Goal: Contribute content: Contribute content

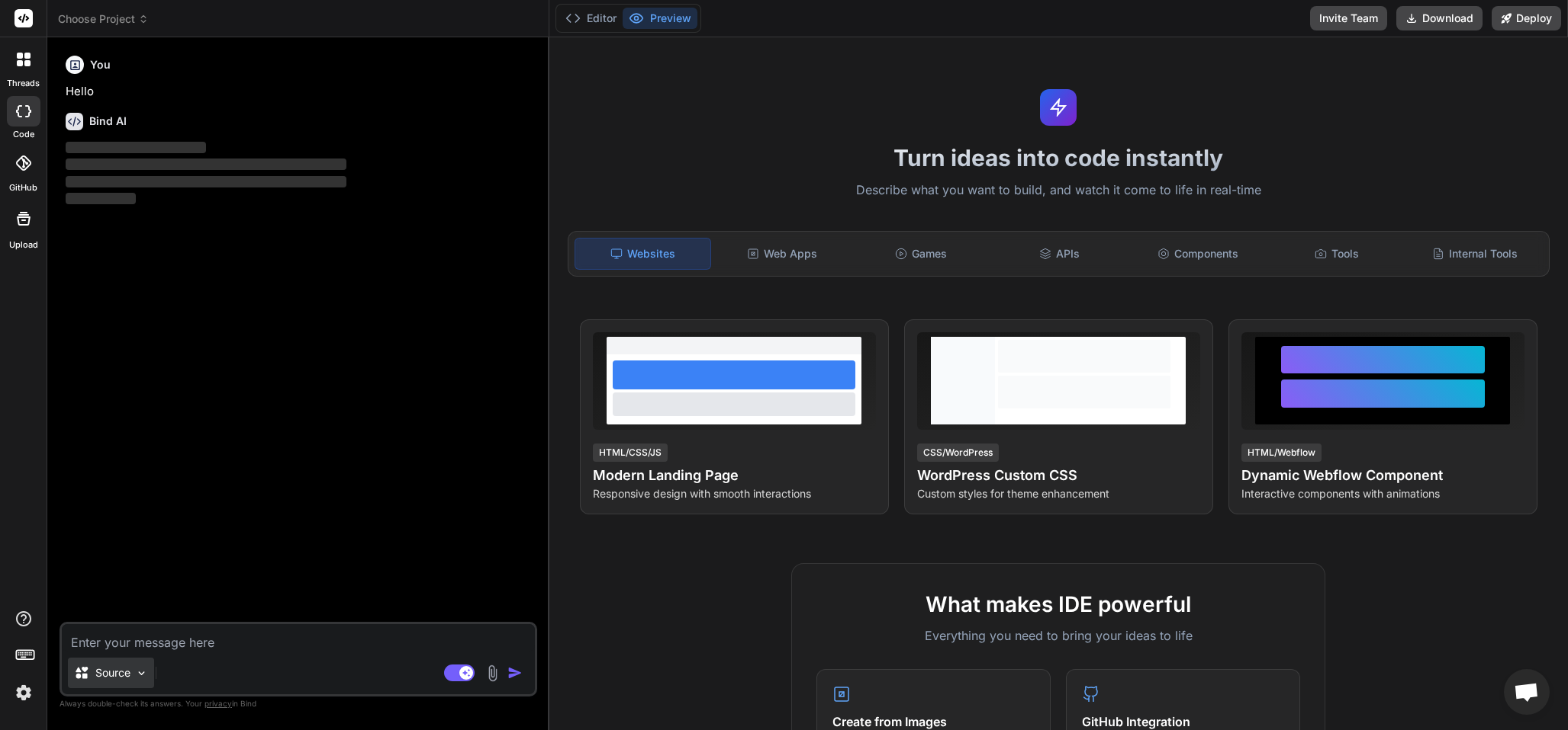
click at [140, 667] on img at bounding box center [142, 673] width 13 height 13
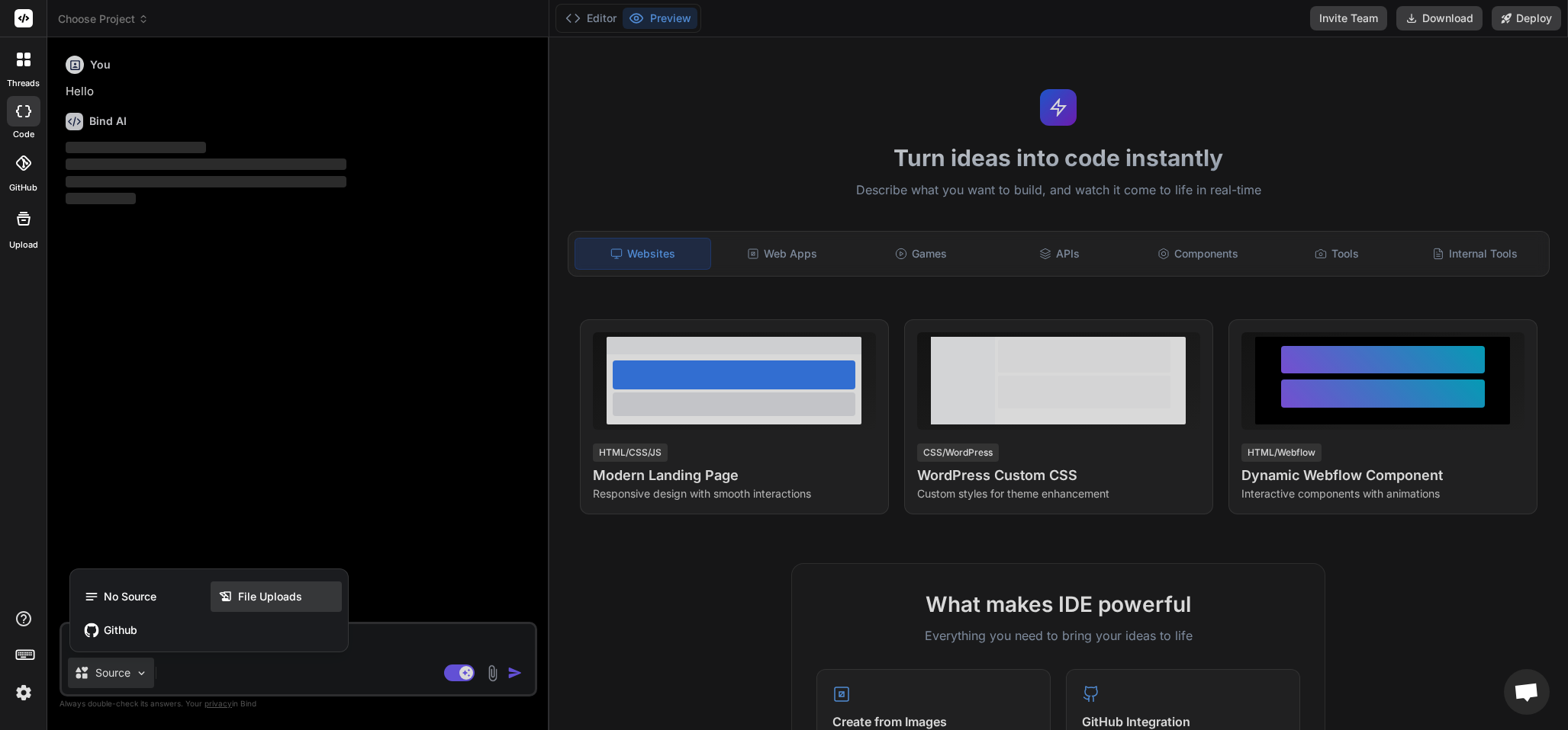
click at [258, 596] on span "File Uploads" at bounding box center [270, 597] width 64 height 15
type textarea "x"
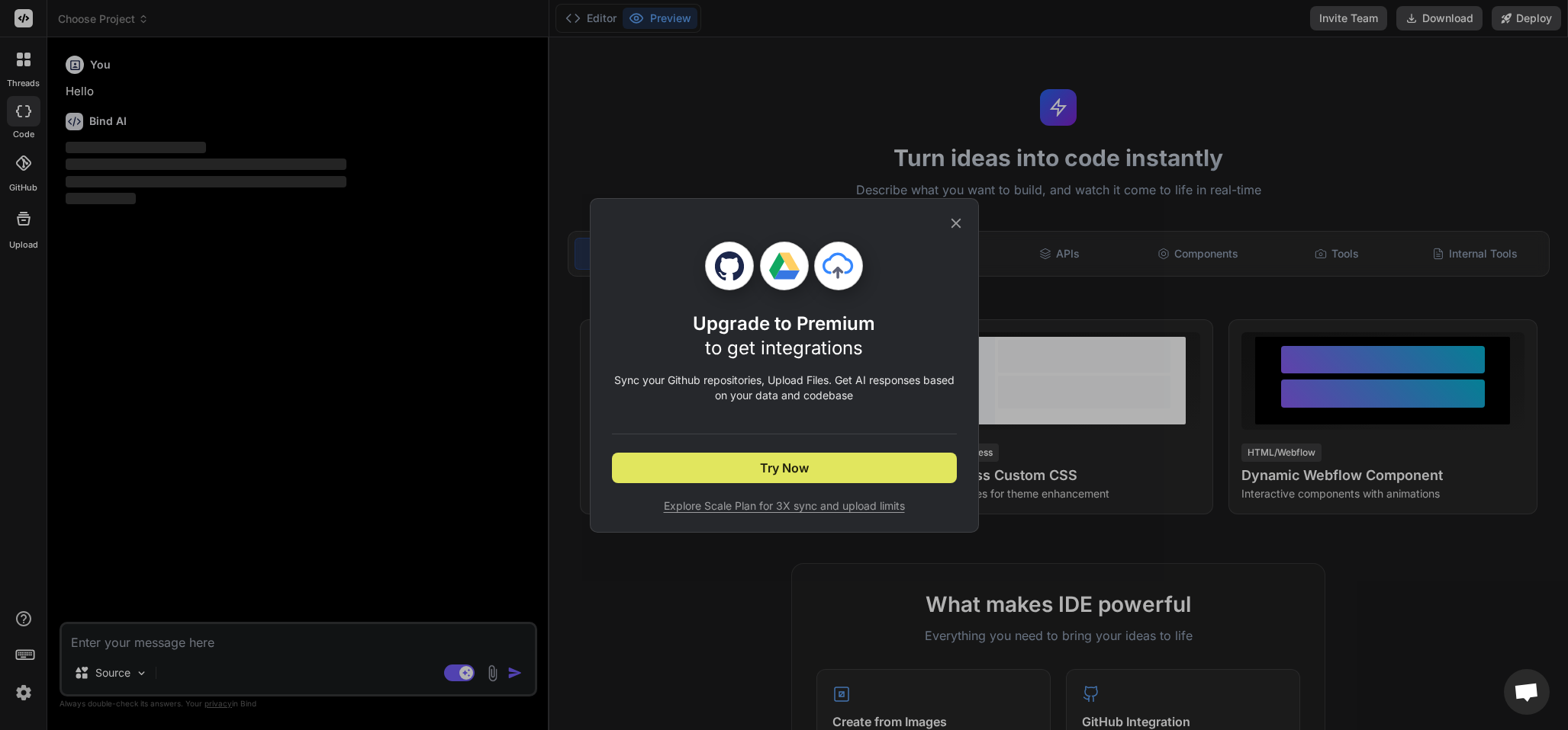
click at [820, 475] on button "Try Now" at bounding box center [784, 468] width 345 height 31
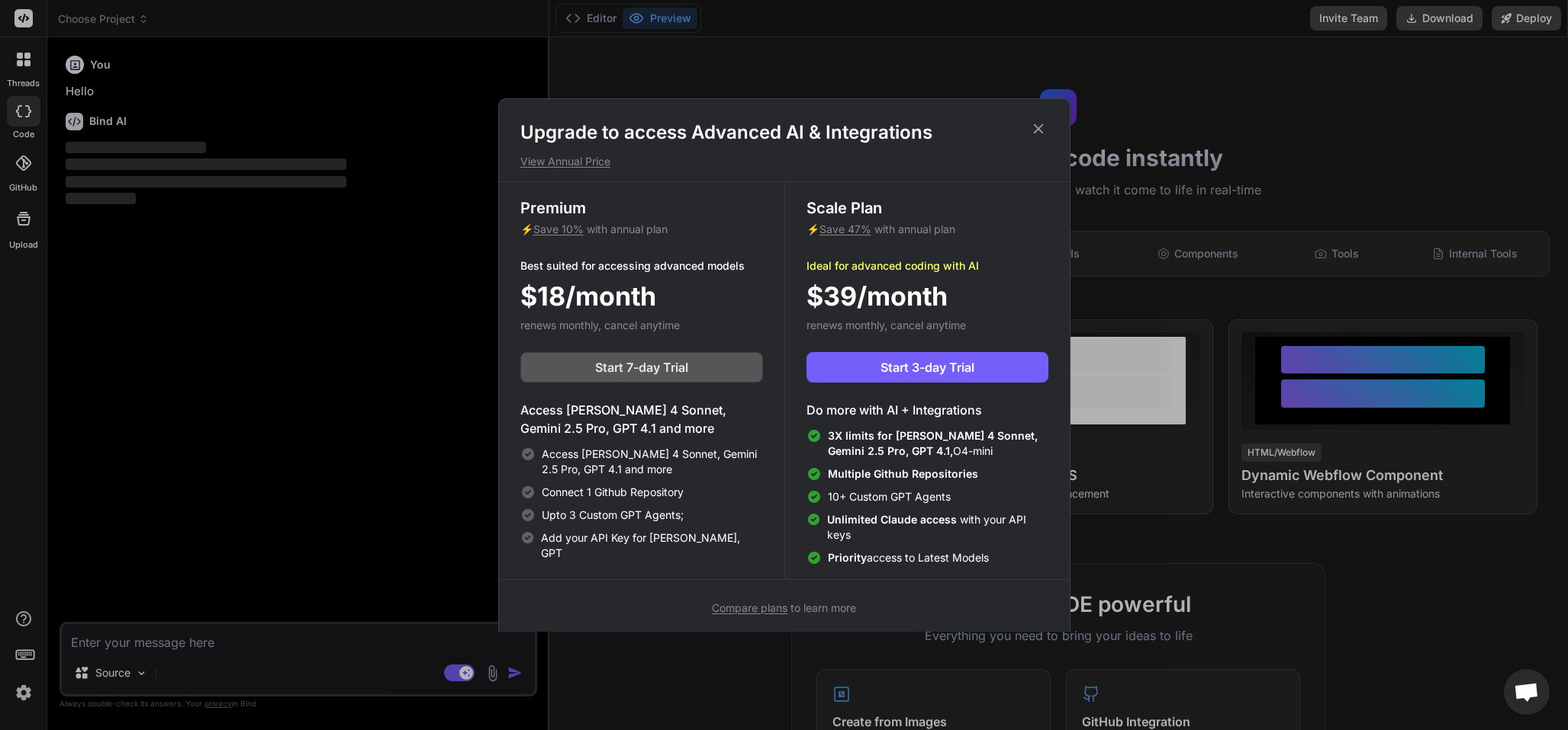
click at [654, 370] on span "Start 7-day Trial" at bounding box center [641, 367] width 93 height 19
click at [1036, 124] on icon at bounding box center [1038, 128] width 17 height 17
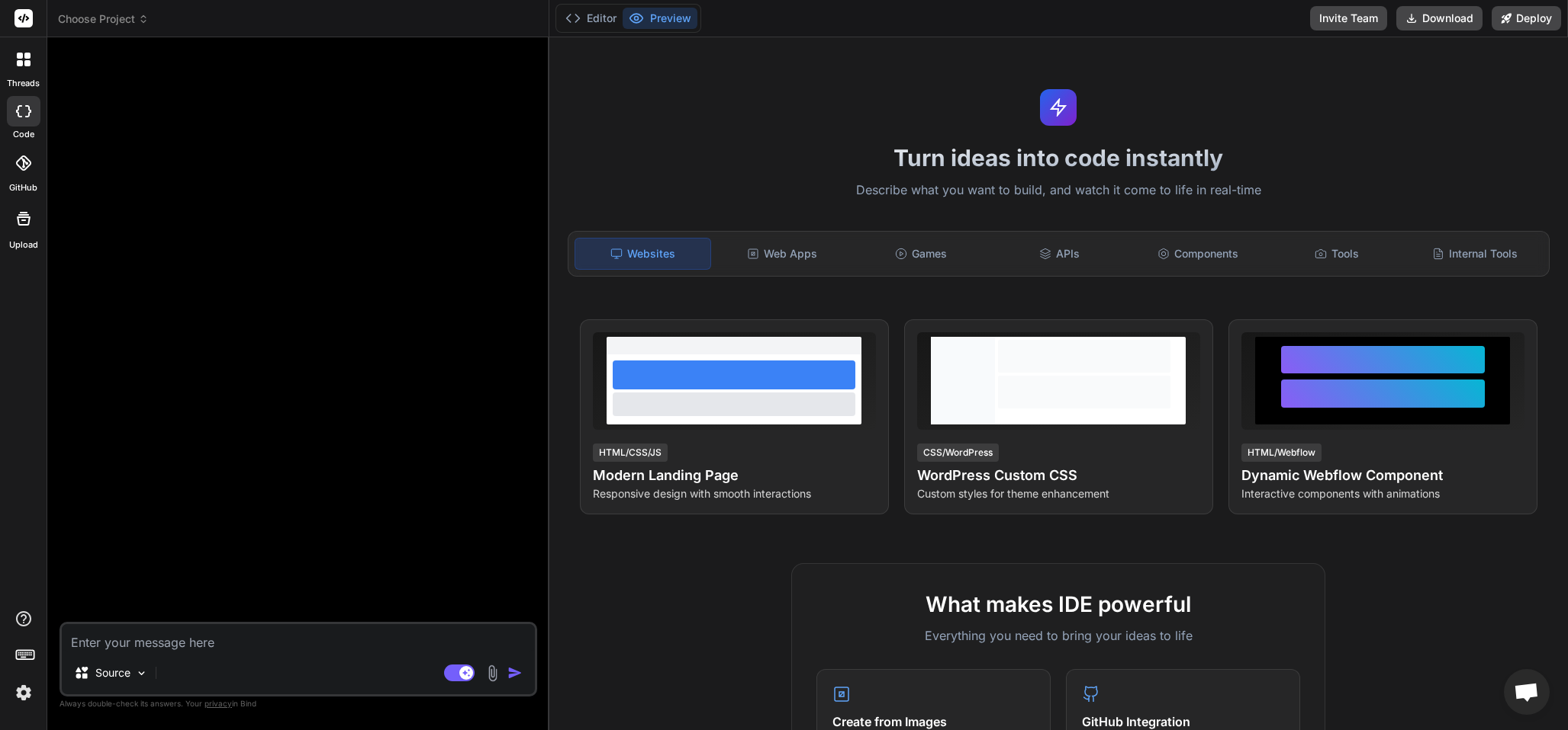
type textarea "x"
click at [593, 14] on button "Editor" at bounding box center [591, 19] width 64 height 21
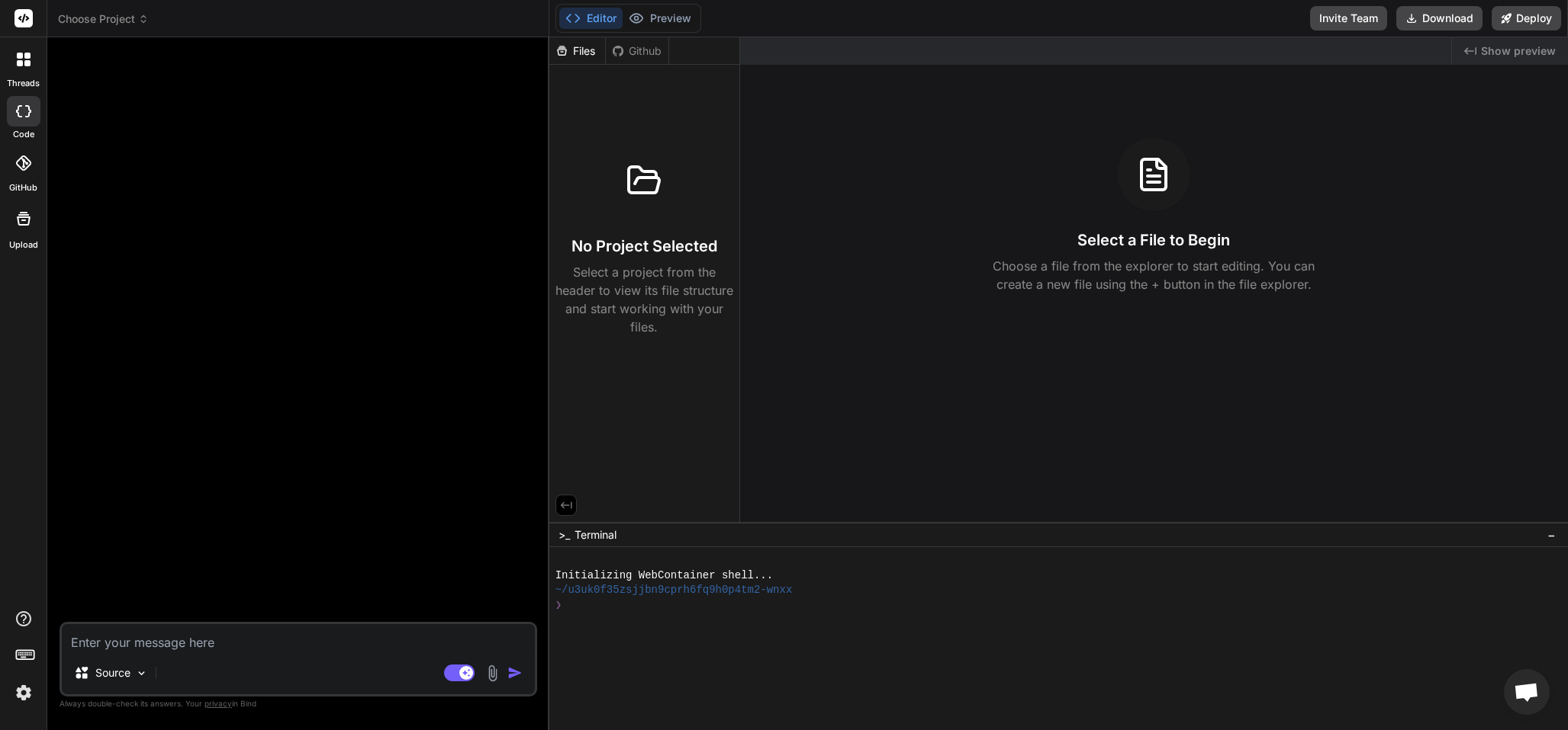
click at [236, 645] on textarea at bounding box center [298, 638] width 473 height 27
type textarea "I"
type textarea "x"
type textarea "I"
type textarea "x"
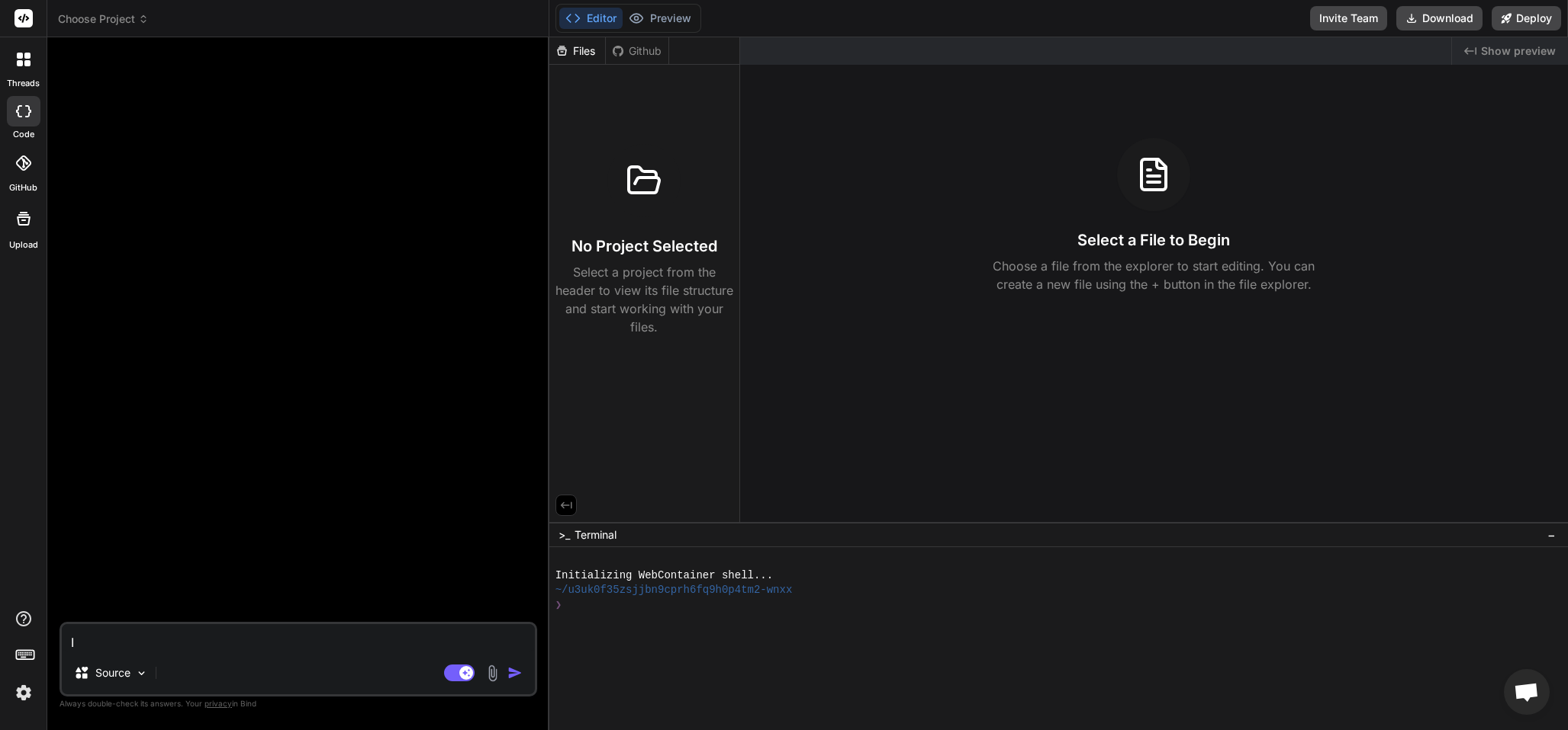
type textarea "I h"
type textarea "x"
type textarea "I"
type textarea "x"
type textarea "I a"
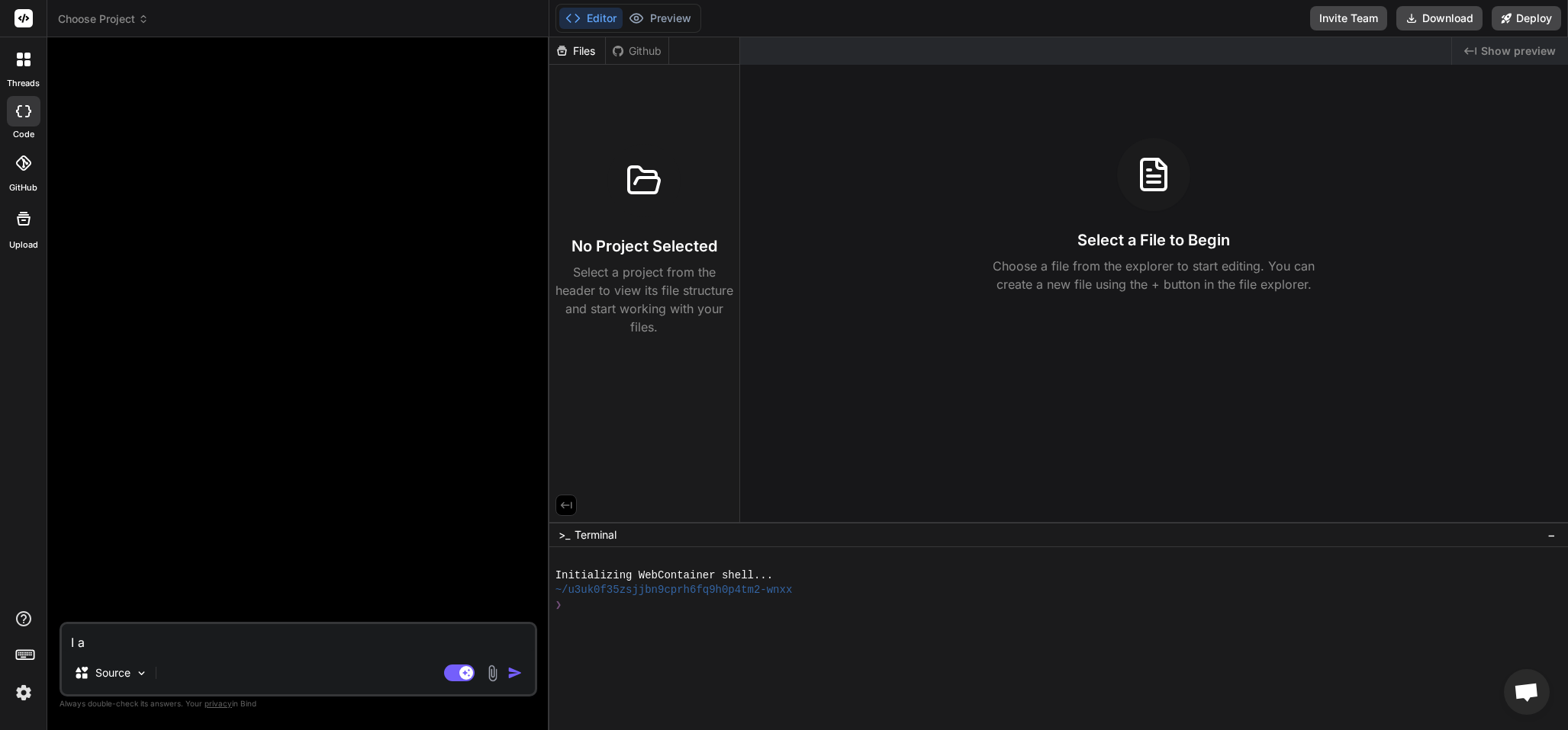
type textarea "x"
type textarea "I am"
type textarea "x"
type textarea "I am"
type textarea "x"
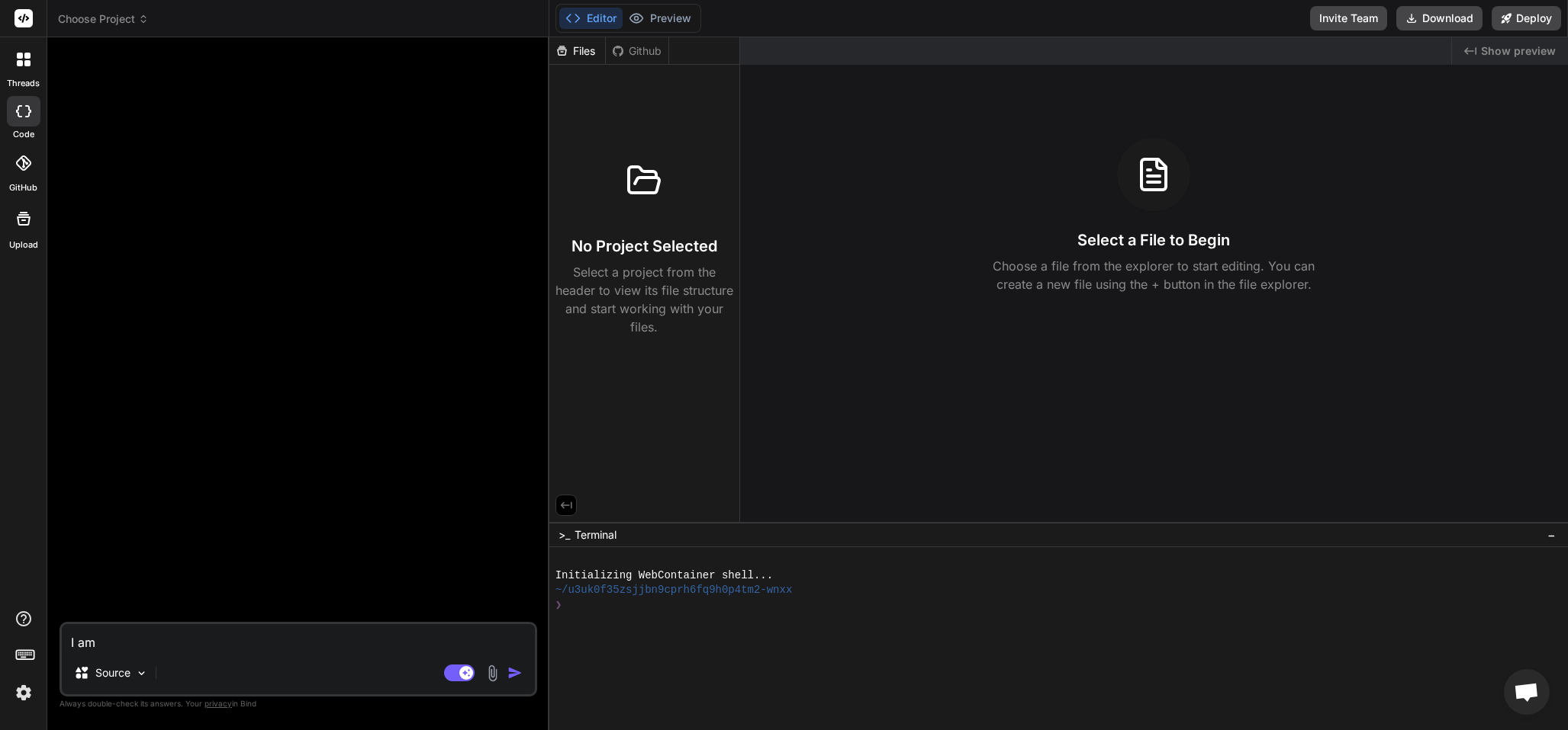
type textarea "I am g"
type textarea "x"
type textarea "I am go"
type textarea "x"
type textarea "I am goi"
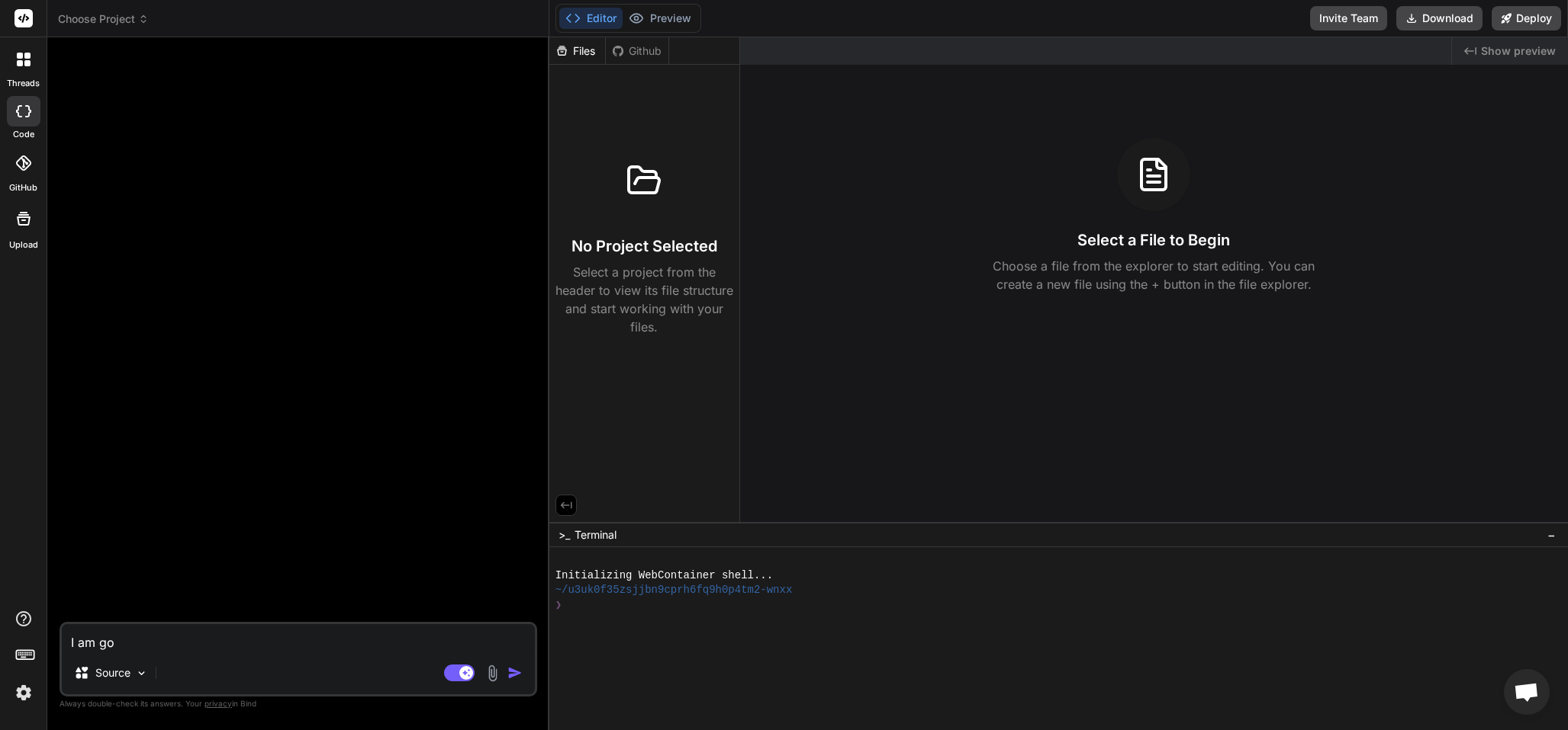
type textarea "x"
type textarea "I am goin"
type textarea "x"
type textarea "I am going"
type textarea "x"
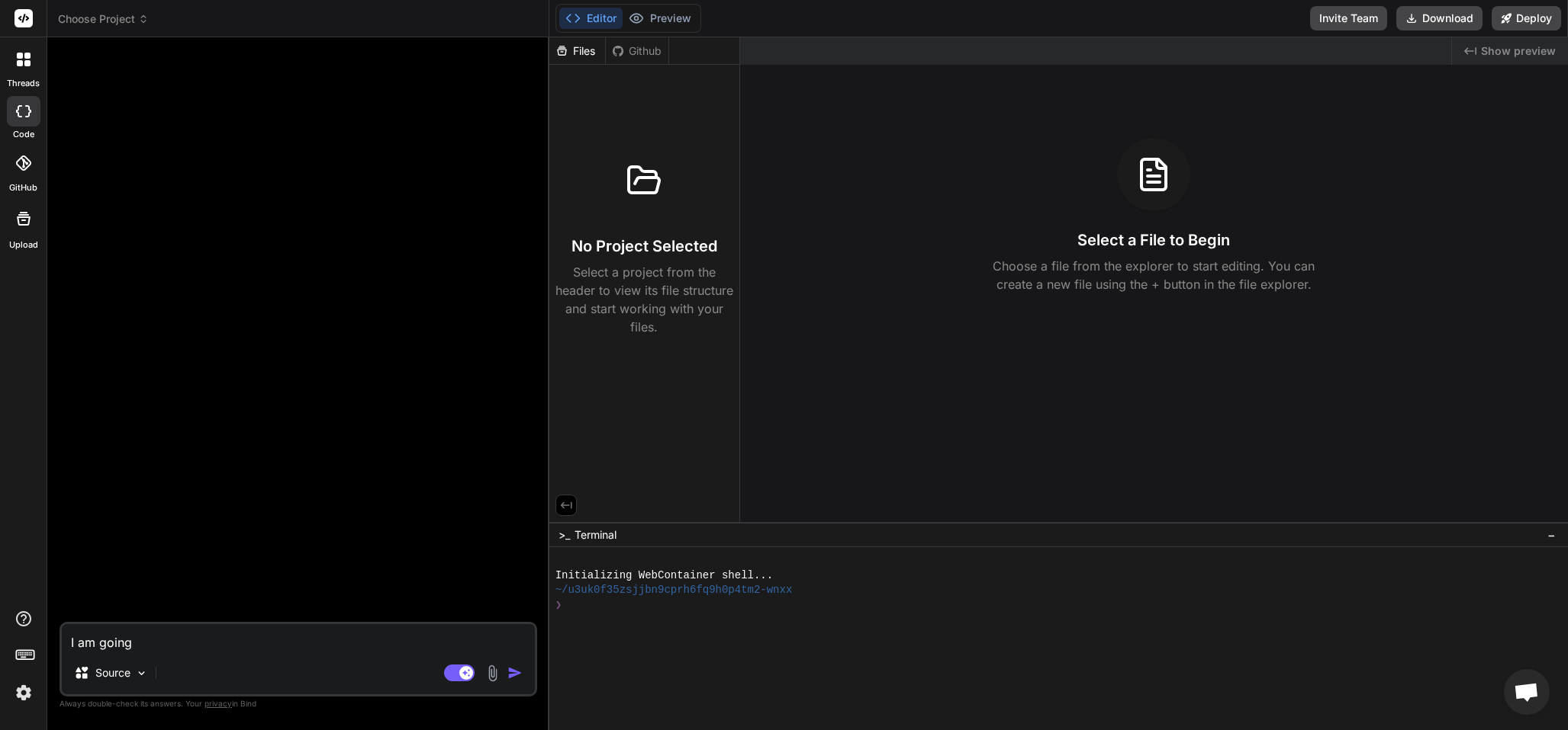
type textarea "I am going"
type textarea "x"
type textarea "I am going t"
type textarea "x"
type textarea "I am going to"
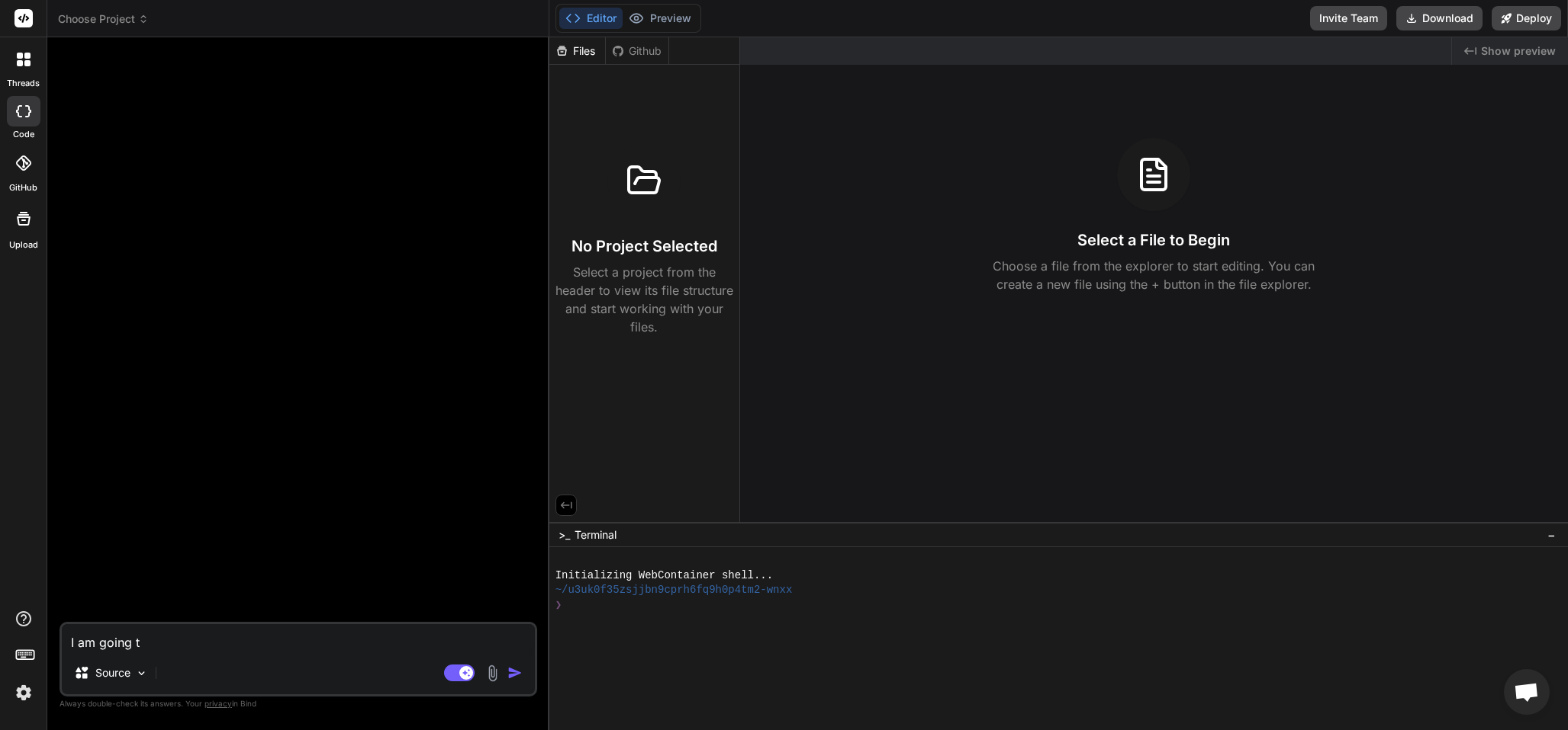
type textarea "x"
type textarea "I am going to"
type textarea "x"
type textarea "I am going to p"
type textarea "x"
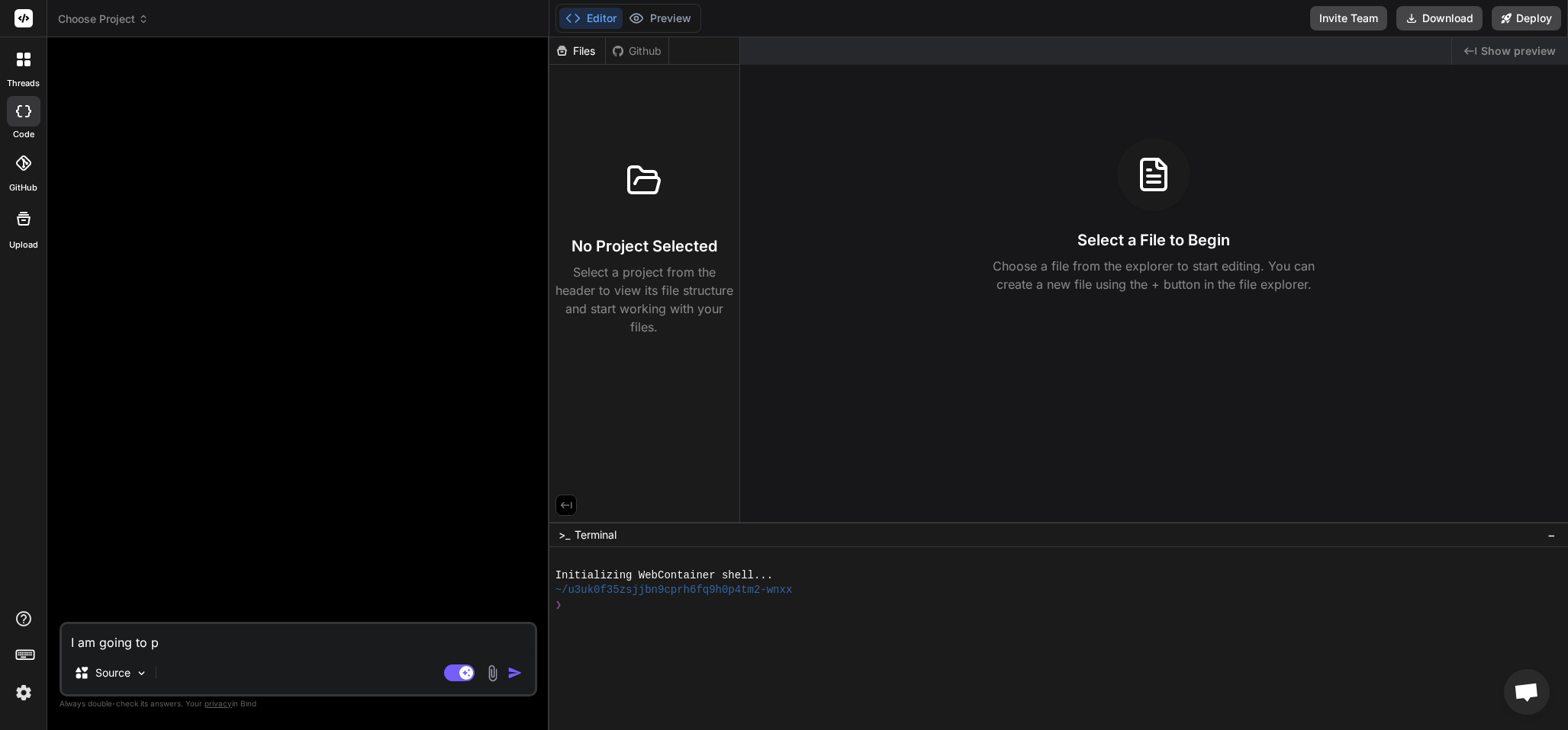
type textarea "I am going to pr"
type textarea "x"
type textarea "I am going to pro"
type textarea "x"
type textarea "I am going to prov"
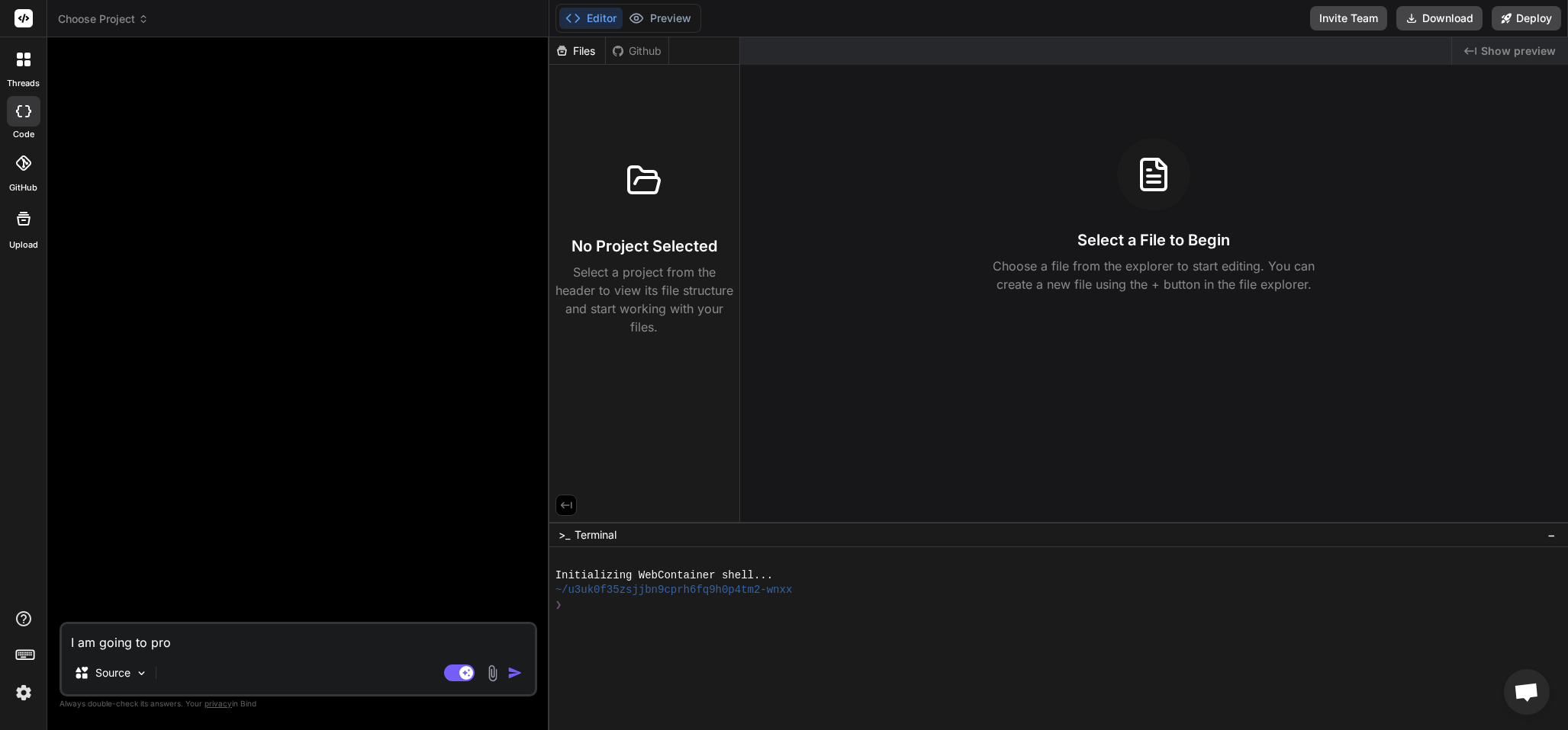
type textarea "x"
type textarea "I am going to provi"
type textarea "x"
type textarea "I am going to prov"
type textarea "x"
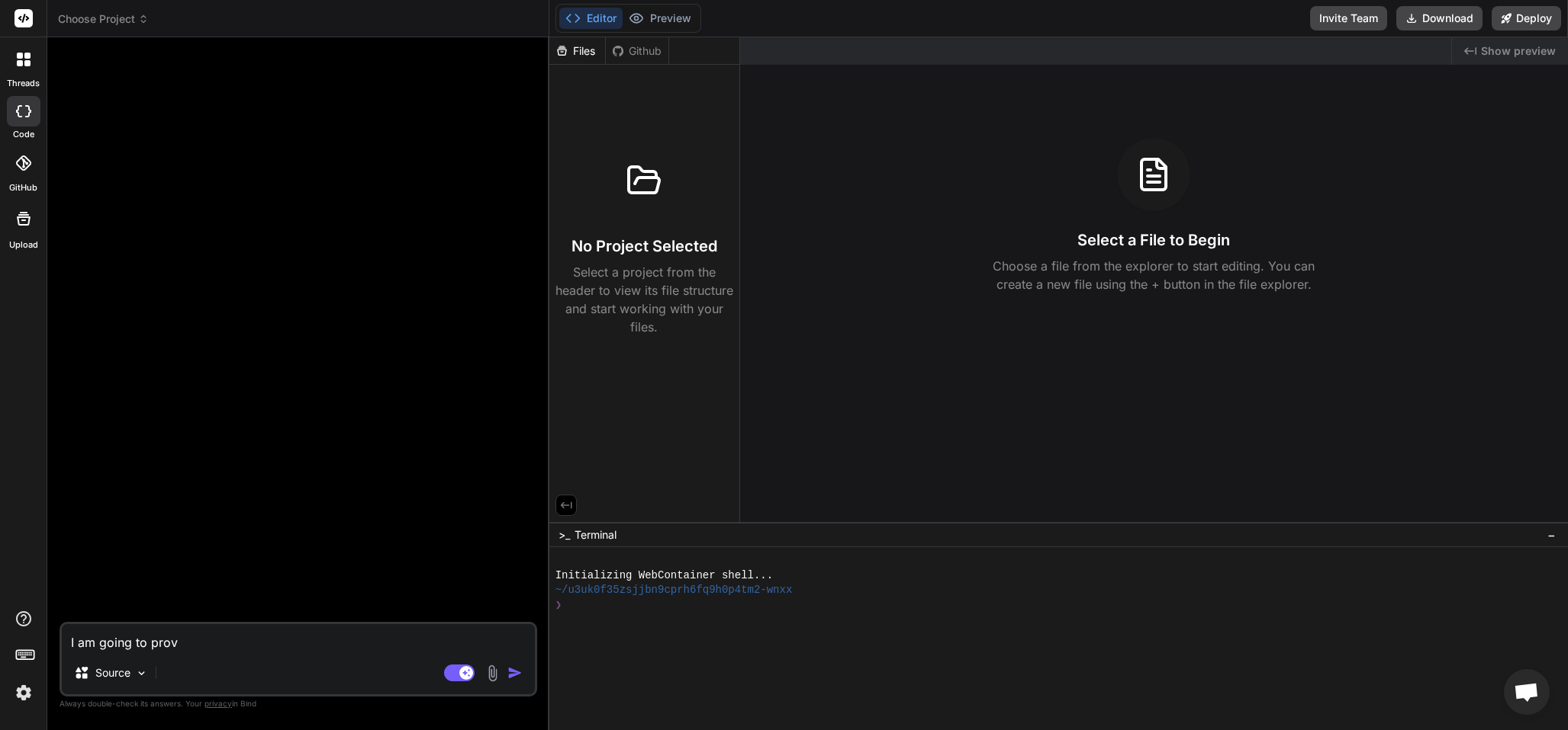
type textarea "I am going to pro"
type textarea "x"
type textarea "I am going to pr"
type textarea "x"
type textarea "I am going to p"
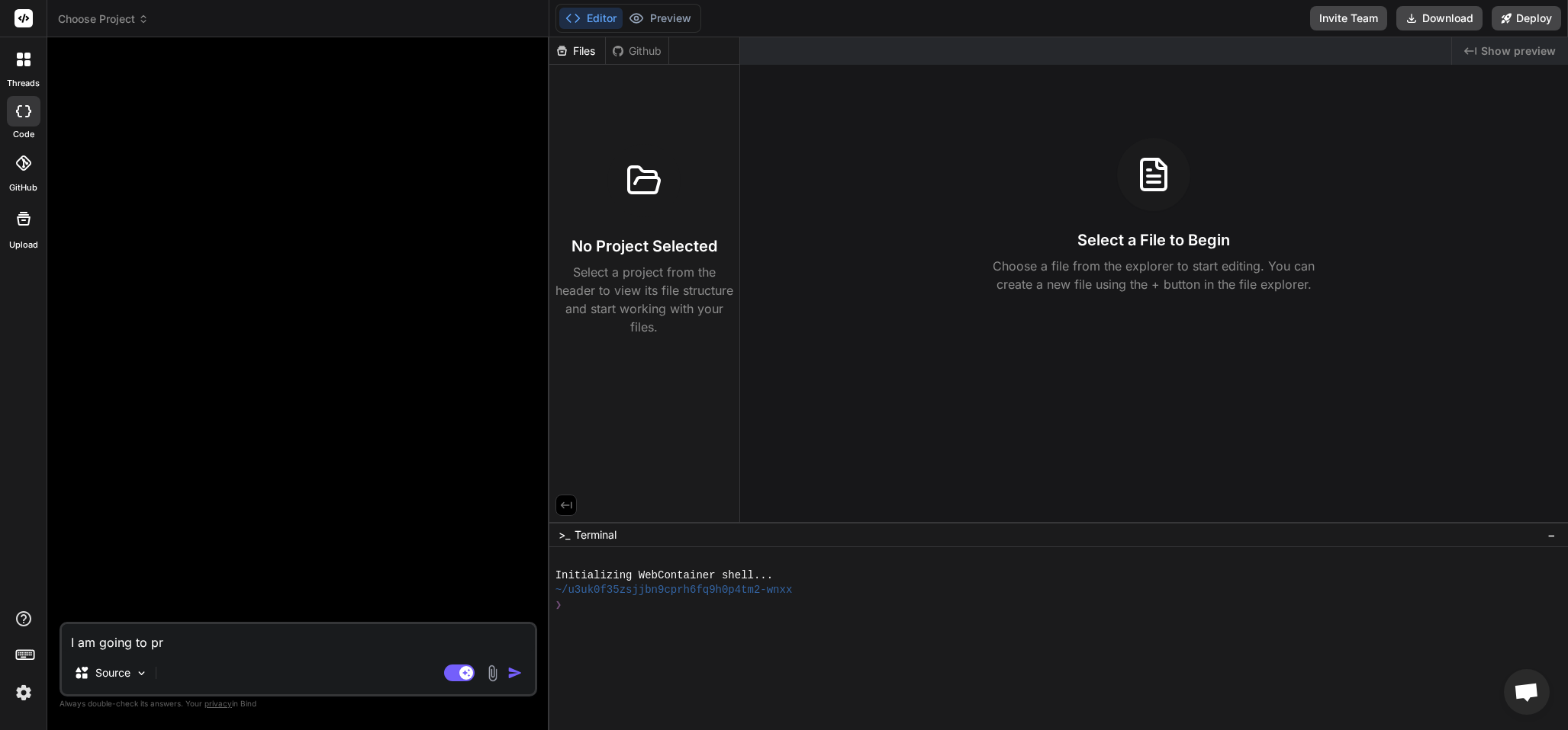
type textarea "x"
type textarea "I am going to"
type textarea "x"
type textarea "I am going to u"
type textarea "x"
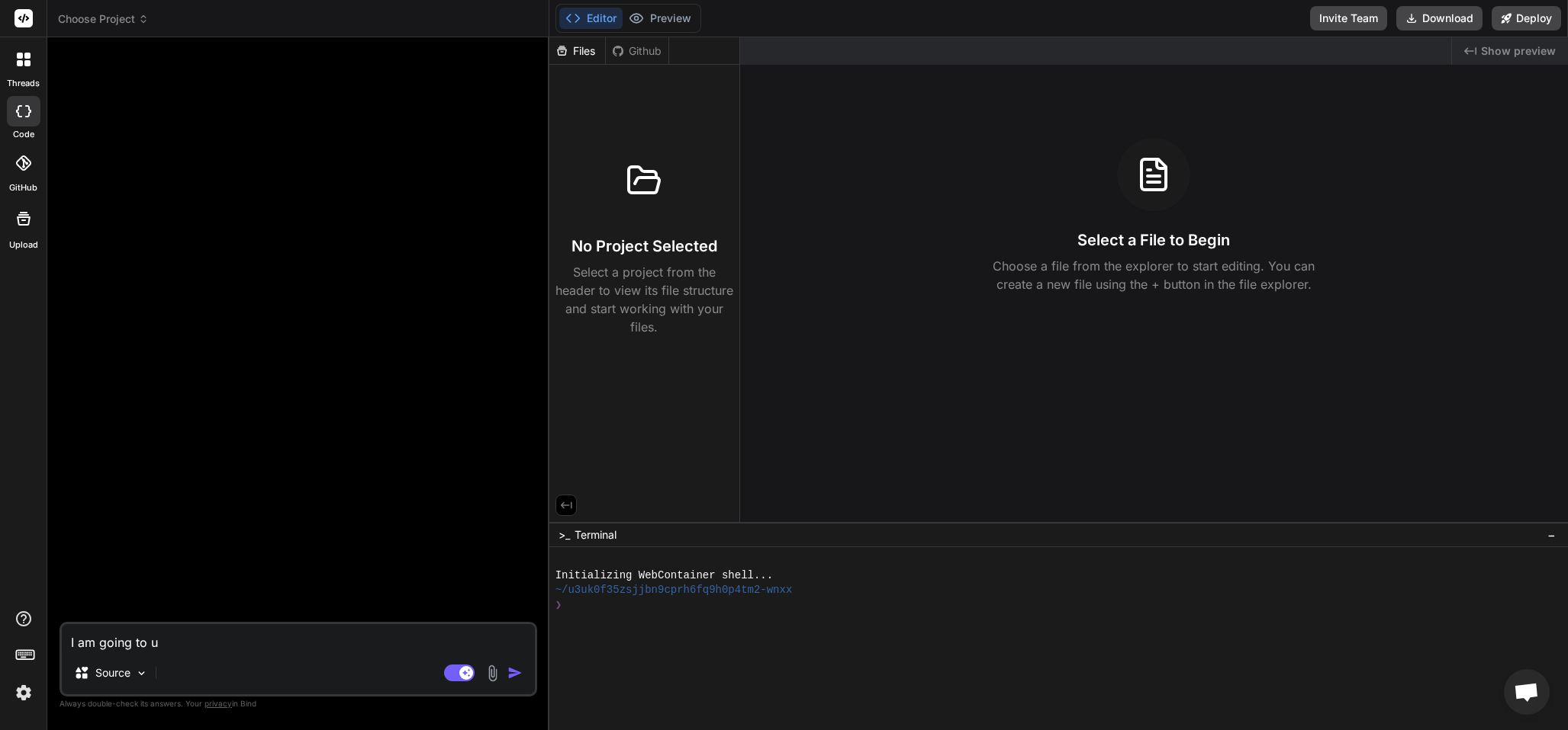
type textarea "I am going to up"
type textarea "x"
type textarea "I am going to upl"
type textarea "x"
type textarea "I am going to uplo"
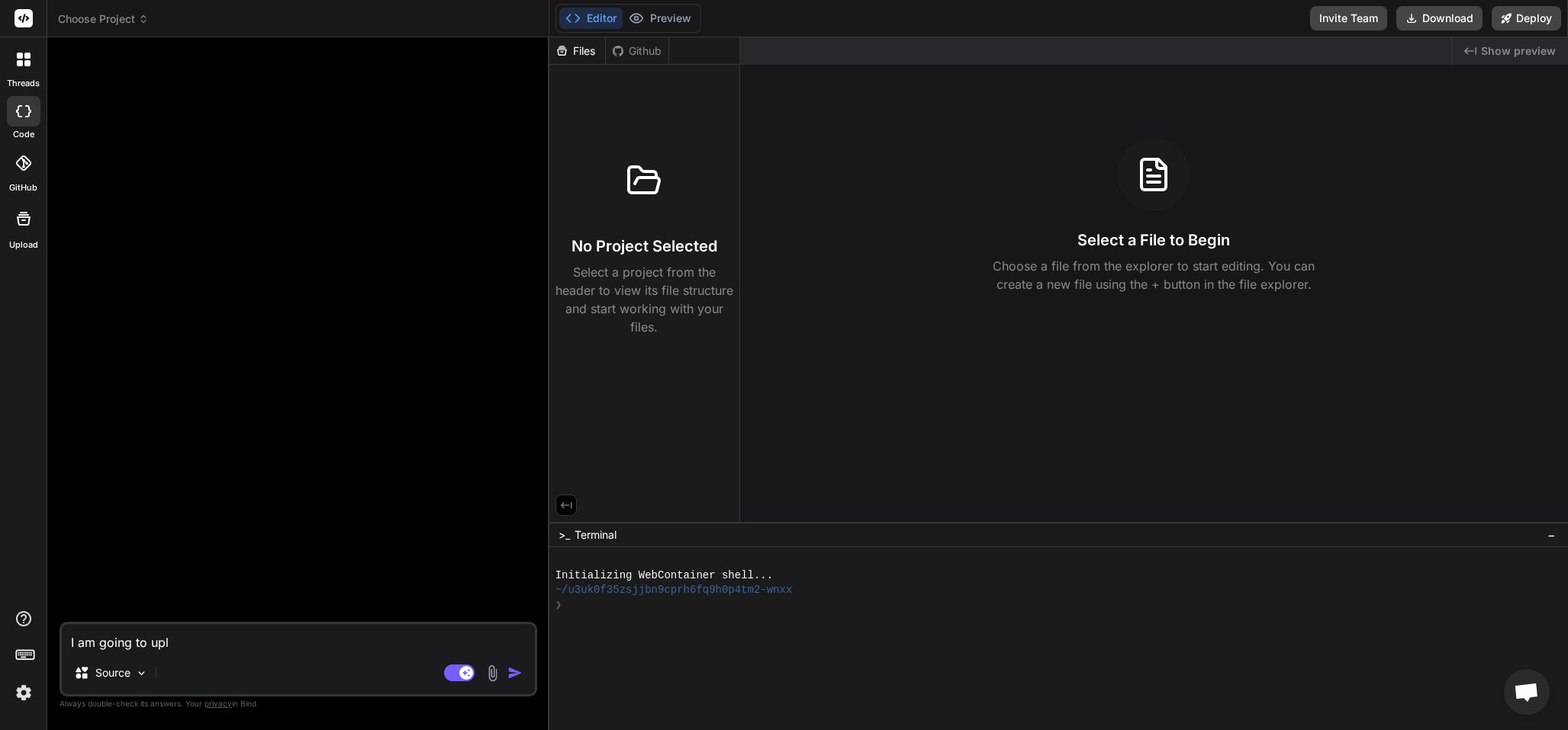
type textarea "x"
type textarea "I am going to uploa"
type textarea "x"
type textarea "I am going to upload"
type textarea "x"
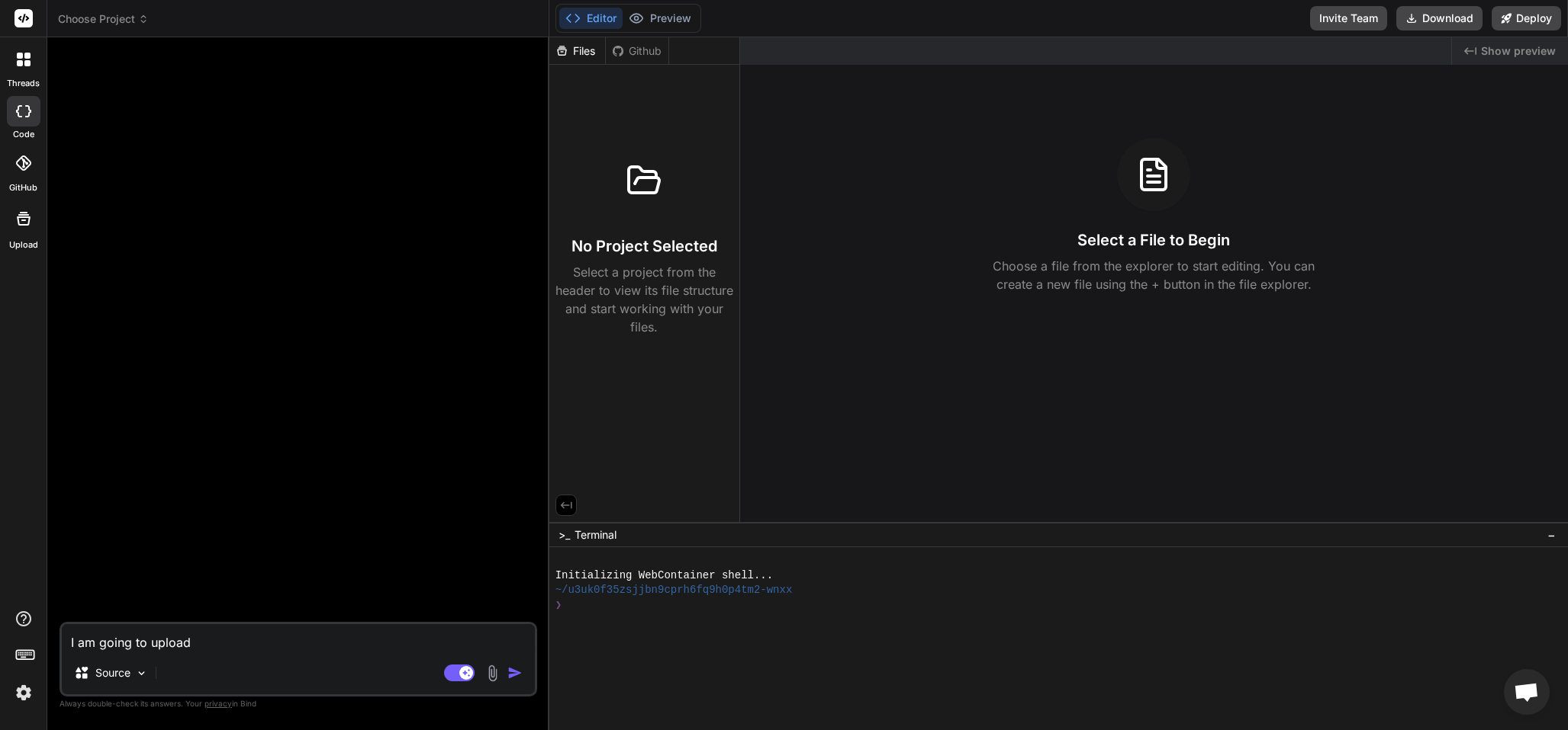
type textarea "I am going to upload"
type textarea "x"
type textarea "I am going to upload a"
type textarea "x"
type textarea "I am going to upload an"
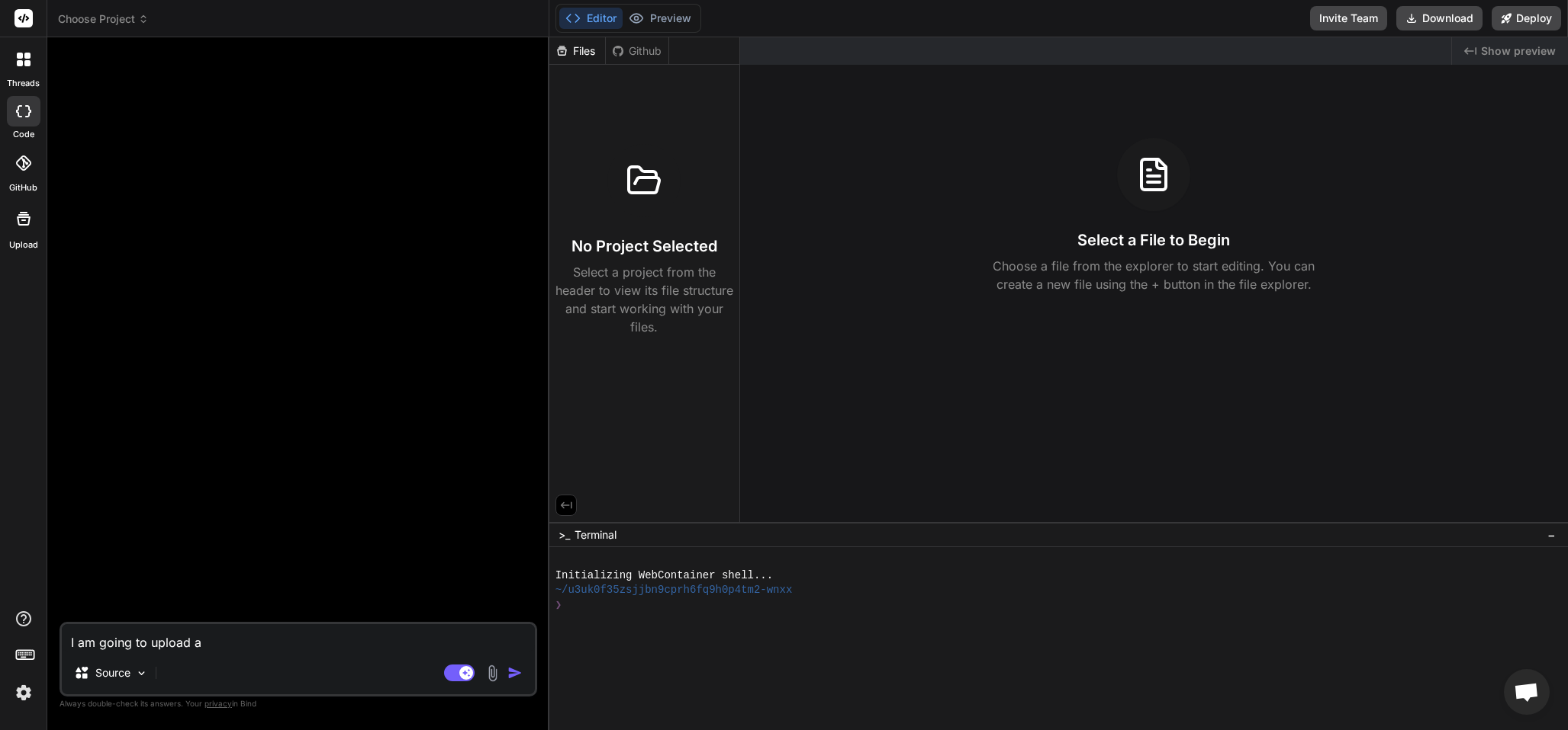
type textarea "x"
type textarea "I am going to upload an"
type textarea "x"
type textarea "I am going to upload an A"
type textarea "x"
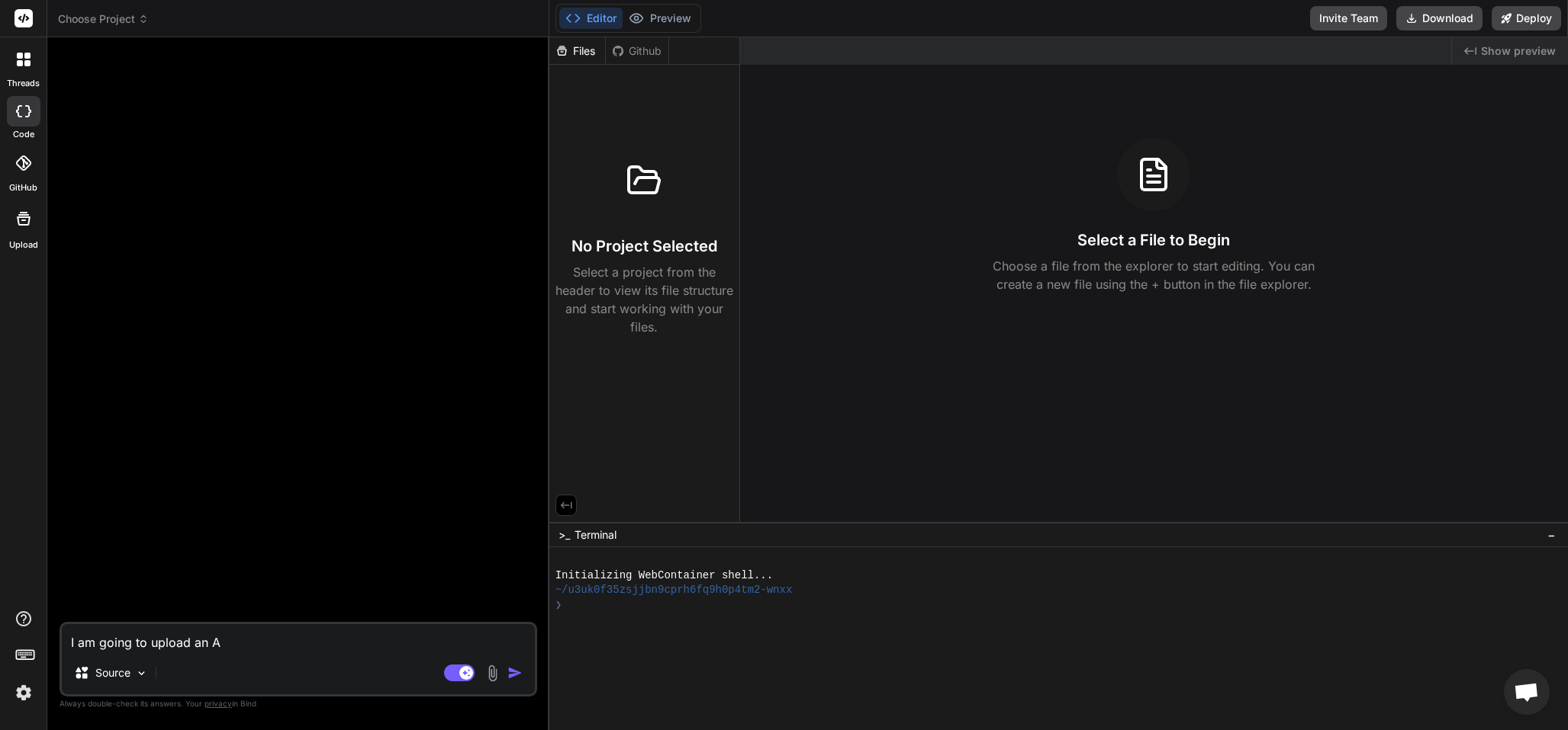
type textarea "I am going to upload an Ap"
type textarea "x"
type textarea "I am going to upload an App"
type textarea "x"
type textarea "I am going to upload an App."
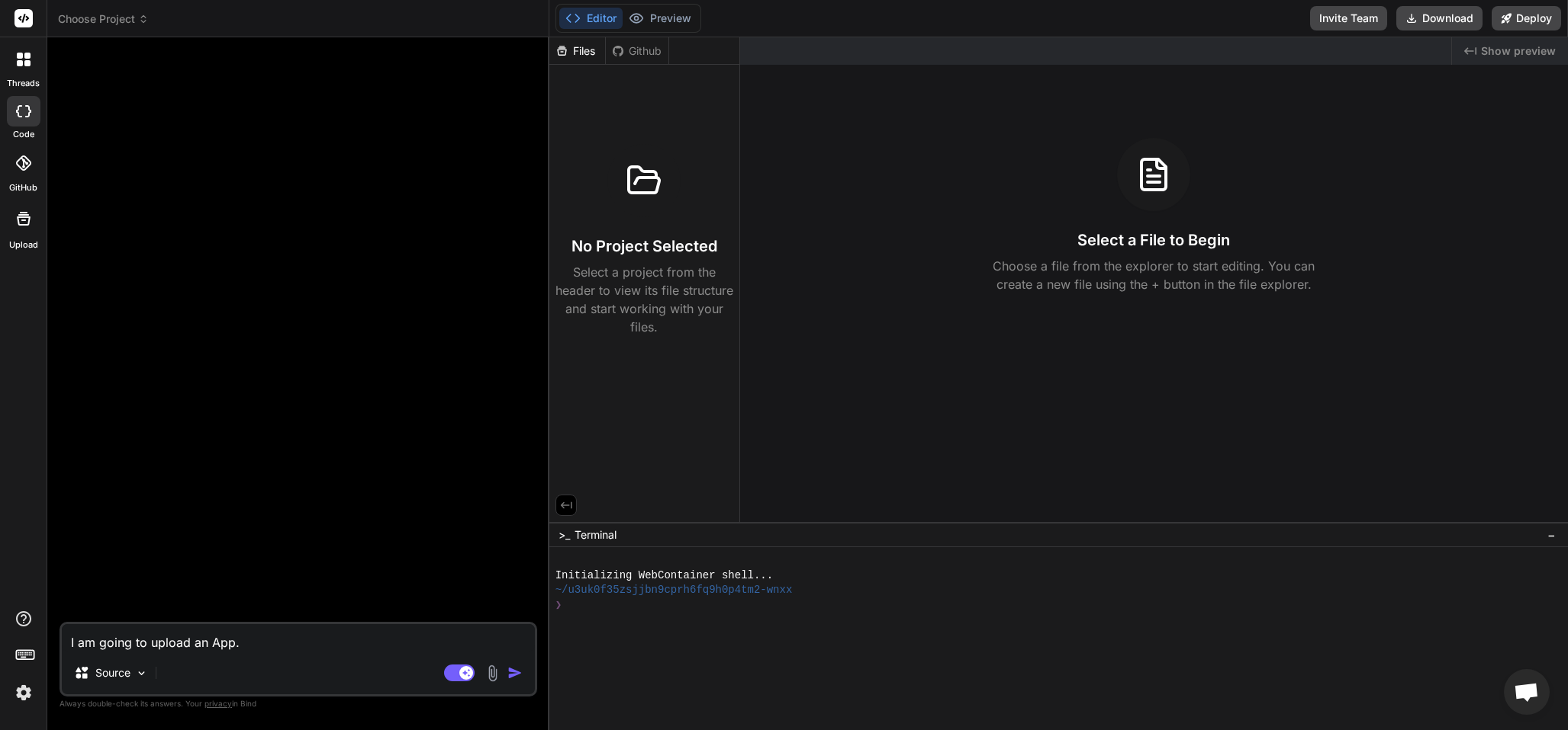
type textarea "x"
type textarea "I am going to upload an App.j"
type textarea "x"
type textarea "I am going to upload an App.js"
type textarea "x"
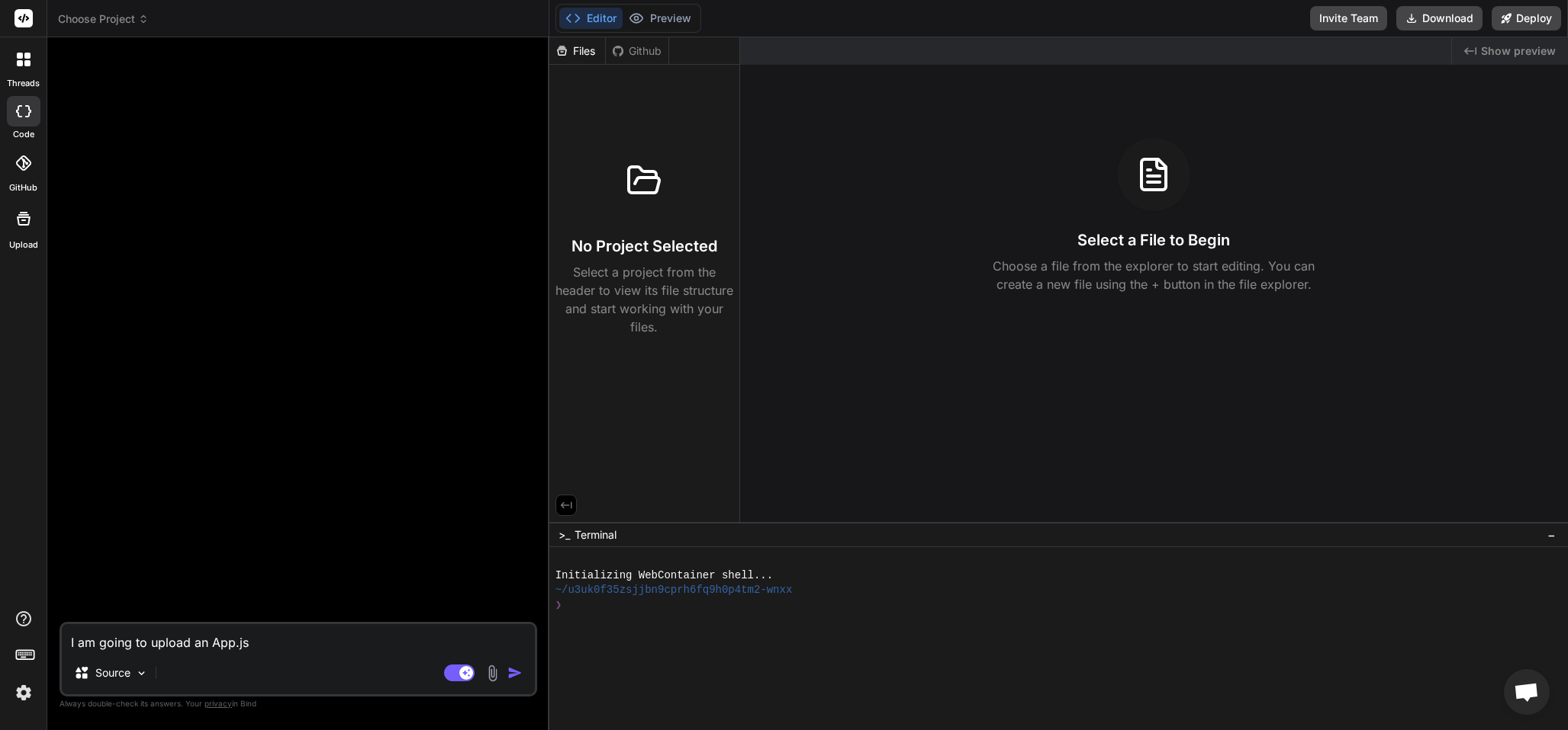
type textarea "I am going to upload an App.jsx"
type textarea "x"
type textarea "I am going to upload an App.jsx"
type textarea "x"
type textarea "I am going to upload an App.jsx a"
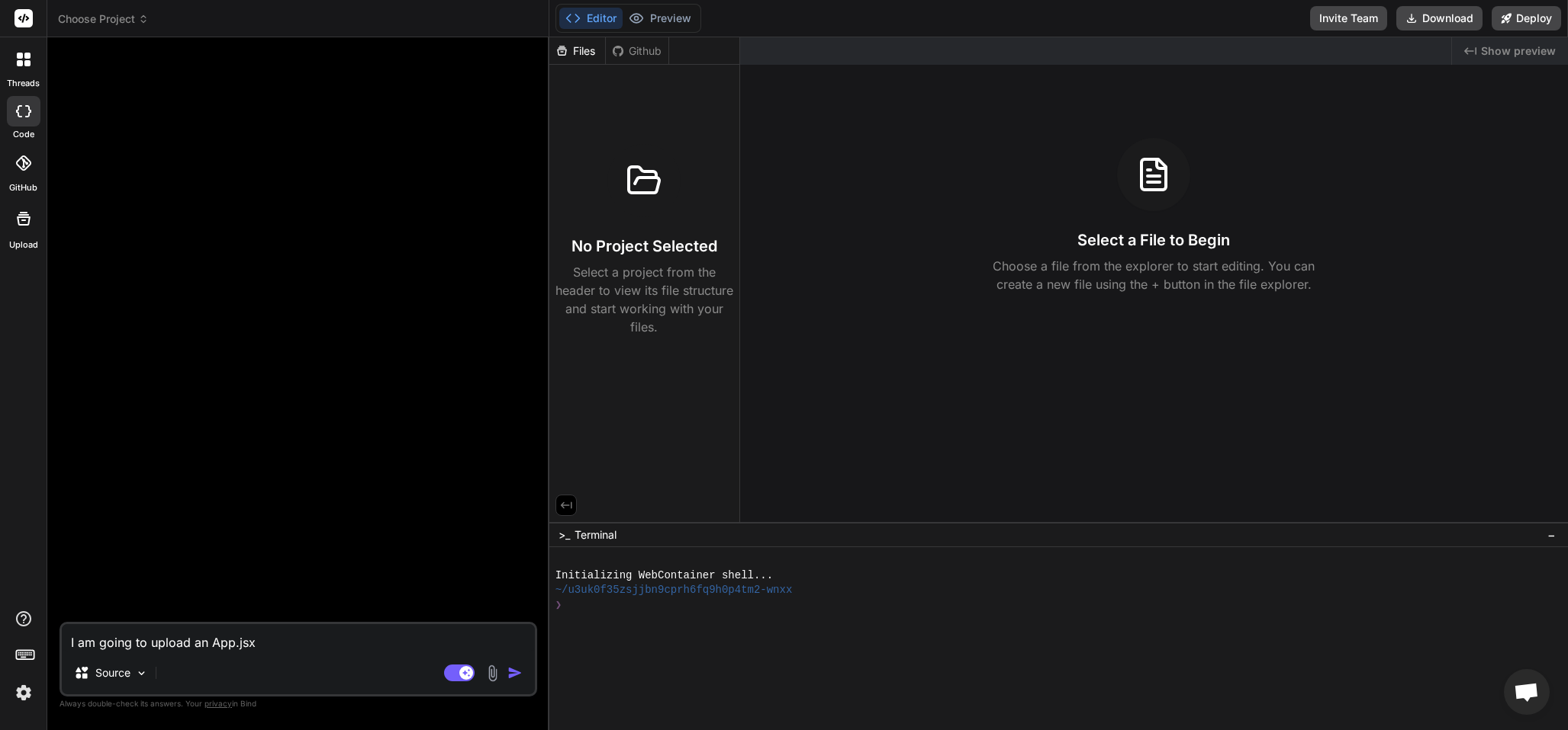
type textarea "x"
type textarea "I am going to upload an App.jsx an"
type textarea "x"
type textarea "I am going to upload an App.jsx and"
type textarea "x"
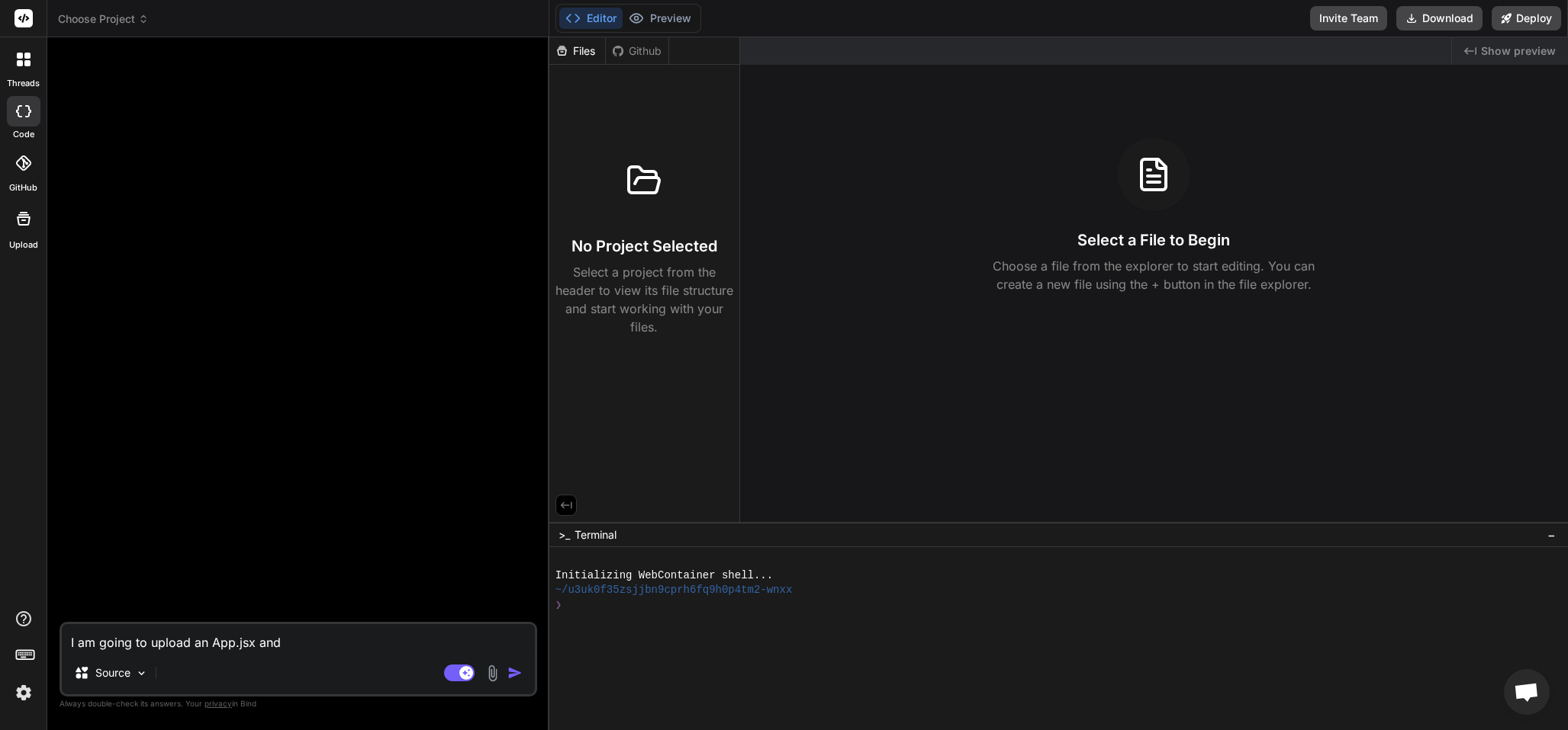
type textarea "I am going to upload an App.jsx and"
type textarea "x"
type textarea "I am going to upload an App.jsx and p"
type textarea "x"
type textarea "I am going to upload an App.jsx and po"
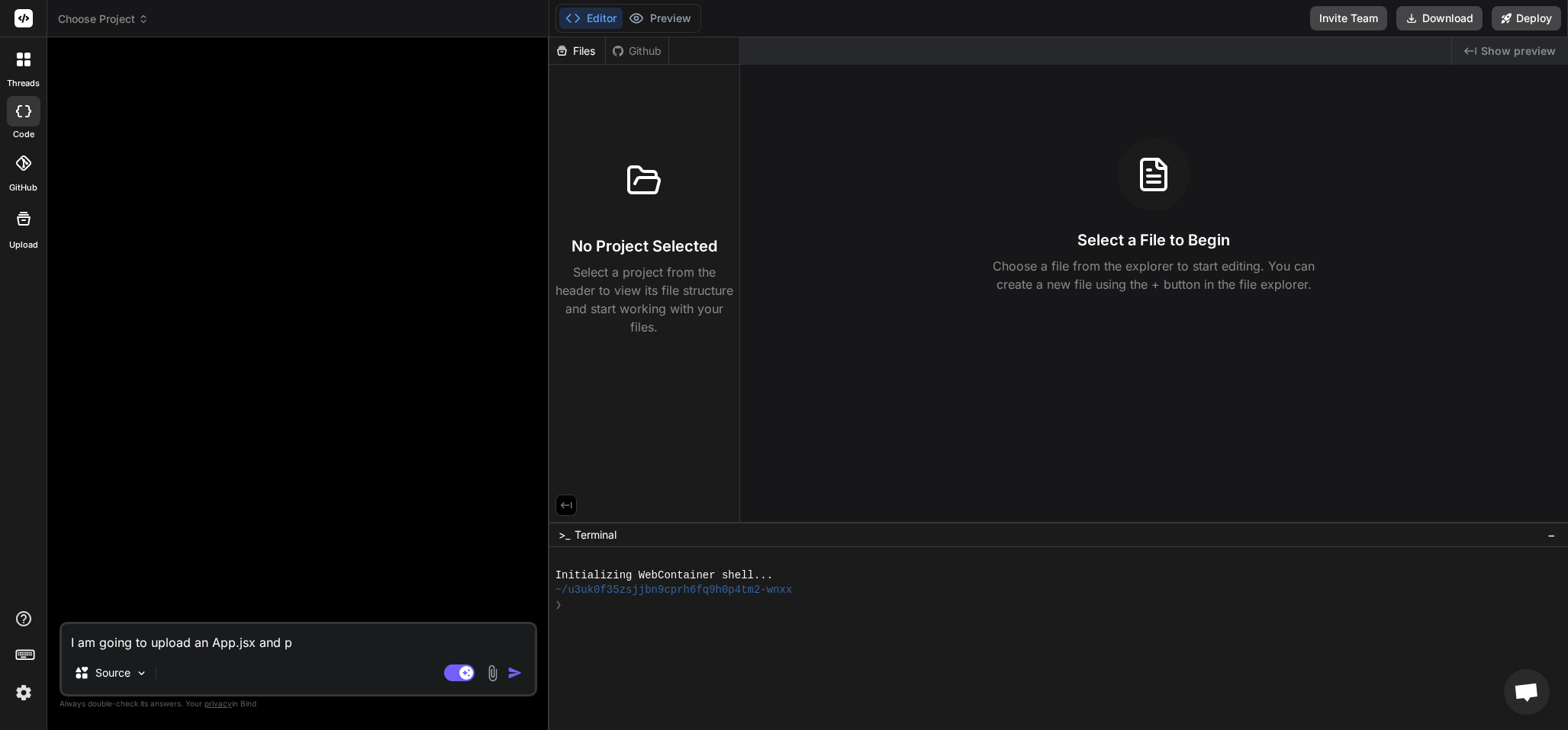
type textarea "x"
type textarea "I am going to upload an App.jsx and pos"
type textarea "x"
type textarea "I am going to upload an App.jsx and posi"
type textarea "x"
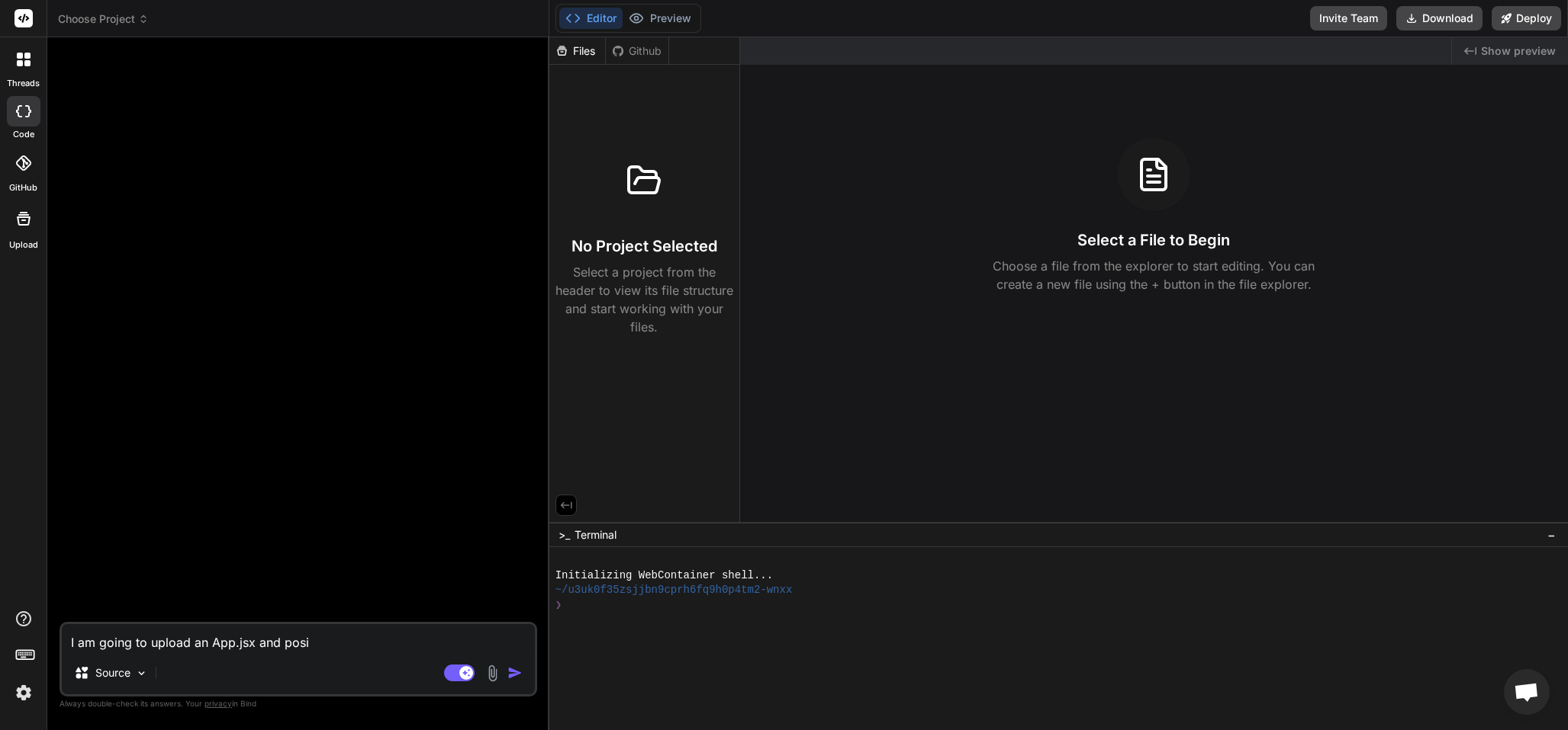
type textarea "I am going to upload an App.jsx and posib"
type textarea "x"
type textarea "I am going to upload an App.jsx and posibb"
type textarea "x"
type textarea "I am going to upload an App.jsx and posib"
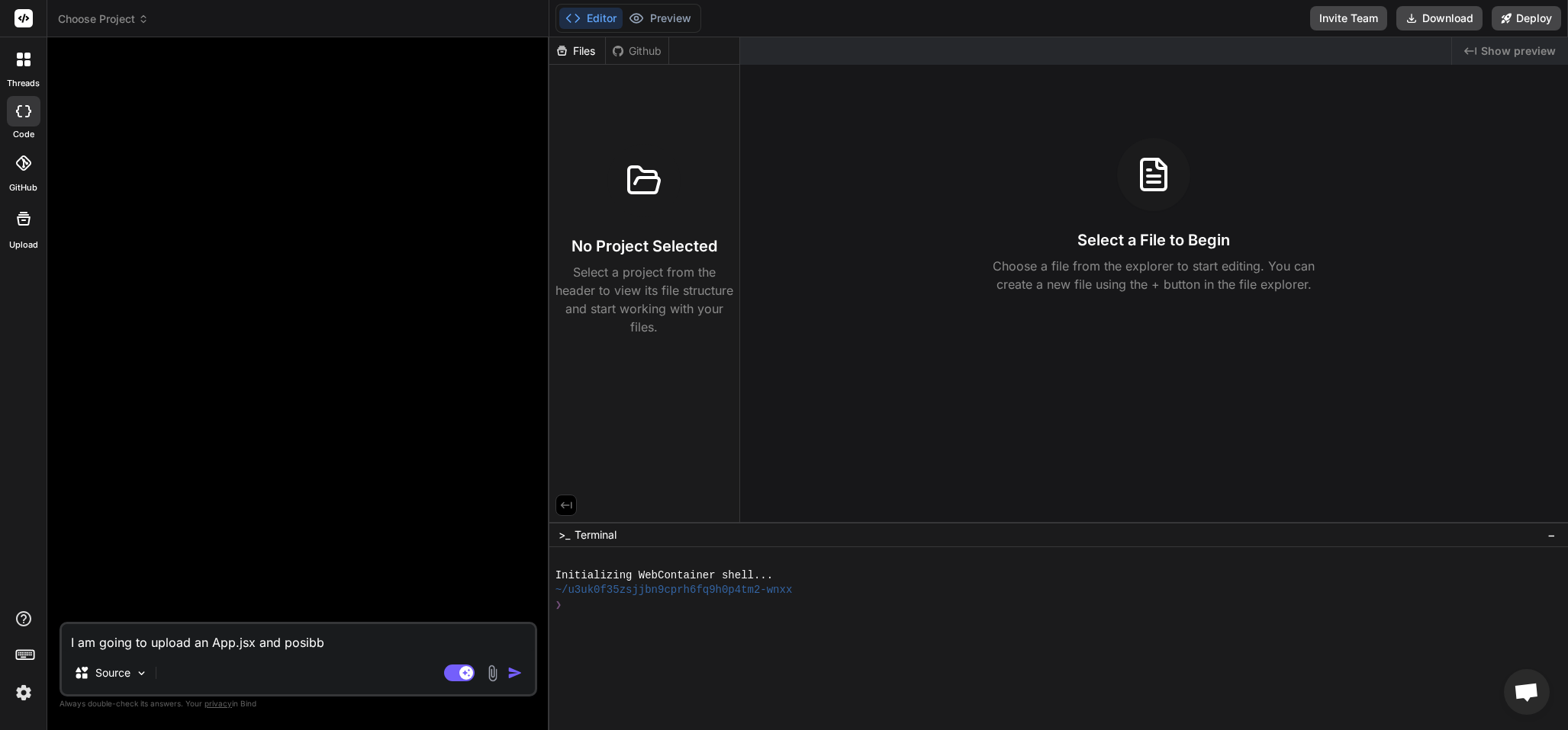
type textarea "x"
type textarea "I am going to upload an App.jsx and posi"
type textarea "x"
type textarea "I am going to upload an App.jsx and pos"
type textarea "x"
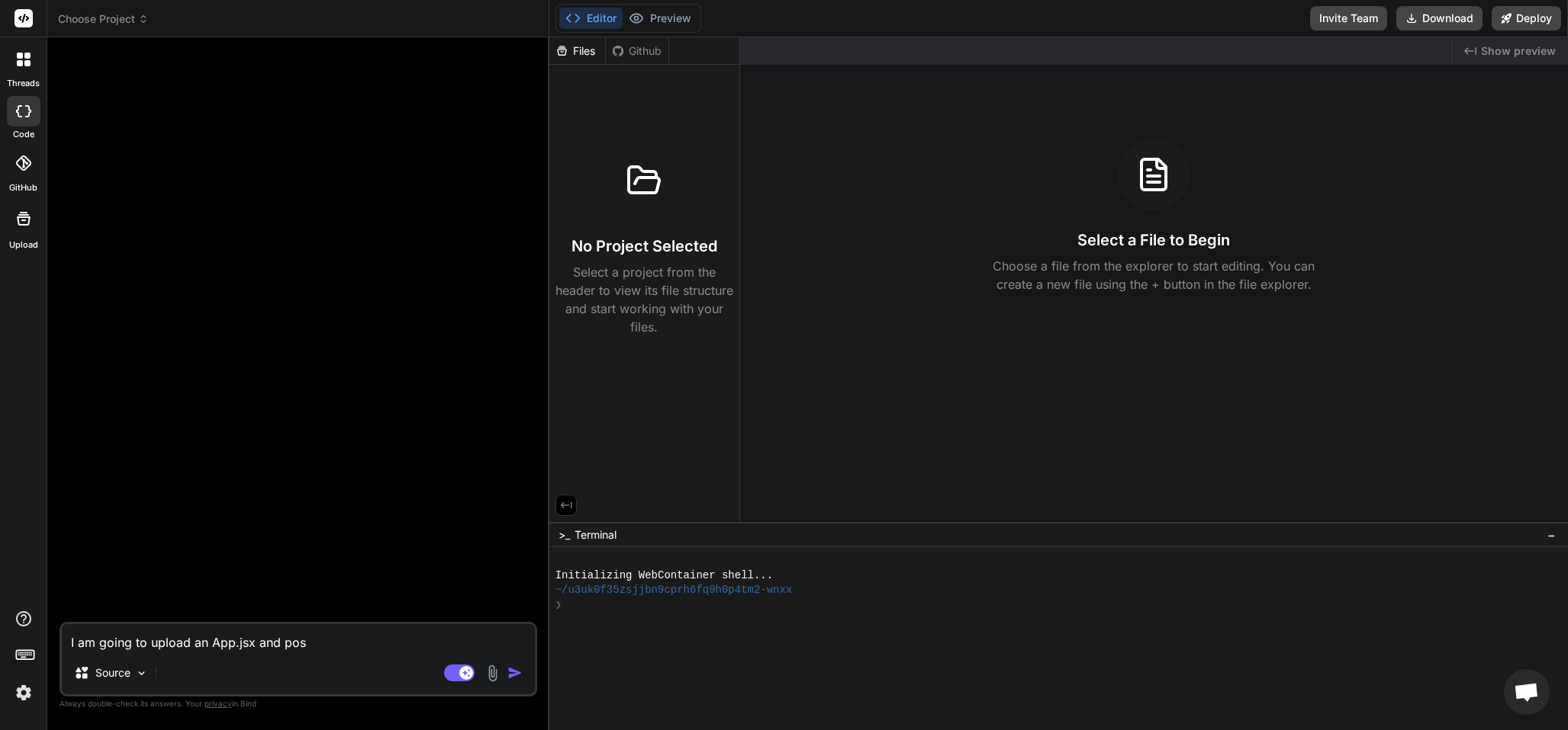
type textarea "I am going to upload an App.jsx and poss"
type textarea "x"
type textarea "I am going to upload an App.jsx and possi"
type textarea "x"
type textarea "I am going to upload an App.jsx and possib"
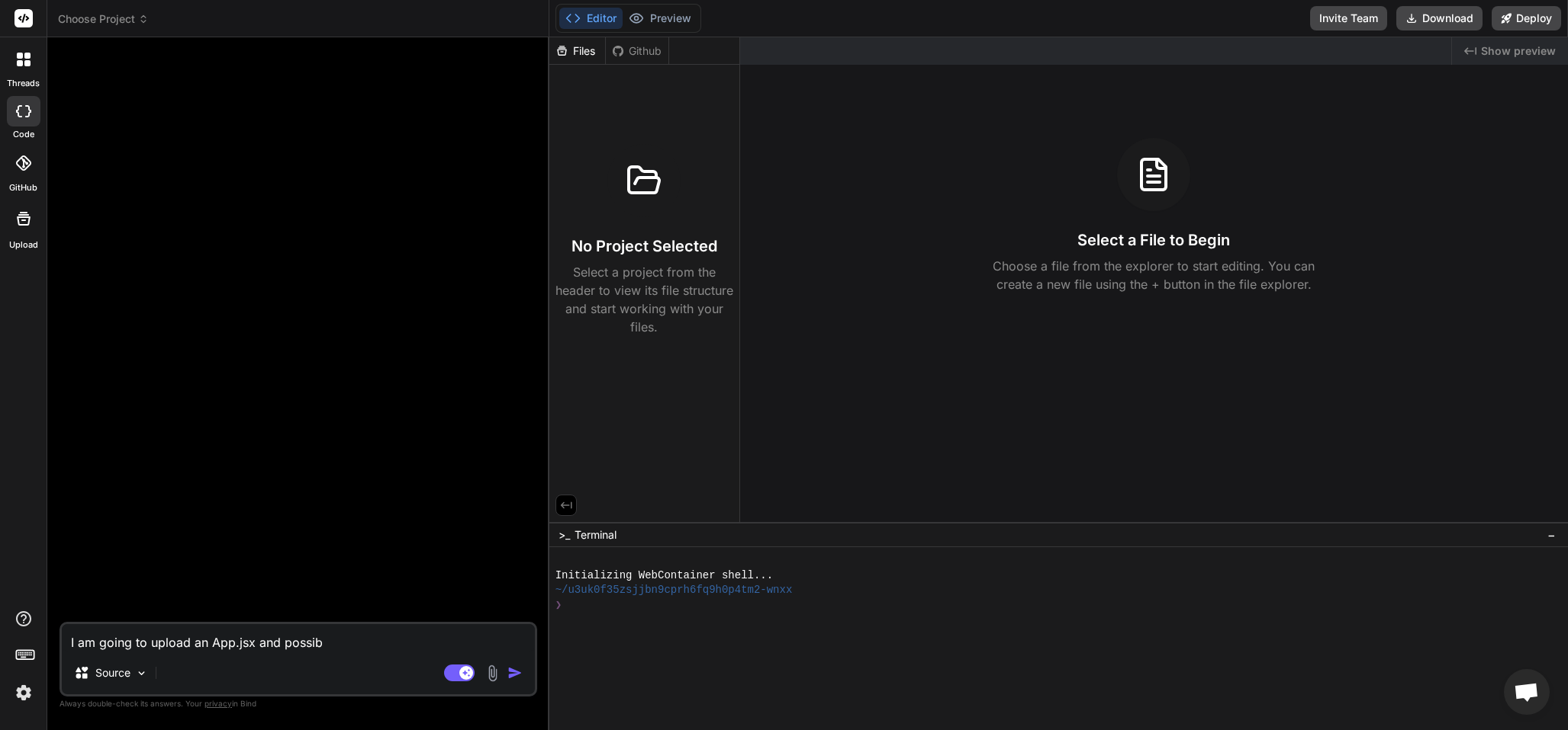
type textarea "x"
type textarea "I am going to upload an App.jsx and possibl"
type textarea "x"
type textarea "I am going to upload an App.jsx and possibly"
type textarea "x"
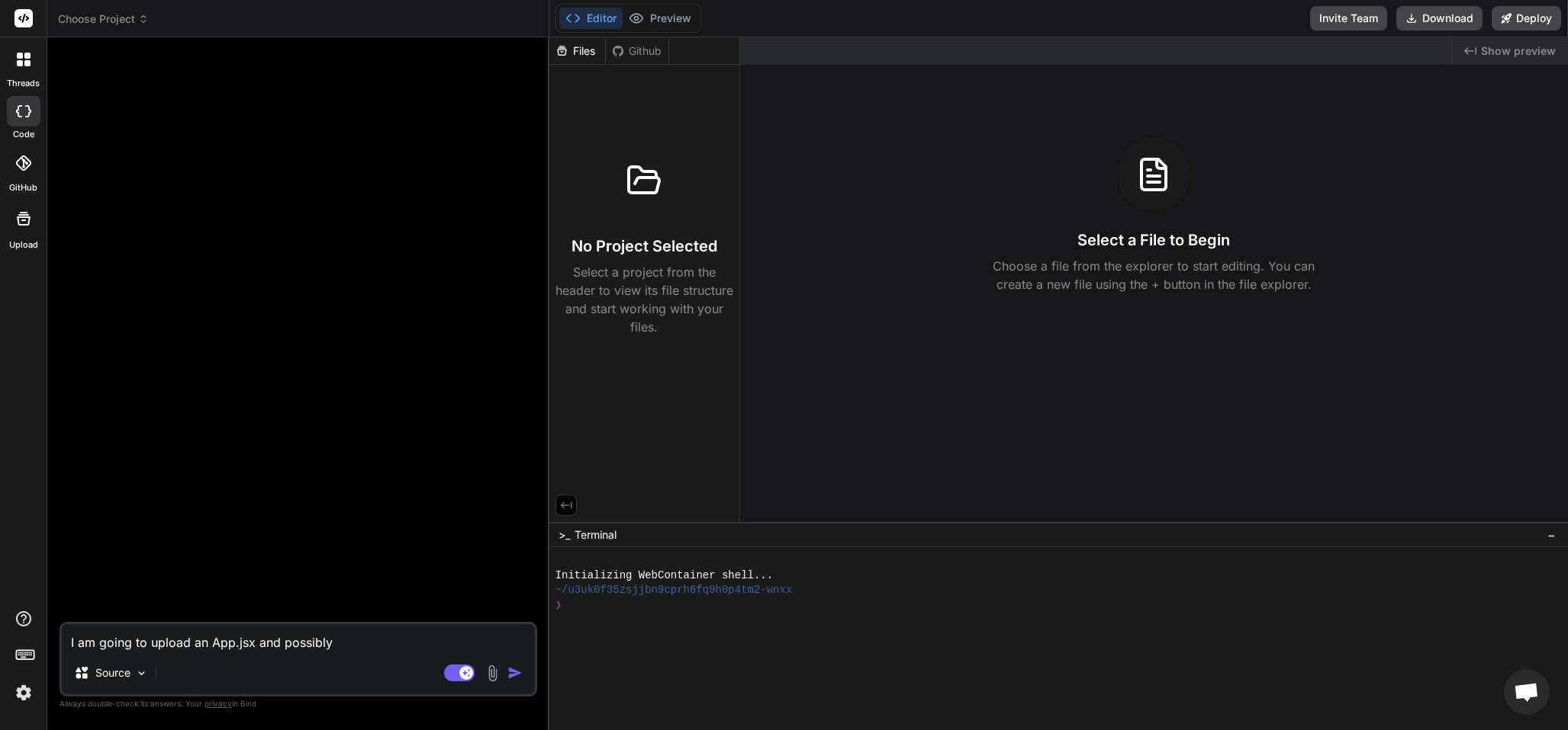
type textarea "I am going to upload an App.jsx and possibly"
type textarea "x"
type textarea "I am going to upload an App.jsx and possibly y"
type textarea "x"
type textarea "I am going to upload an App.jsx and possibly y"
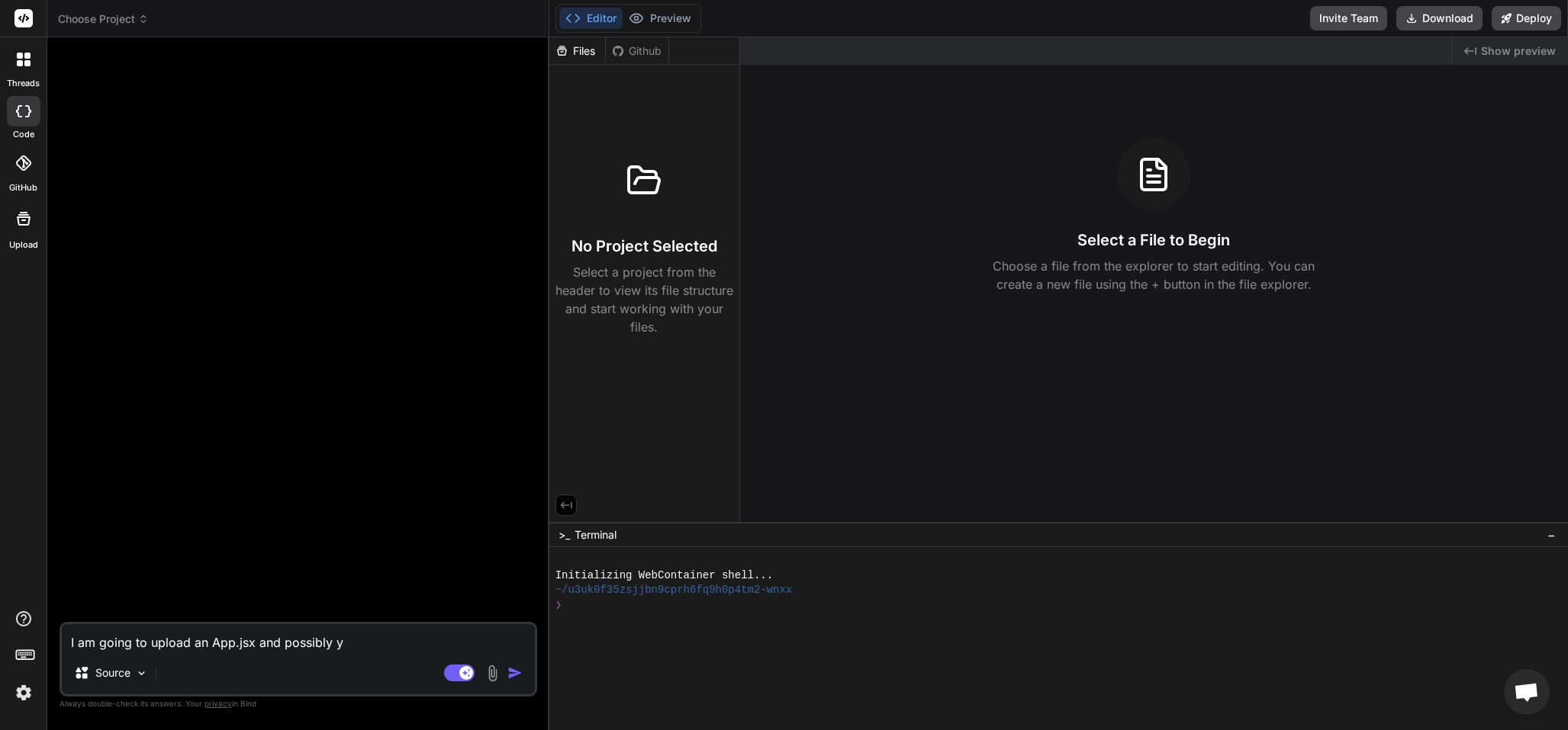
type textarea "x"
type textarea "I am going to upload an App.jsx and possibly y"
type textarea "x"
type textarea "I am going to upload an App.jsx and possibly"
type textarea "x"
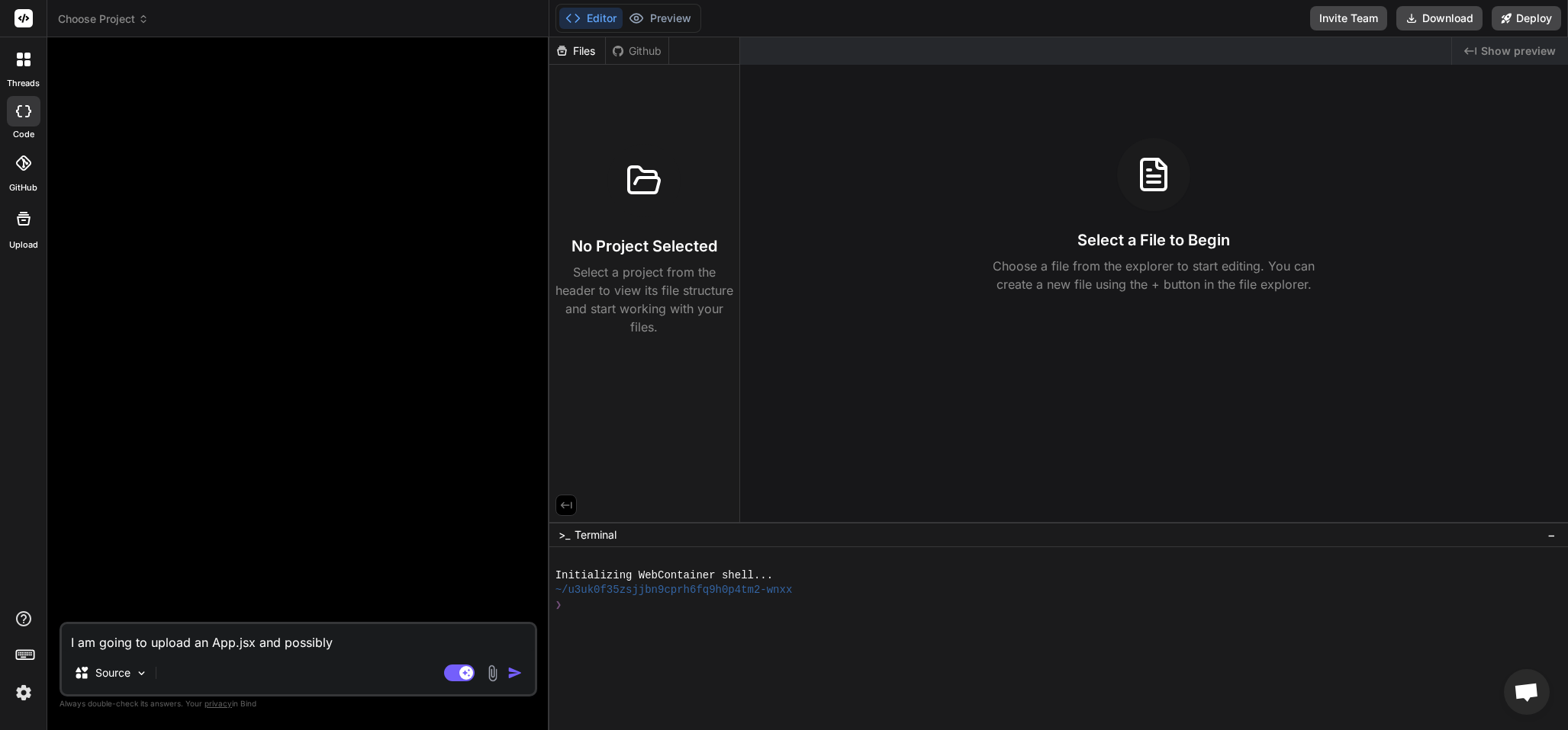
type textarea "I am going to upload an App.jsx and possibly m"
type textarea "x"
type textarea "I am going to upload an App.jsx and possibly mm"
type textarea "x"
type textarea "I am going to upload an App.jsx and possibly mmy"
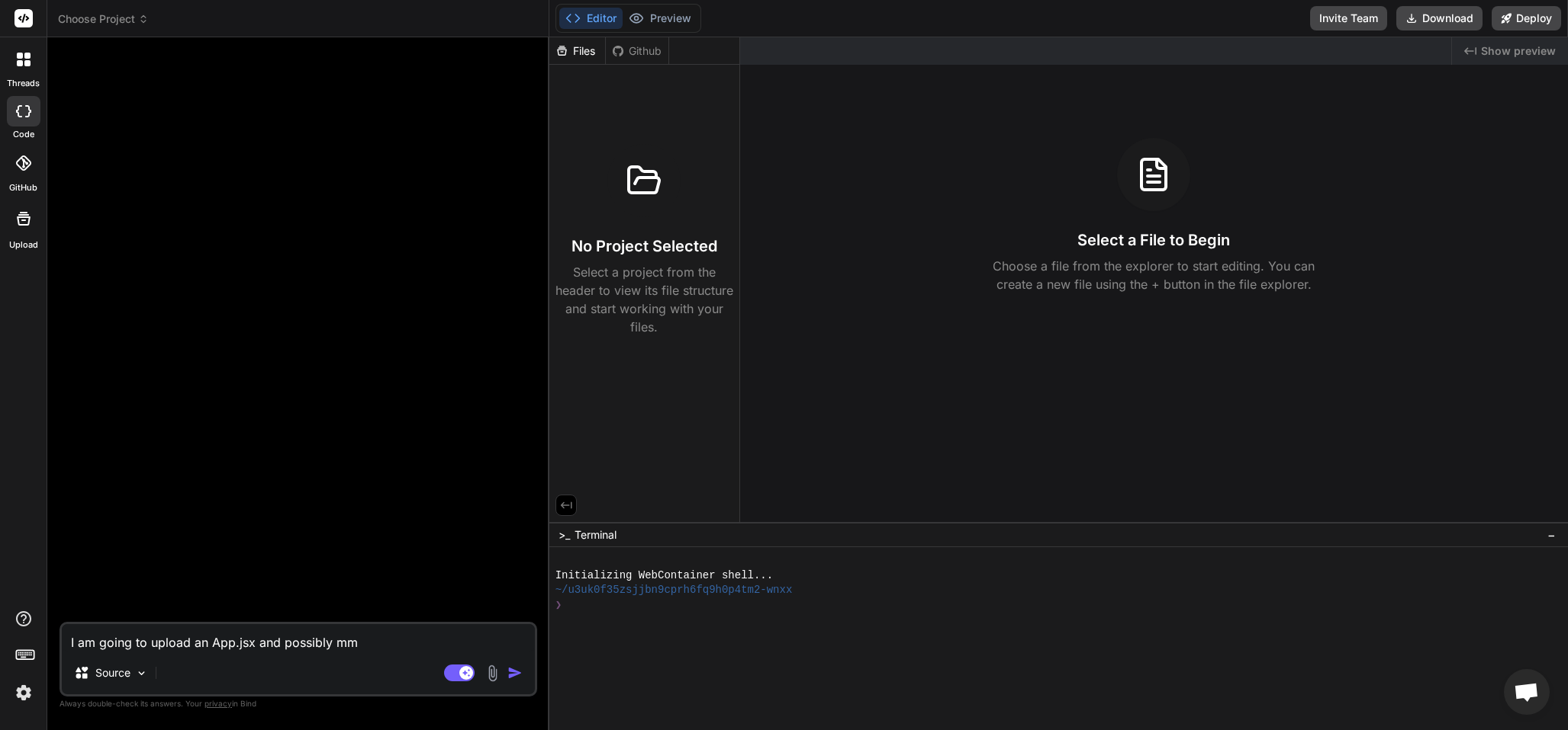
type textarea "x"
type textarea "I am going to upload an App.jsx and possibly mmy"
type textarea "x"
type textarea "I am going to upload an App.jsx and possibly mmy"
type textarea "x"
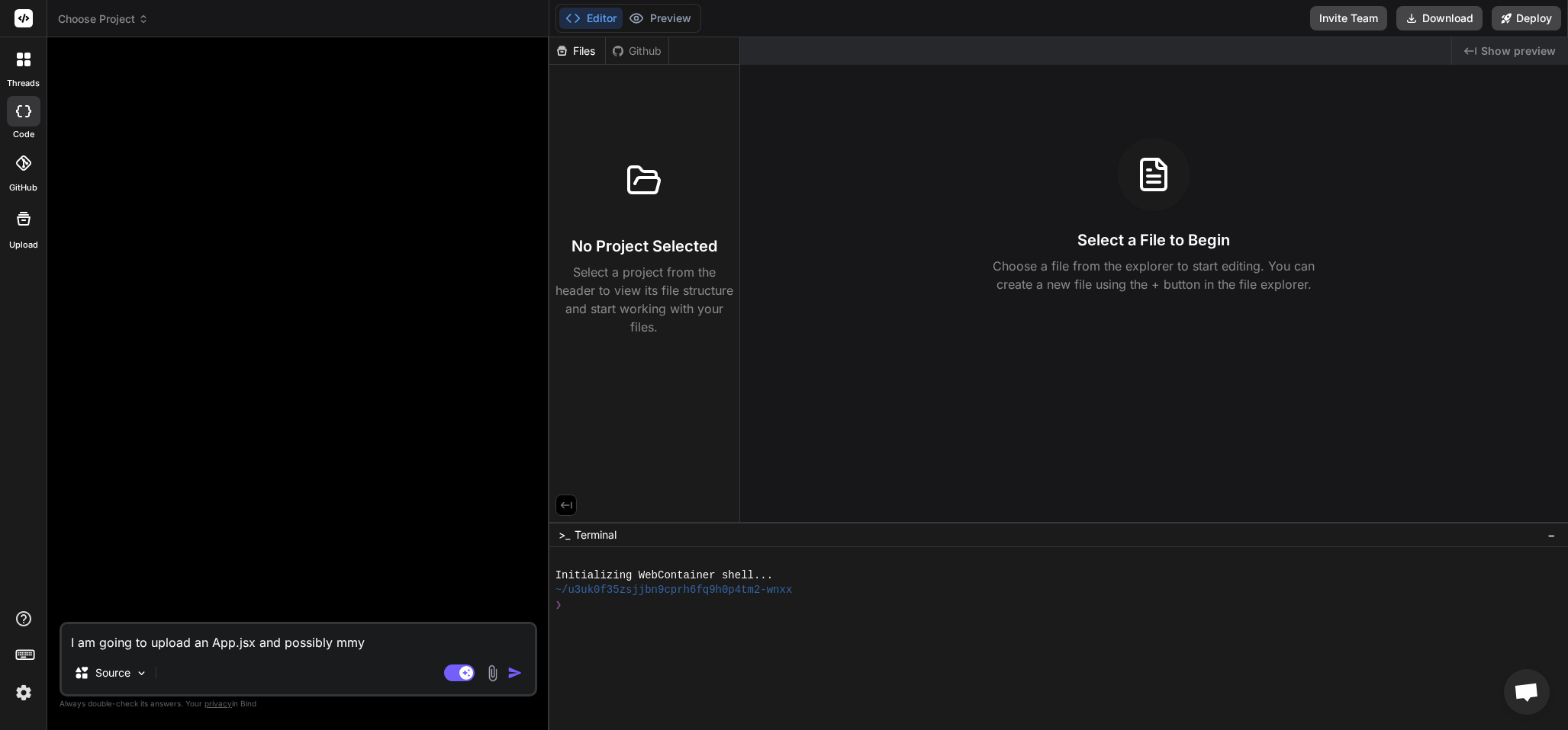
type textarea "I am going to upload an App.jsx and possibly mm"
type textarea "x"
type textarea "I am going to upload an App.jsx and possibly m"
type textarea "x"
type textarea "I am going to upload an App.jsx and possibly"
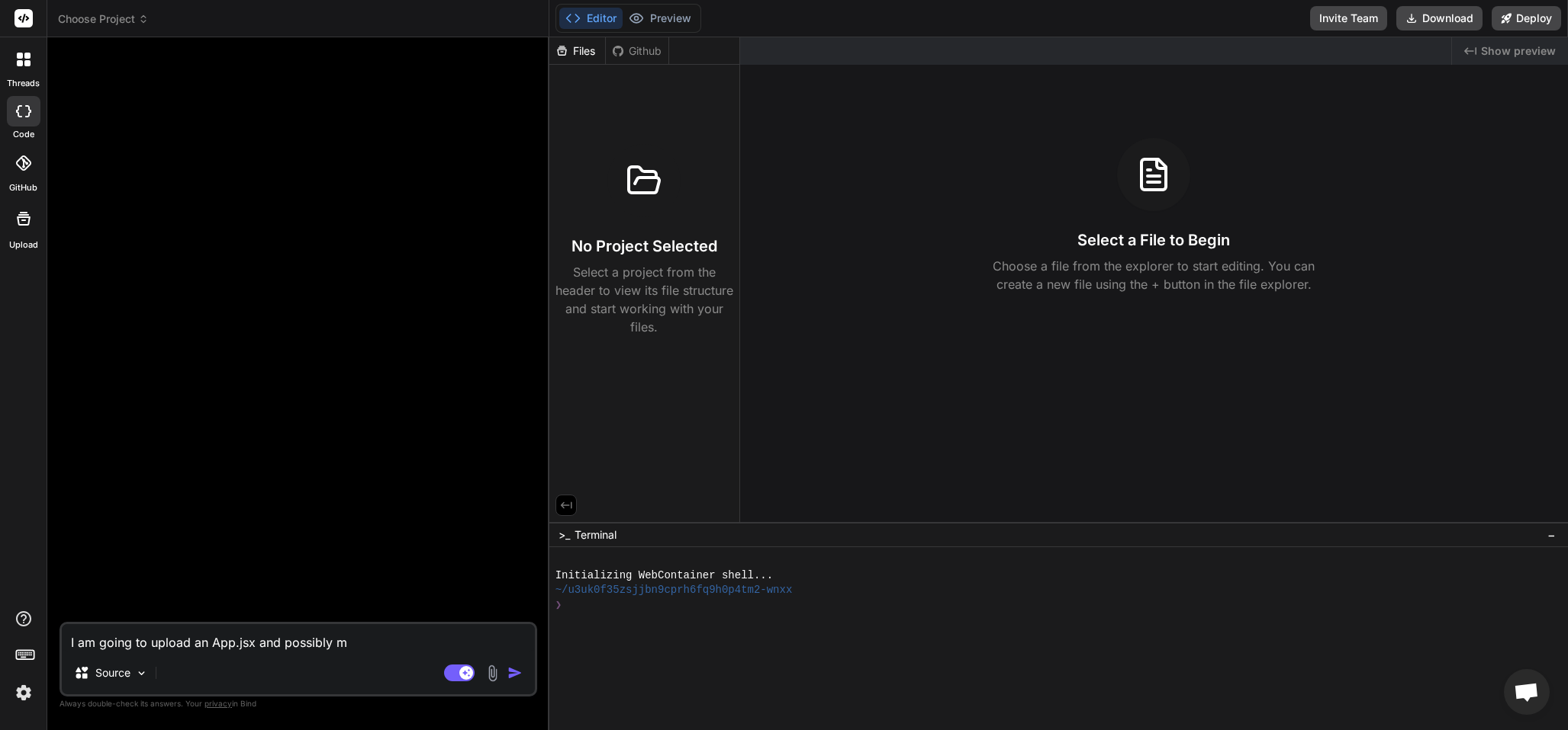
type textarea "x"
type textarea "I am going to upload an App.jsx and possibly m"
type textarea "x"
type textarea "I am going to upload an App.jsx and possibly my"
type textarea "x"
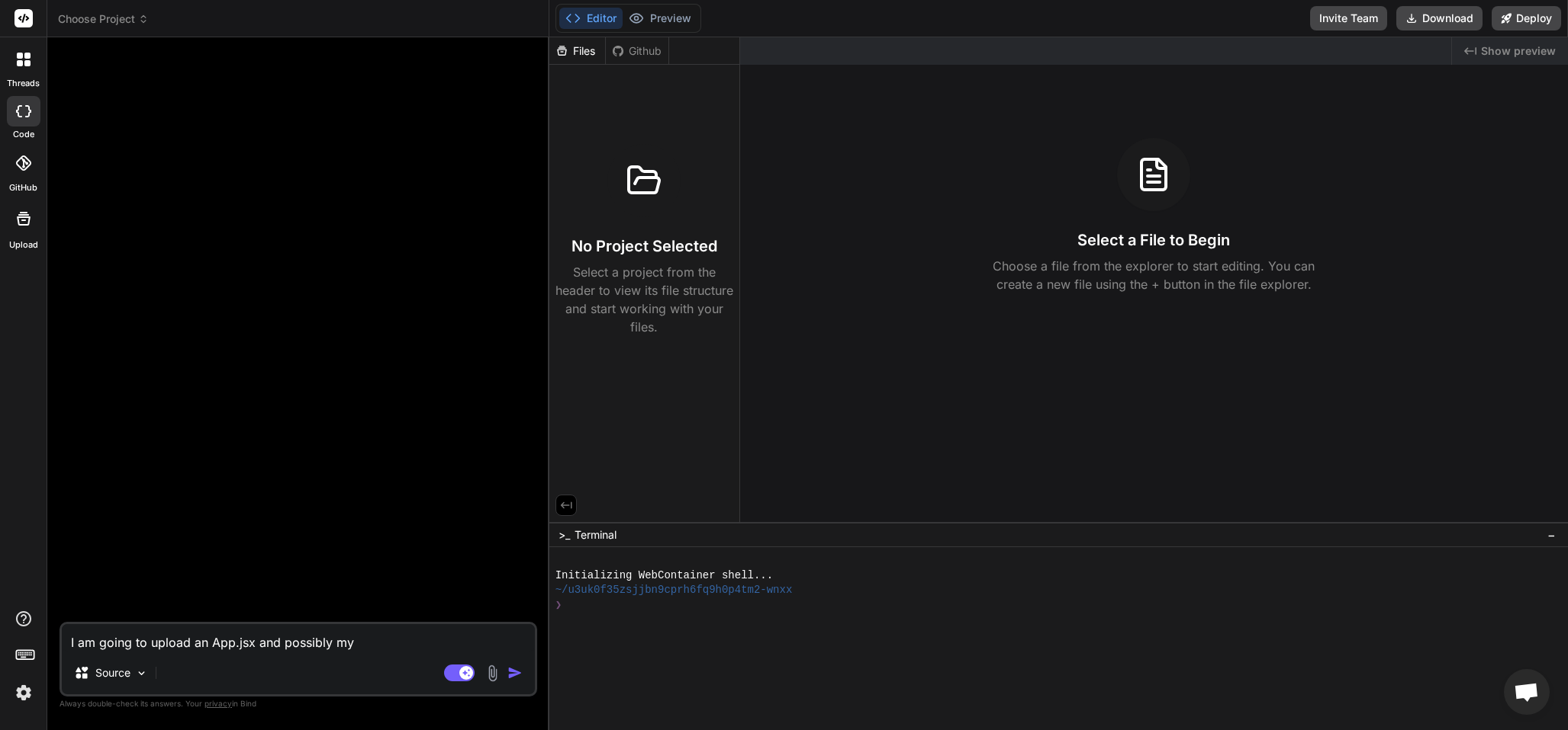
type textarea "I am going to upload an App.jsx and possibly my"
type textarea "x"
type textarea "I am going to upload an App.jsx and possibly my f"
type textarea "x"
type textarea "I am going to upload an App.jsx and possibly my fe"
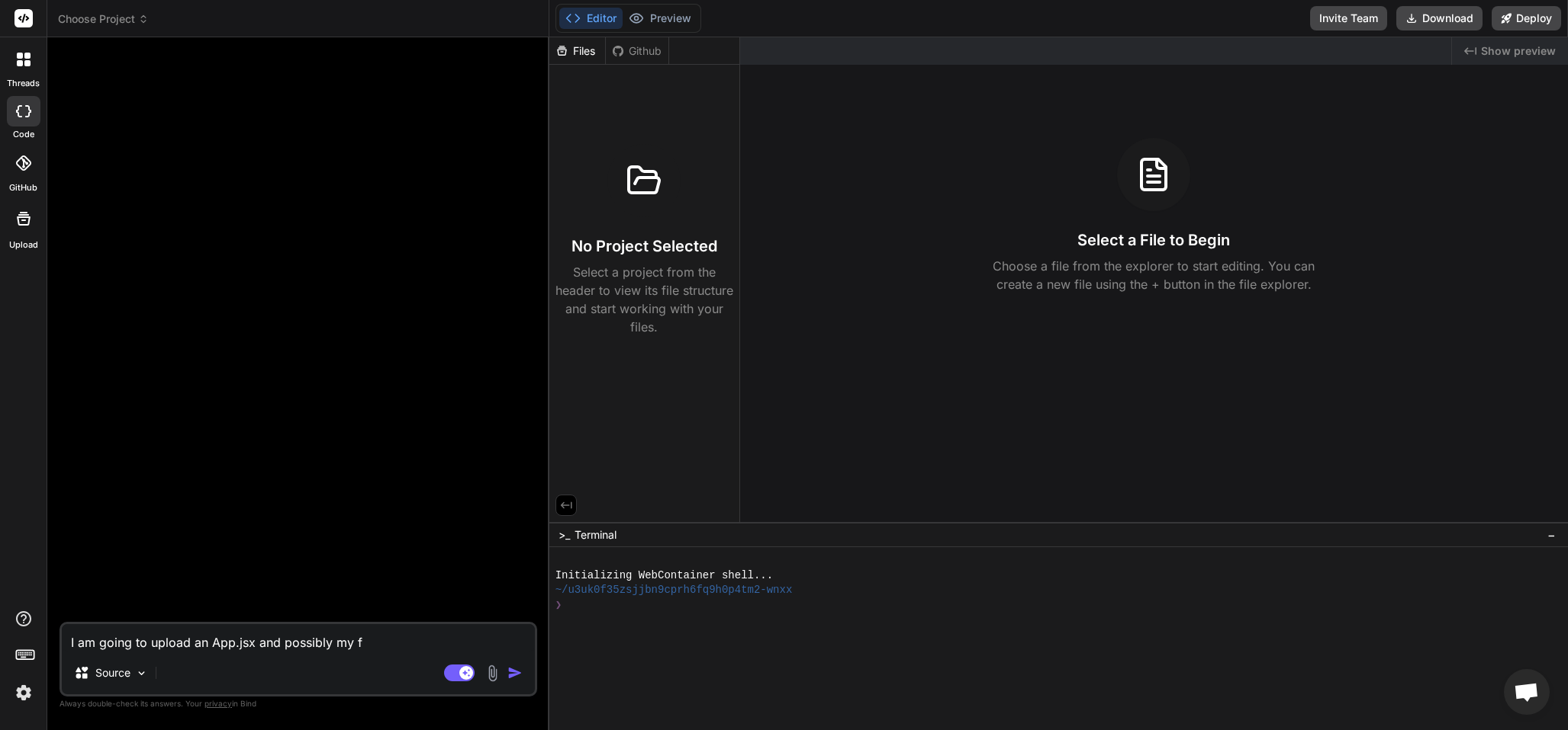
type textarea "x"
type textarea "I am going to upload an App.jsx and possibly my fev"
type textarea "x"
type textarea "I am going to upload an App.jsx and possibly my fevr"
type textarea "x"
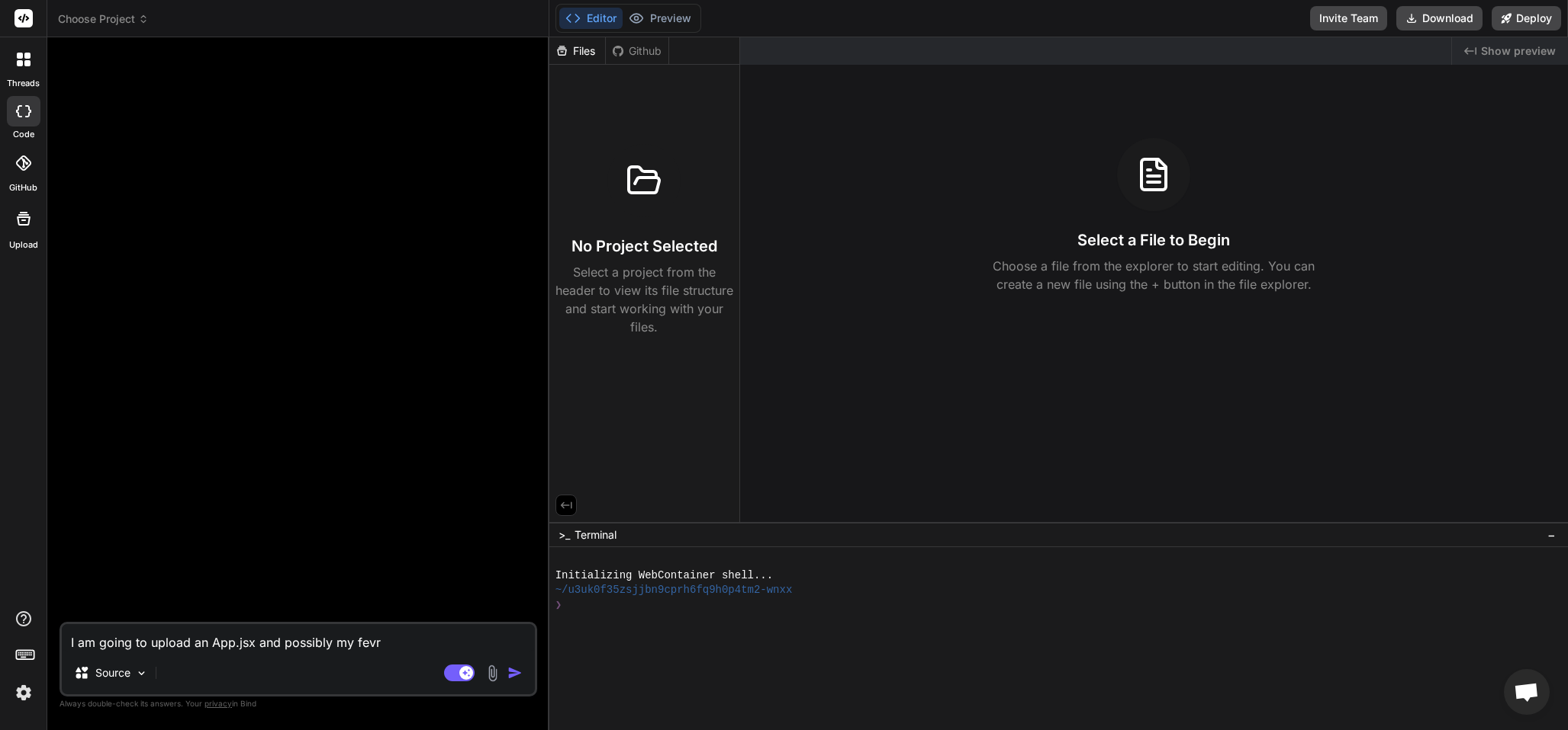
type textarea "I am going to upload an App.jsx and possibly my fevr-"
type textarea "x"
type textarea "I am going to upload an App.jsx and possibly my fevr-c"
type textarea "x"
type textarea "I am going to upload an App.jsx and possibly my fevr-co"
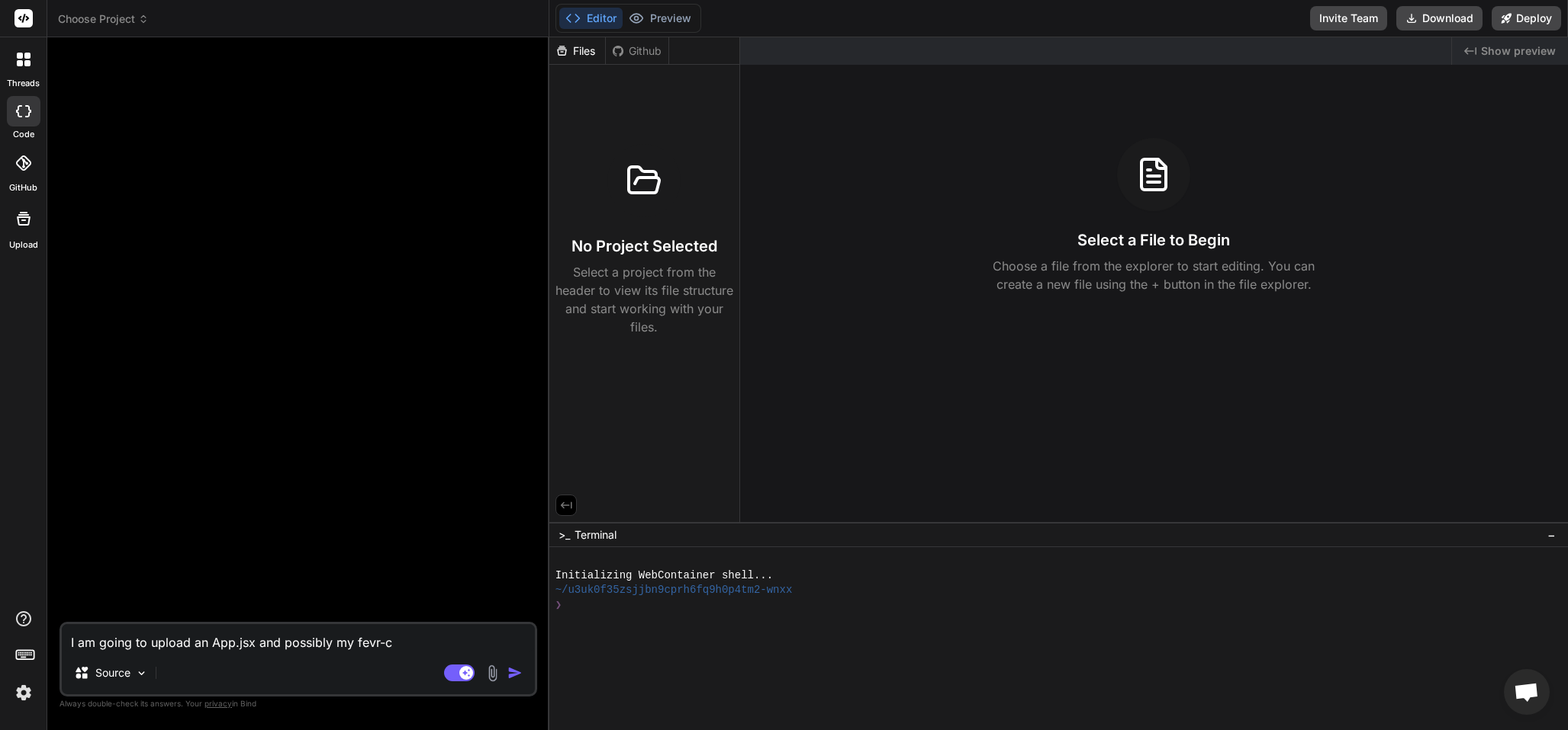
type textarea "x"
type textarea "I am going to upload an App.jsx and possibly my fevr-coi"
type textarea "x"
type textarea "I am going to upload an App.jsx and possibly my fevr-coin"
type textarea "x"
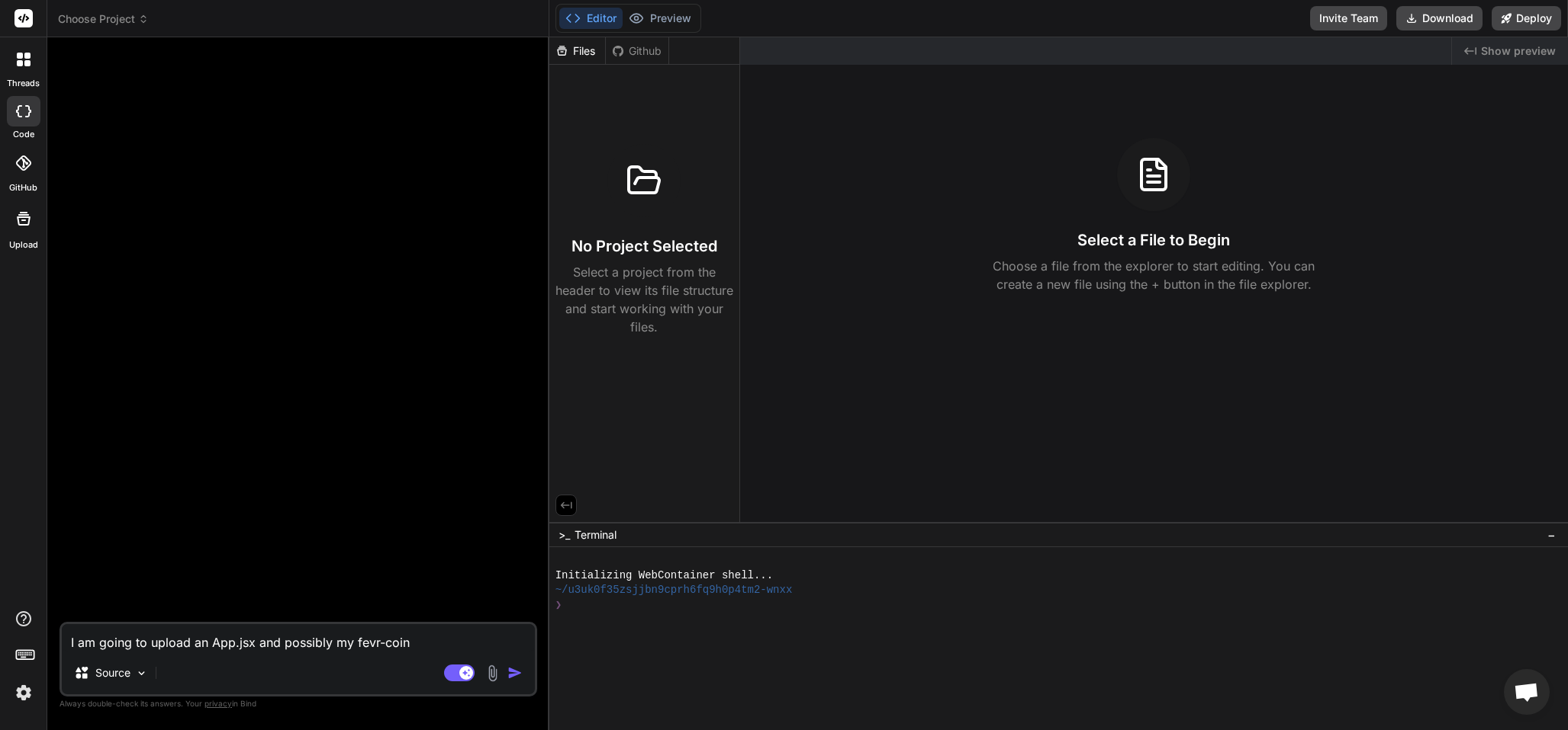
type textarea "I am going to upload an App.jsx and possibly my fevr-coin-"
type textarea "x"
type textarea "I am going to upload an App.jsx and possibly my fevr-coin-l"
type textarea "x"
type textarea "I am going to upload an App.jsx and possibly my fevr-coin-lo"
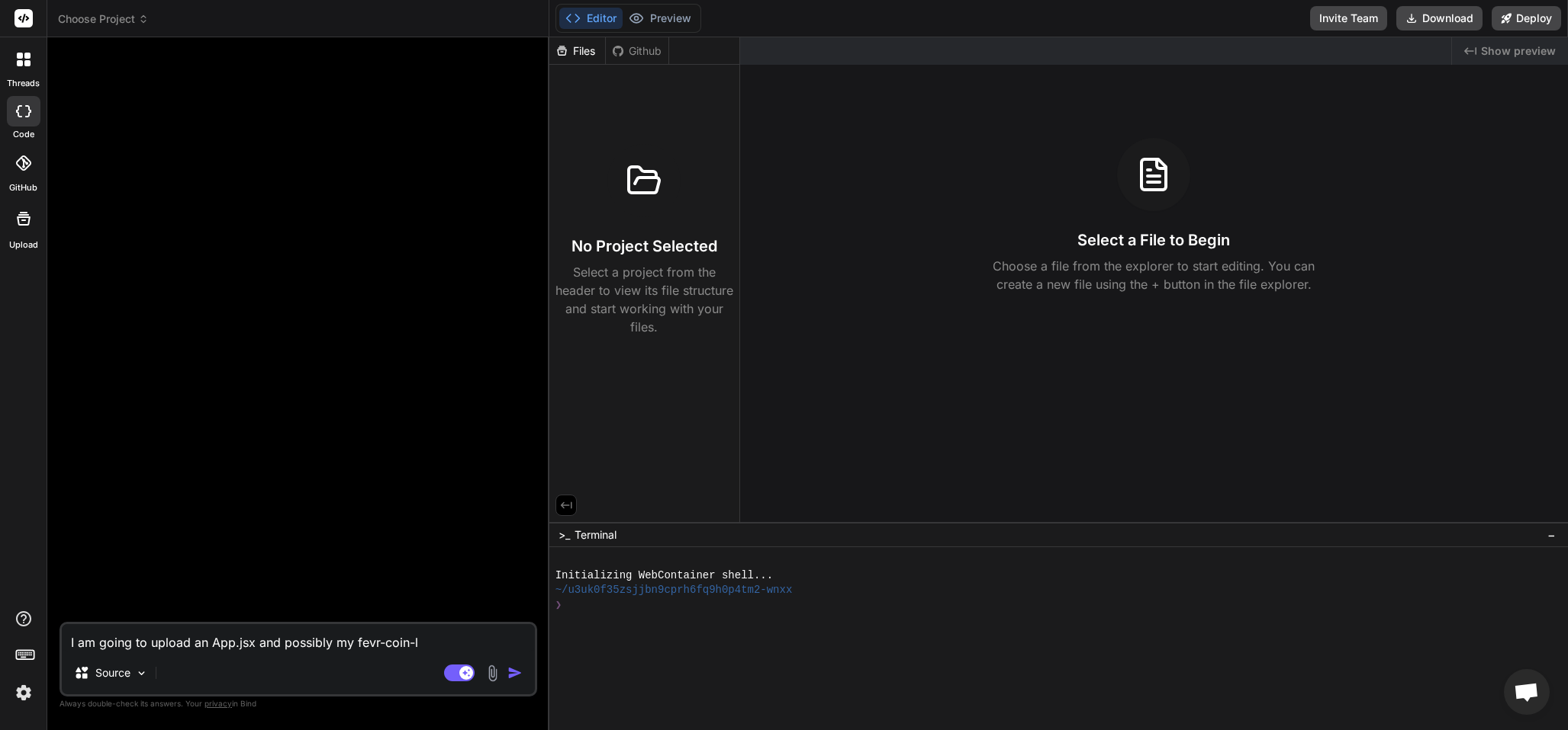
type textarea "x"
type textarea "I am going to upload an App.jsx and possibly my fevr-coin-log"
type textarea "x"
type textarea "I am going to upload an App.jsx and possibly my fevr-coin-logo"
type textarea "x"
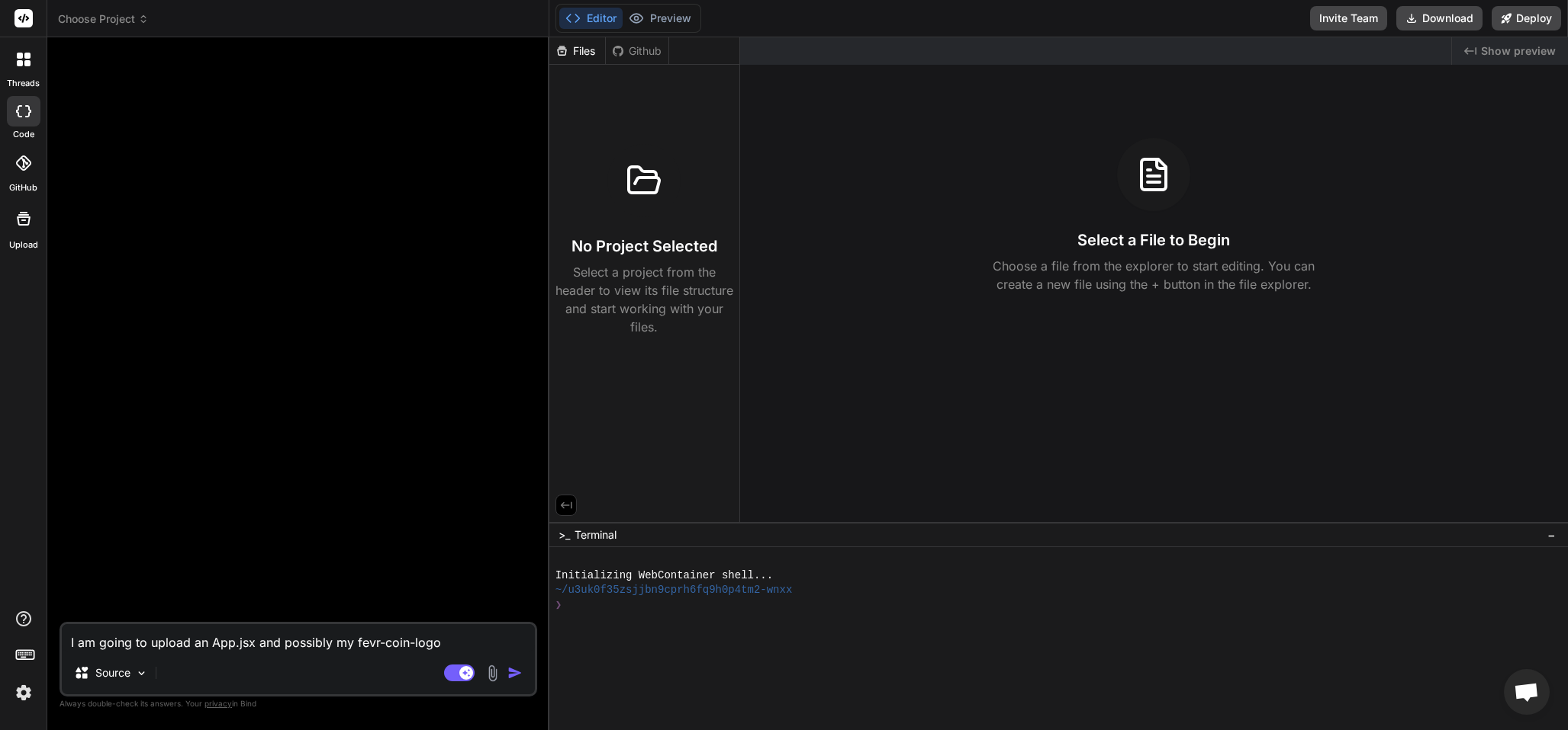
type textarea "I am going to upload an App.jsx and possibly my fevr-coin-logo."
type textarea "x"
type textarea "I am going to upload an App.jsx and possibly my fevr-coin-logo.p"
type textarea "x"
type textarea "I am going to upload an App.jsx and possibly my [DOMAIN_NAME]"
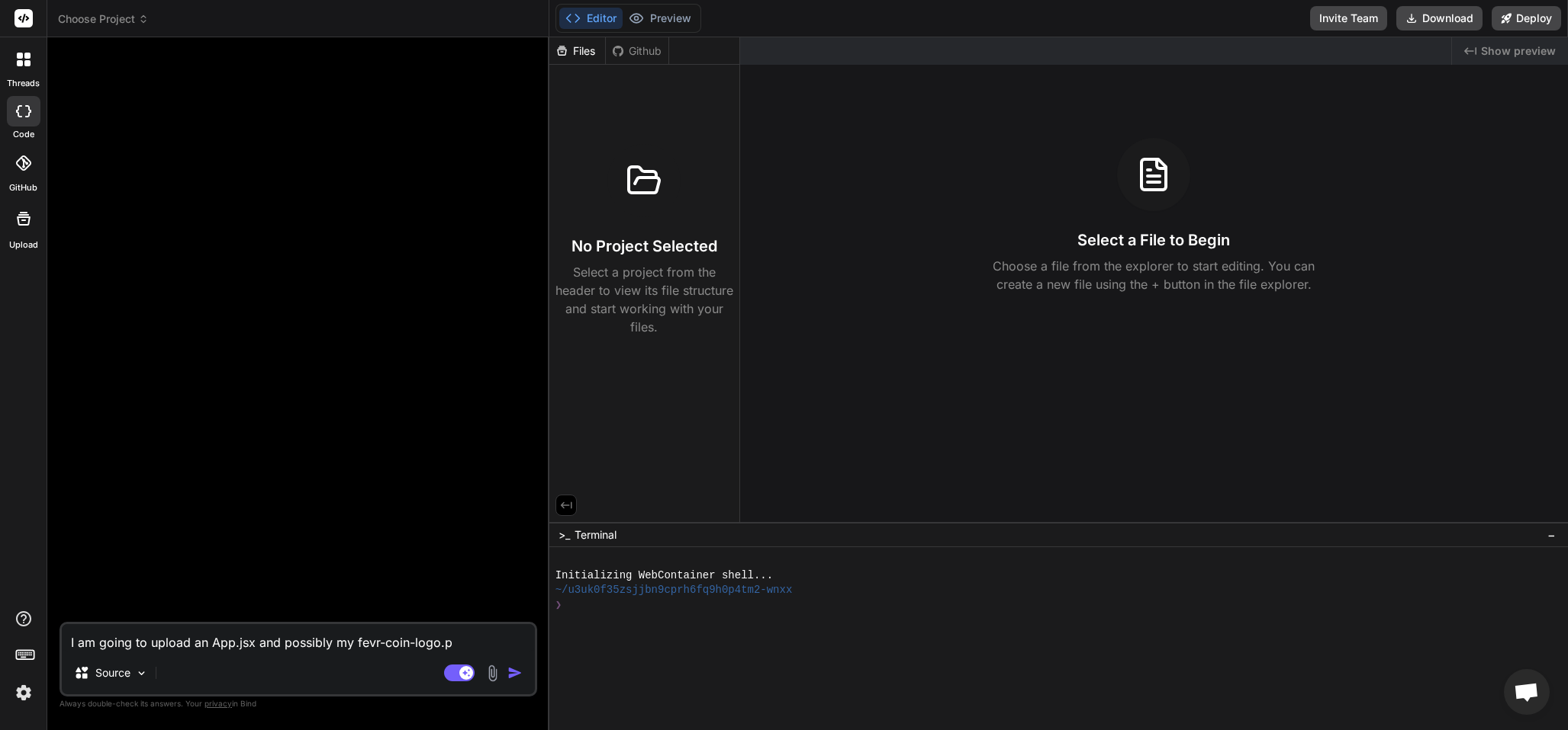
type textarea "x"
type textarea "I am going to upload an App.jsx and possibly my fevr-coin-logo.png"
type textarea "x"
type textarea "I am going to upload an App.jsx and possibly my fevr-coin-logo.png"
type textarea "x"
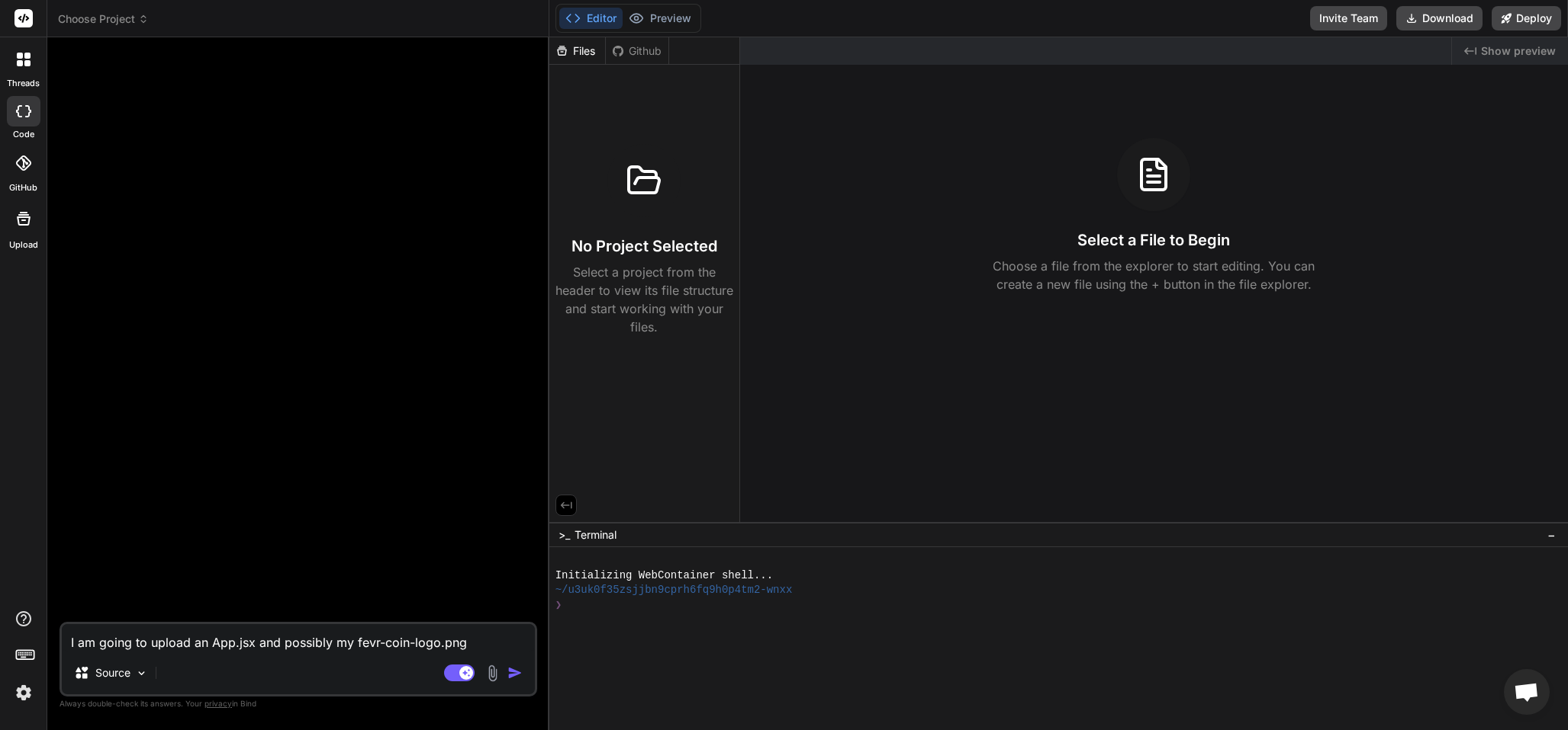
type textarea "I am going to upload an App.jsx and possibly my fevr-coin-logo.png a"
type textarea "x"
type textarea "I am going to upload an App.jsx and possibly my fevr-coin-logo.png an"
type textarea "x"
type textarea "I am going to upload an App.jsx and possibly my fevr-coin-logo.png andd"
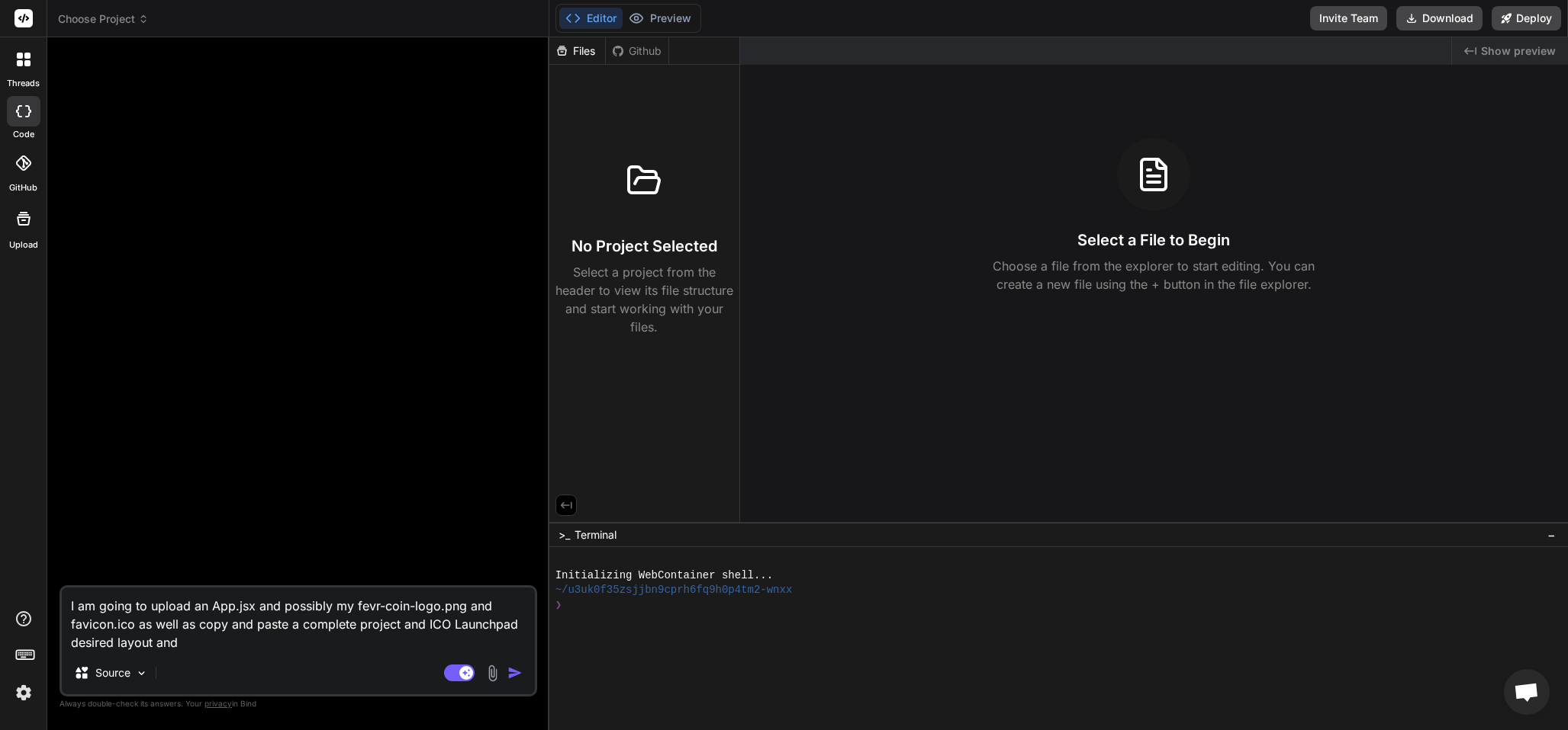
click at [398, 620] on textarea "I am going to upload an App.jsx and possibly my fevr-coin-logo.png and favicon.…" at bounding box center [298, 620] width 473 height 64
click at [491, 627] on textarea "I am going to upload an App.jsx and possibly my fevr-coin-logo.png and favicon.…" at bounding box center [298, 620] width 473 height 64
click at [449, 620] on textarea "I am going to upload an App.jsx and possibly my fevr-coin-logo.png and favicon.…" at bounding box center [298, 620] width 473 height 64
click at [70, 648] on textarea "I am going to upload an App.jsx and possibly my fevr-coin-logo.png and favicon.…" at bounding box center [298, 620] width 473 height 64
click at [273, 638] on textarea "I am going to upload an App.jsx and possibly my fevr-coin-logo.png and favicon.…" at bounding box center [298, 620] width 473 height 64
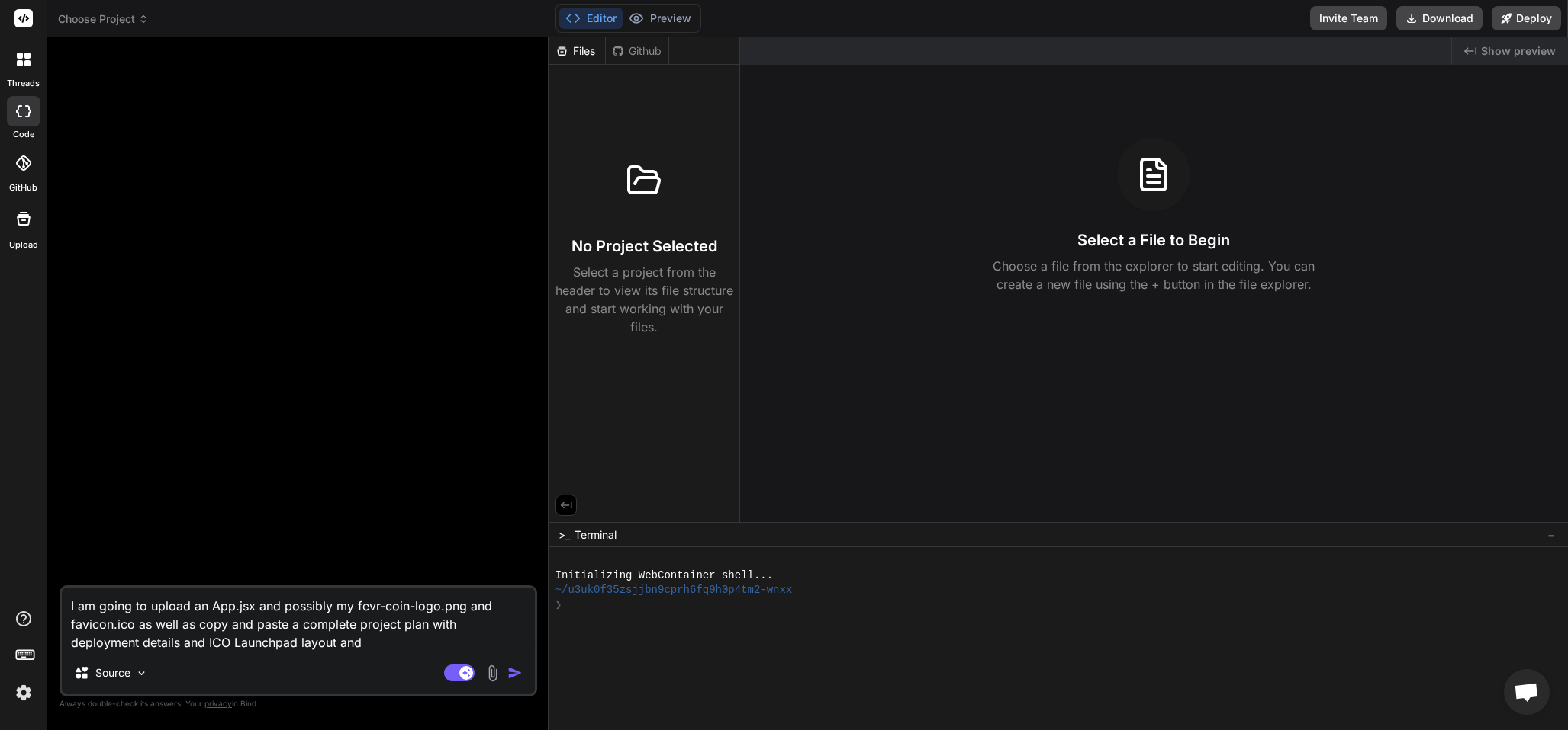
click at [291, 639] on textarea "I am going to upload an App.jsx and possibly my fevr-coin-logo.png and favicon.…" at bounding box center [298, 620] width 473 height 64
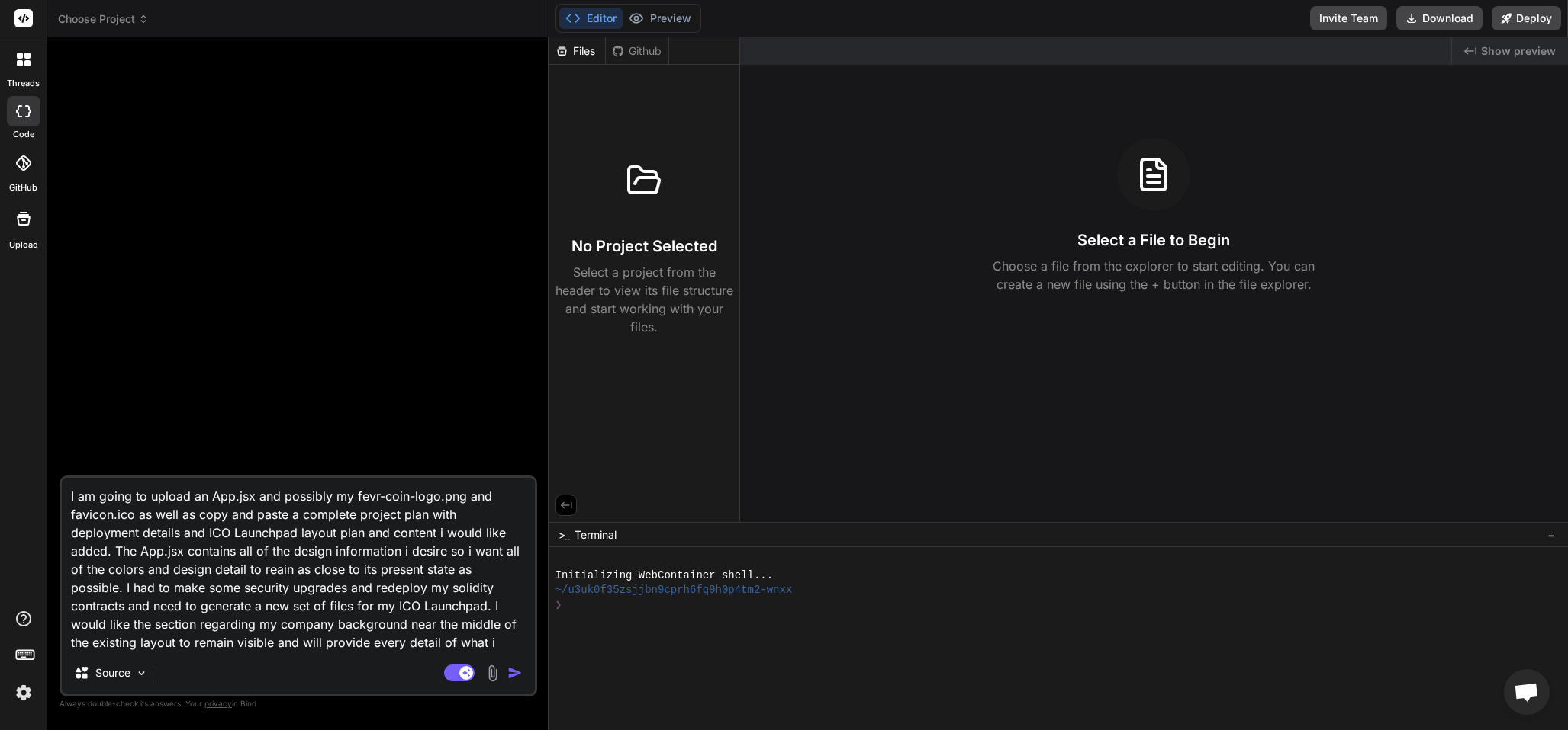
scroll to position [3, 0]
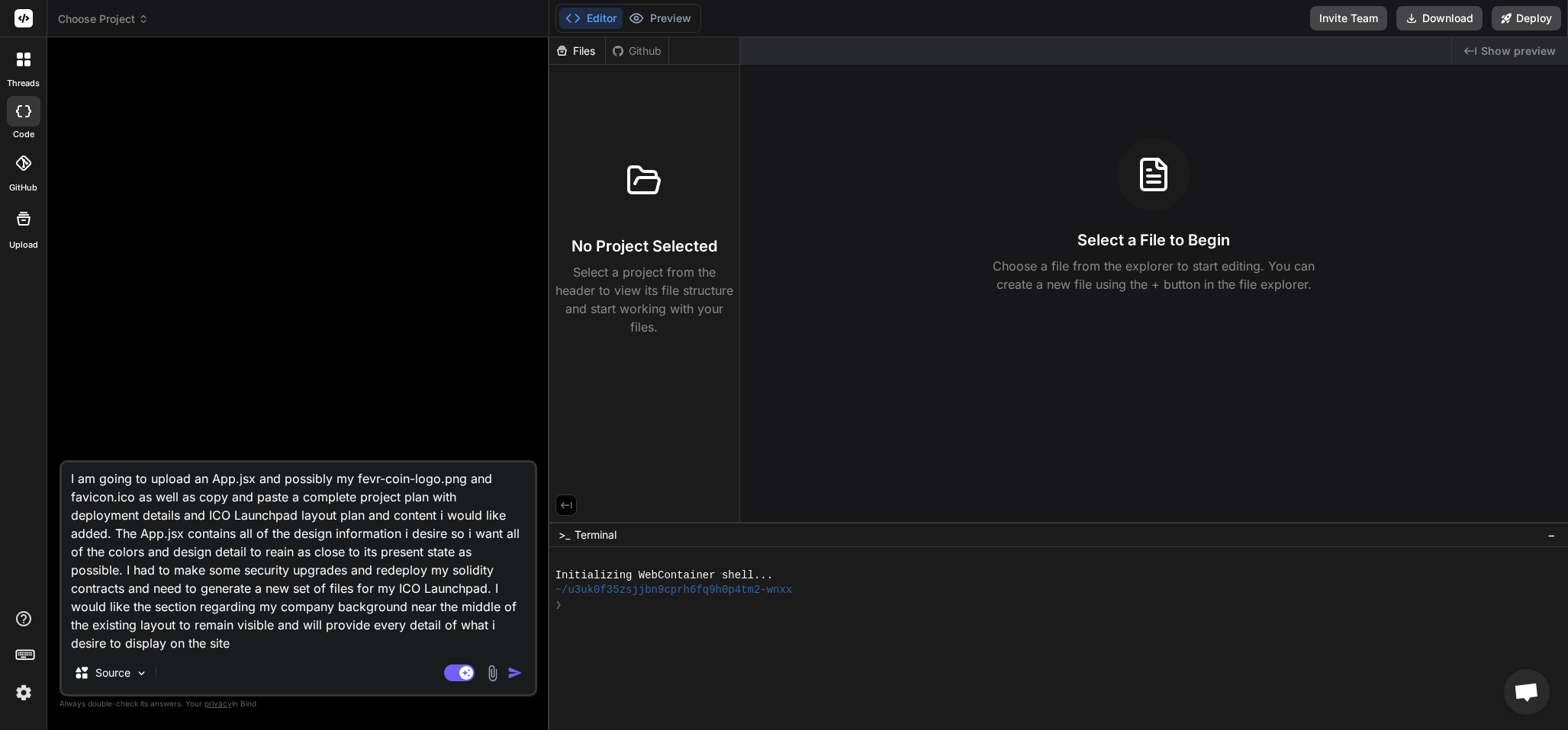
click at [353, 475] on textarea "I am going to upload an App.jsx and possibly my fevr-coin-logo.png and favicon.…" at bounding box center [298, 558] width 473 height 189
click at [284, 471] on textarea "I am going to upload an App.jsx and possibly my fevr-coin-logo.png and favicon.…" at bounding box center [298, 558] width 473 height 189
drag, startPoint x: 279, startPoint y: 471, endPoint x: 110, endPoint y: 590, distance: 206.7
click at [275, 469] on textarea "I am going to upload an App.jsx and package.json and possibly my fevr-coin-logo…" at bounding box center [298, 558] width 473 height 189
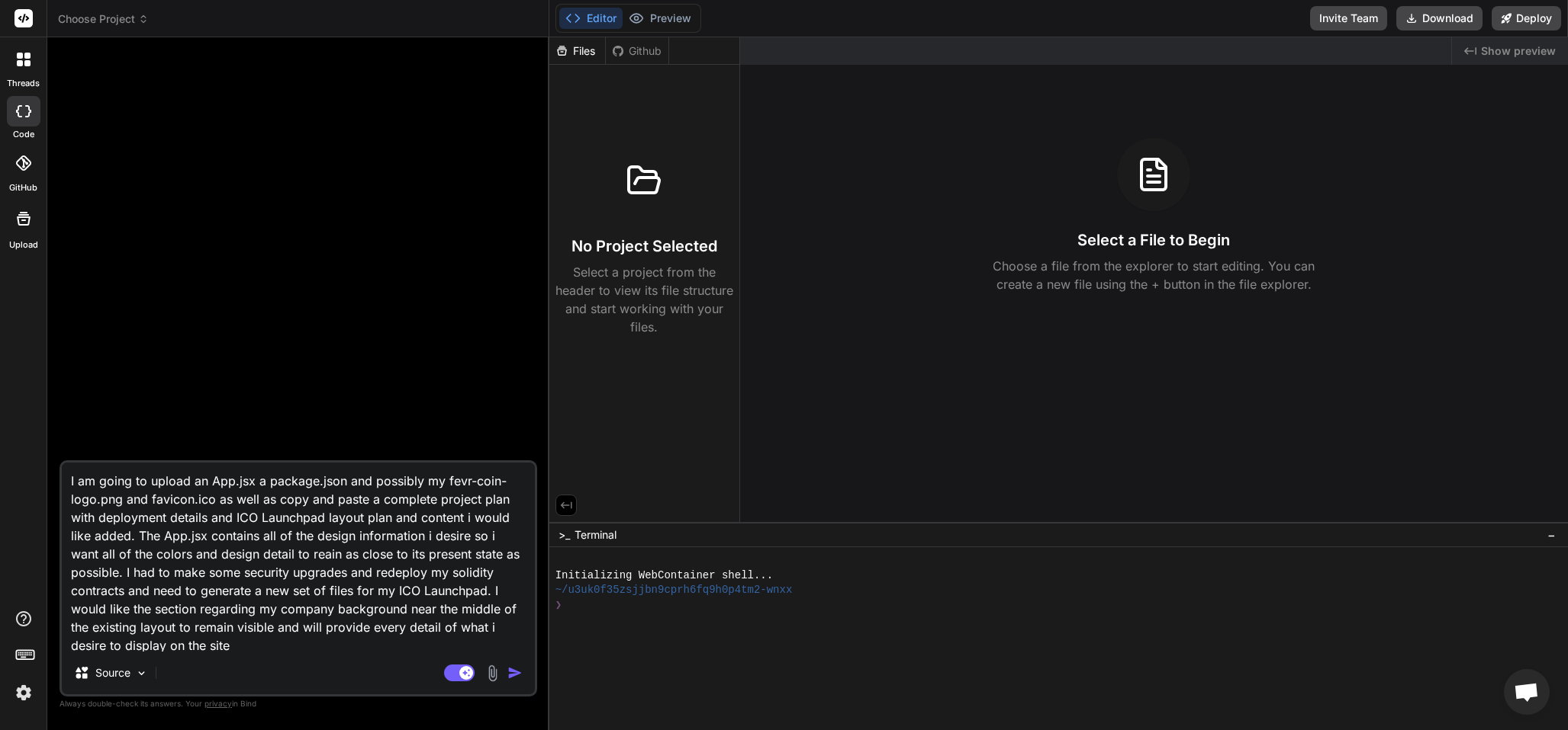
drag, startPoint x: 119, startPoint y: 643, endPoint x: 101, endPoint y: 711, distance: 70.3
click at [119, 645] on textarea "I am going to upload an App.jsx a package.json and possibly my fevr-coin-logo.p…" at bounding box center [298, 558] width 473 height 189
drag, startPoint x: 243, startPoint y: 639, endPoint x: 233, endPoint y: 712, distance: 73.7
click at [243, 639] on textarea "I am going to upload an App.jsx a package.json and possibly my fevr-coin-logo.p…" at bounding box center [298, 558] width 473 height 189
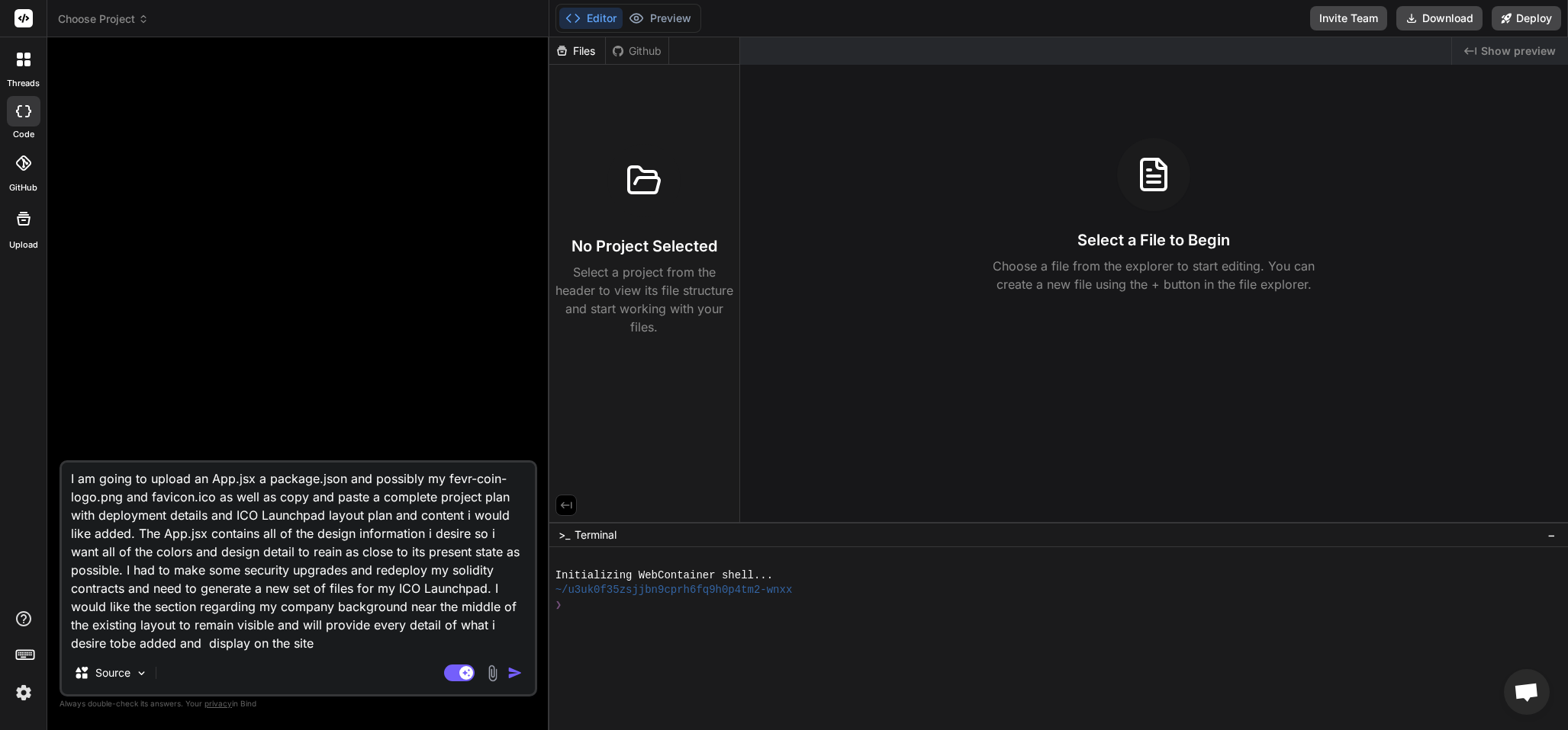
click at [241, 636] on textarea "I am going to upload an App.jsx a package.json and possibly my fevr-coin-logo.p…" at bounding box center [298, 558] width 473 height 189
click at [246, 643] on textarea "I am going to upload an App.jsx a package.json and possibly my fevr-coin-logo.p…" at bounding box center [298, 558] width 473 height 189
click at [341, 643] on textarea "I am going to upload an App.jsx a package.json and possibly my fevr-coin-logo.p…" at bounding box center [298, 558] width 473 height 189
click at [509, 668] on img "button" at bounding box center [515, 673] width 15 height 15
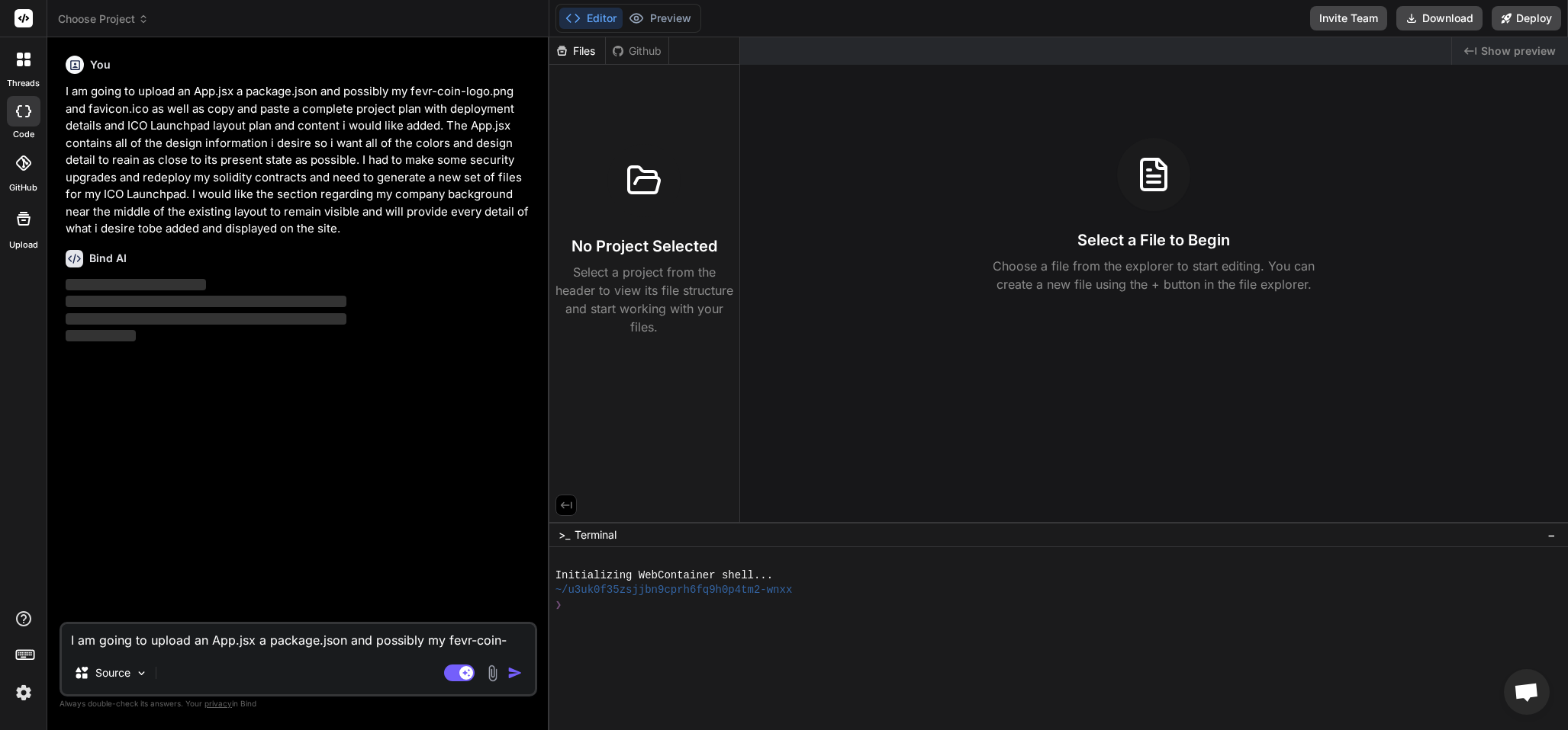
scroll to position [0, 0]
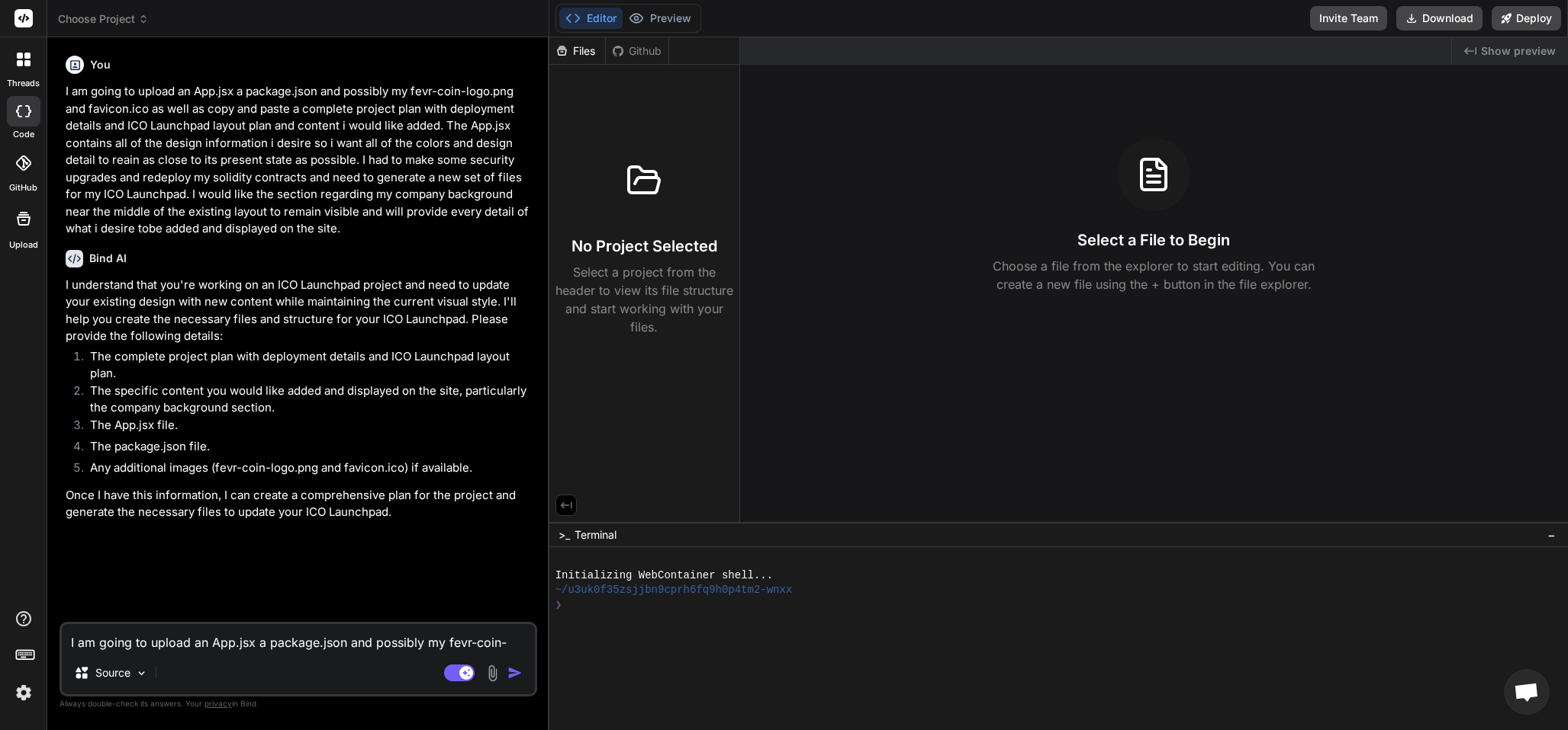
click at [19, 217] on icon at bounding box center [24, 219] width 14 height 14
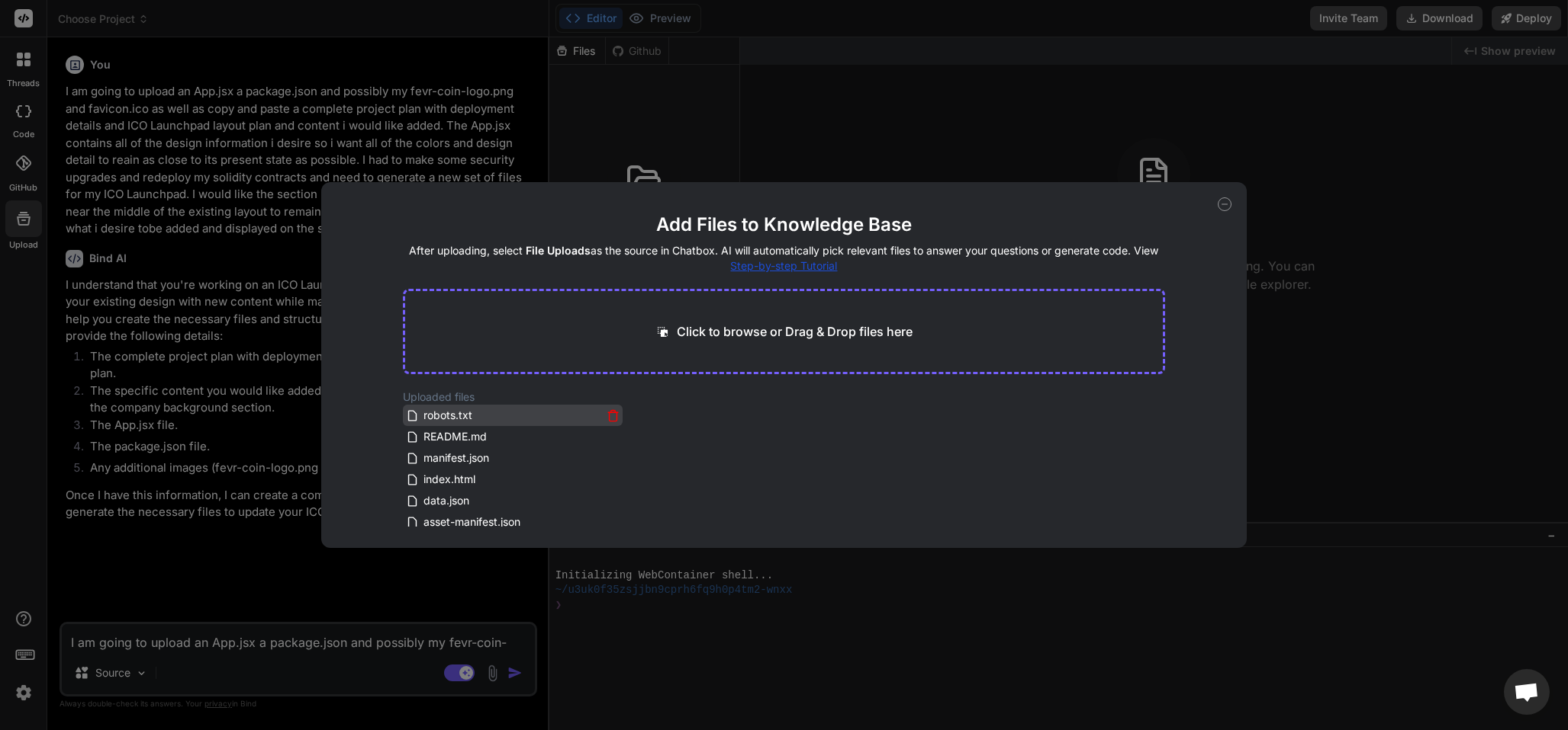
click at [611, 410] on icon at bounding box center [613, 411] width 4 height 3
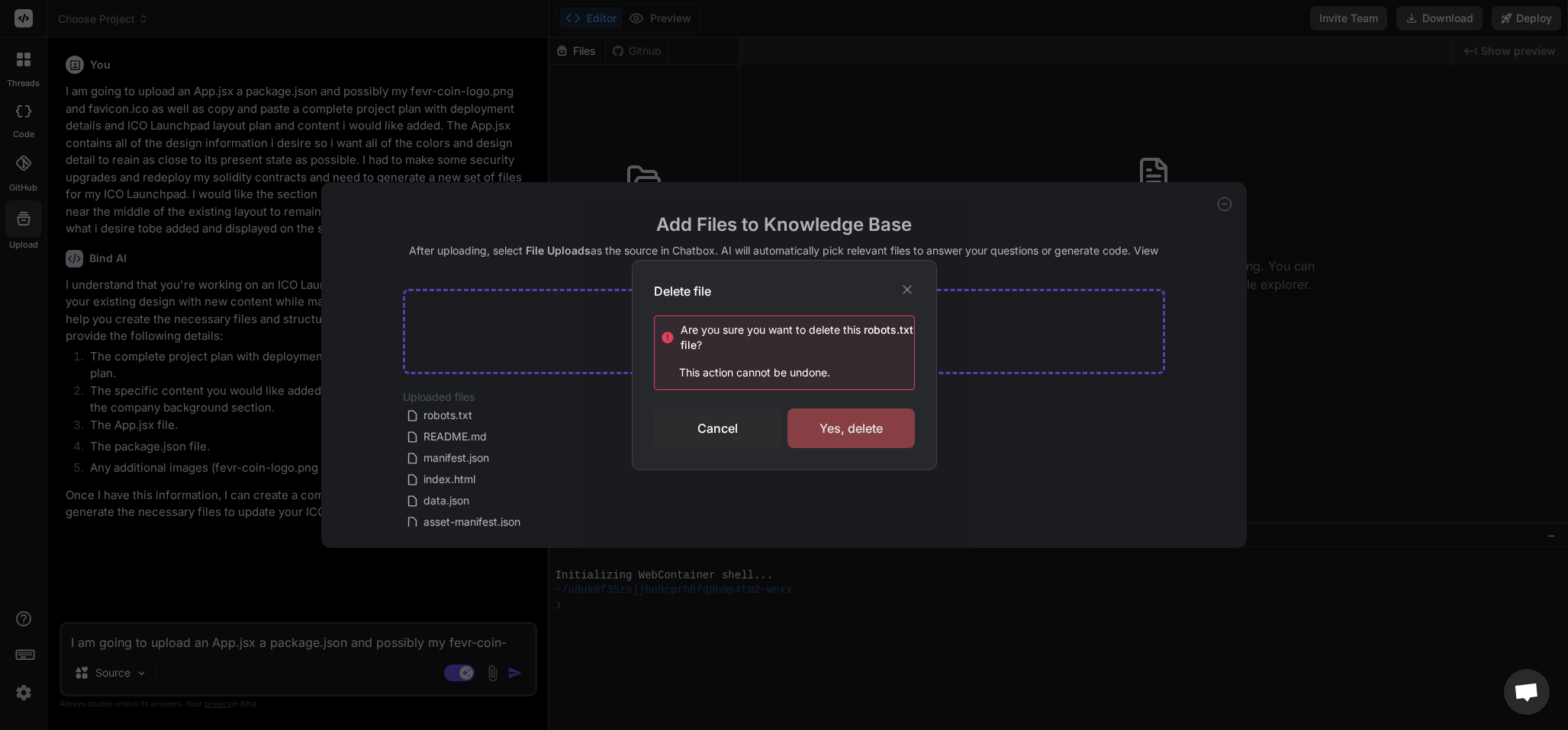
click at [820, 430] on div "Yes, delete" at bounding box center [851, 428] width 127 height 40
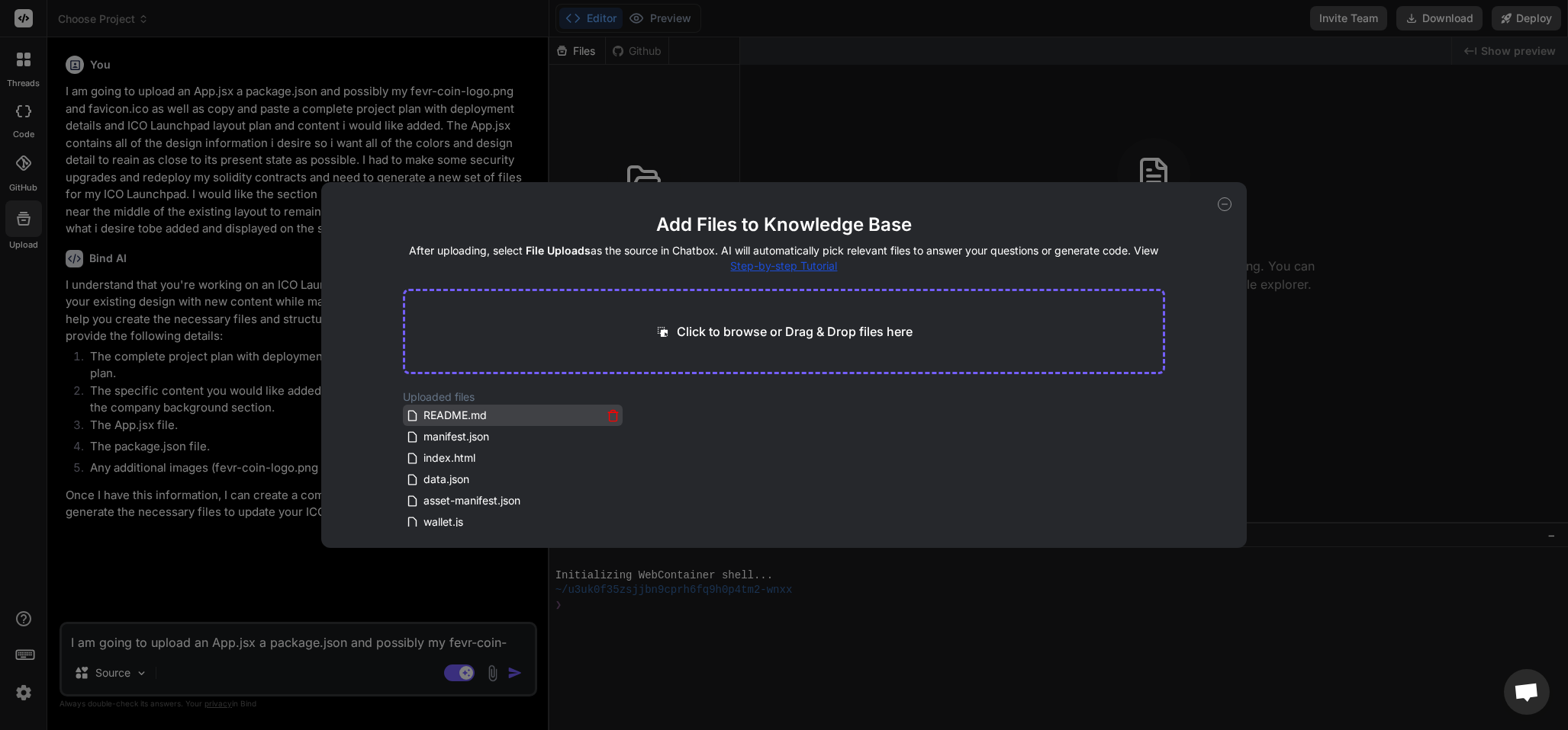
click at [614, 414] on icon at bounding box center [613, 415] width 13 height 13
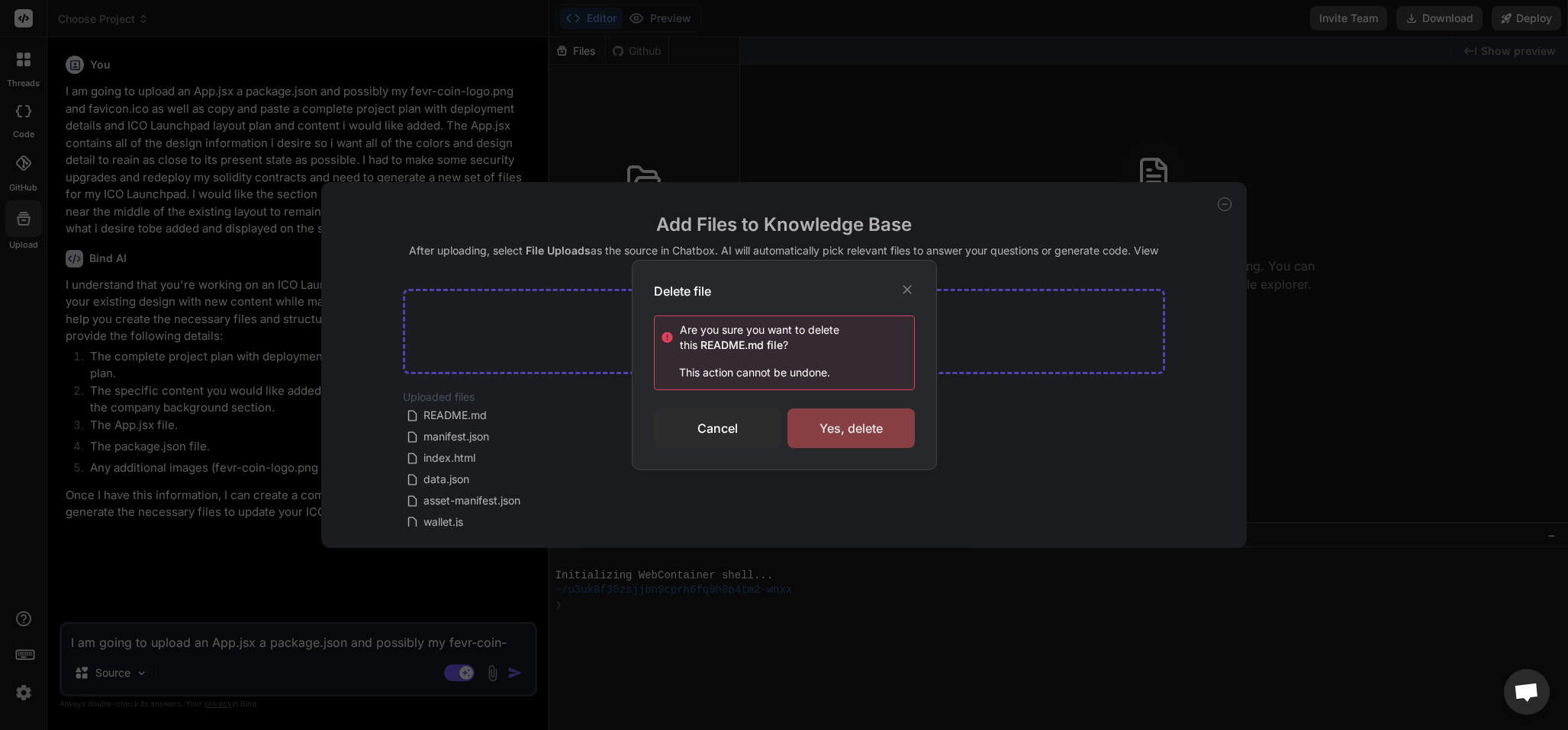
drag, startPoint x: 852, startPoint y: 451, endPoint x: 849, endPoint y: 430, distance: 21.2
click at [849, 430] on div "Yes, delete" at bounding box center [851, 428] width 127 height 40
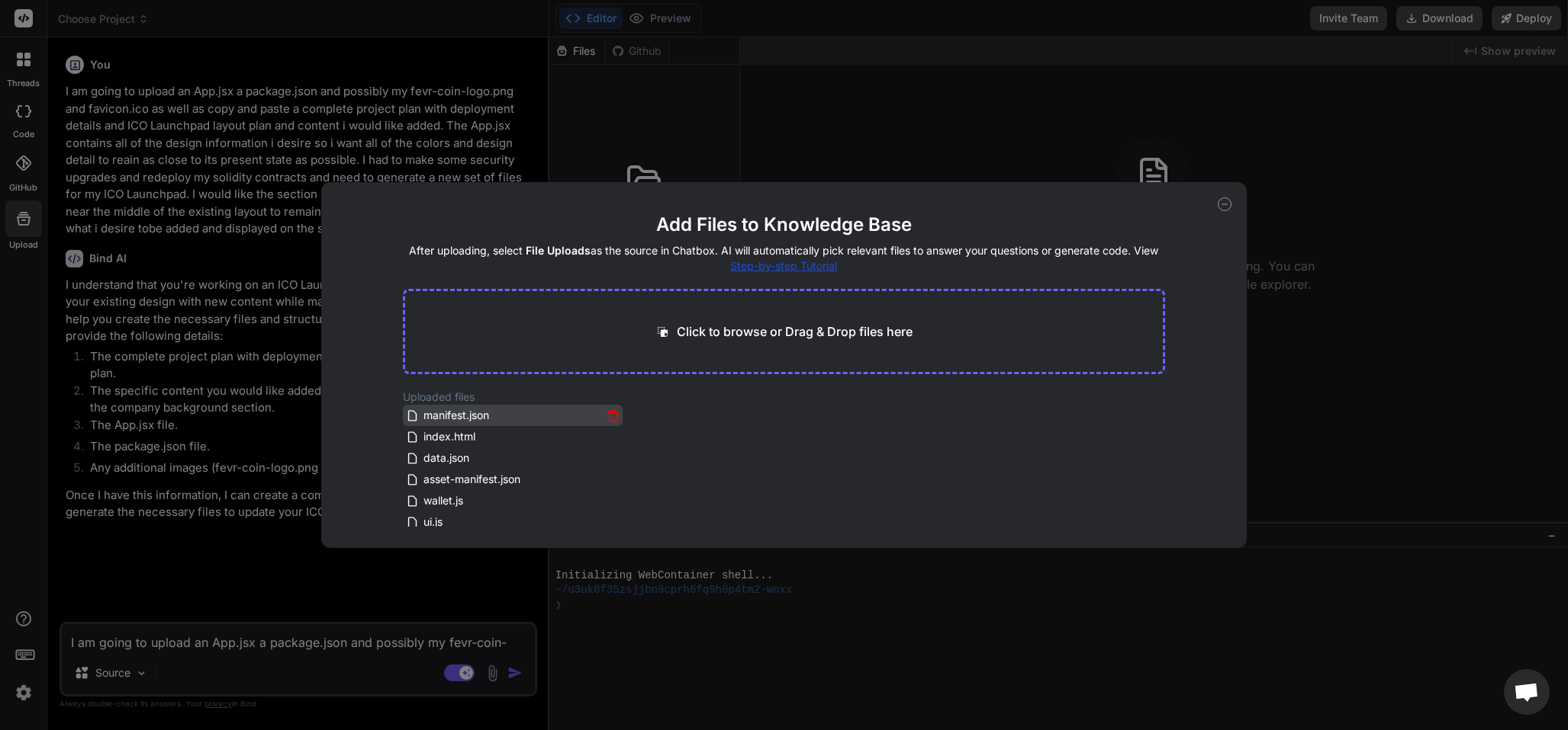
click at [612, 414] on icon at bounding box center [613, 415] width 13 height 13
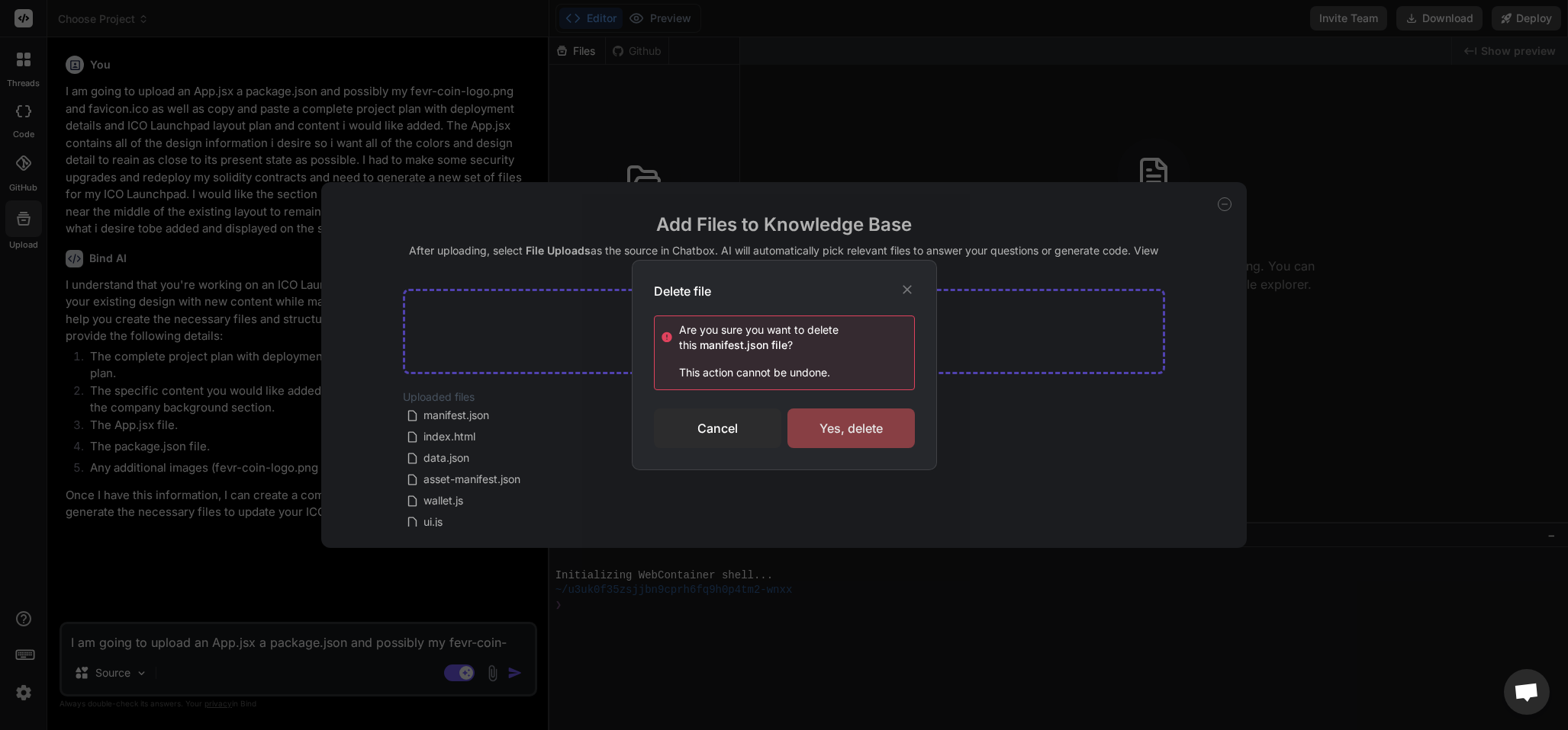
click at [830, 437] on div "Yes, delete" at bounding box center [851, 428] width 127 height 40
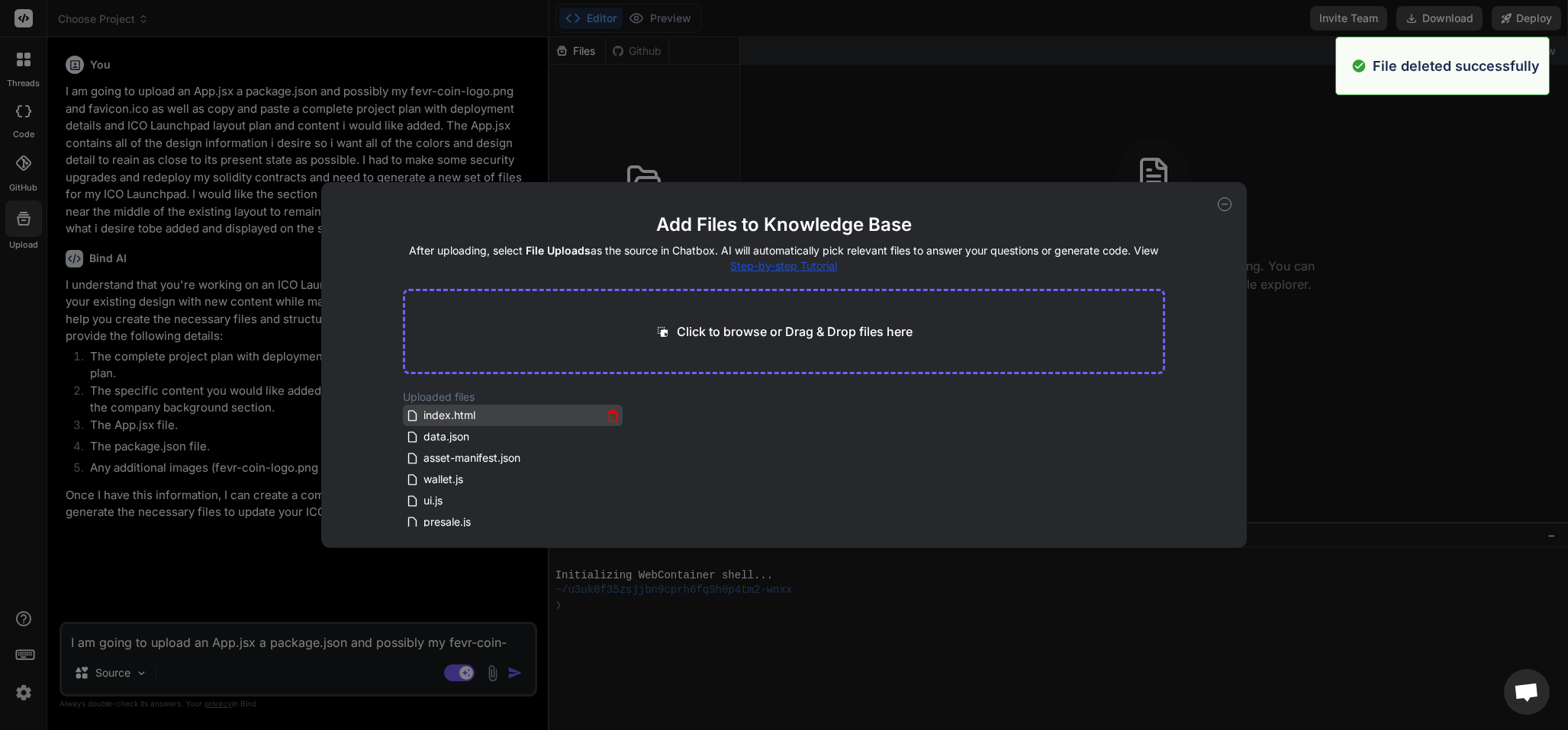
click at [609, 419] on icon at bounding box center [613, 415] width 13 height 13
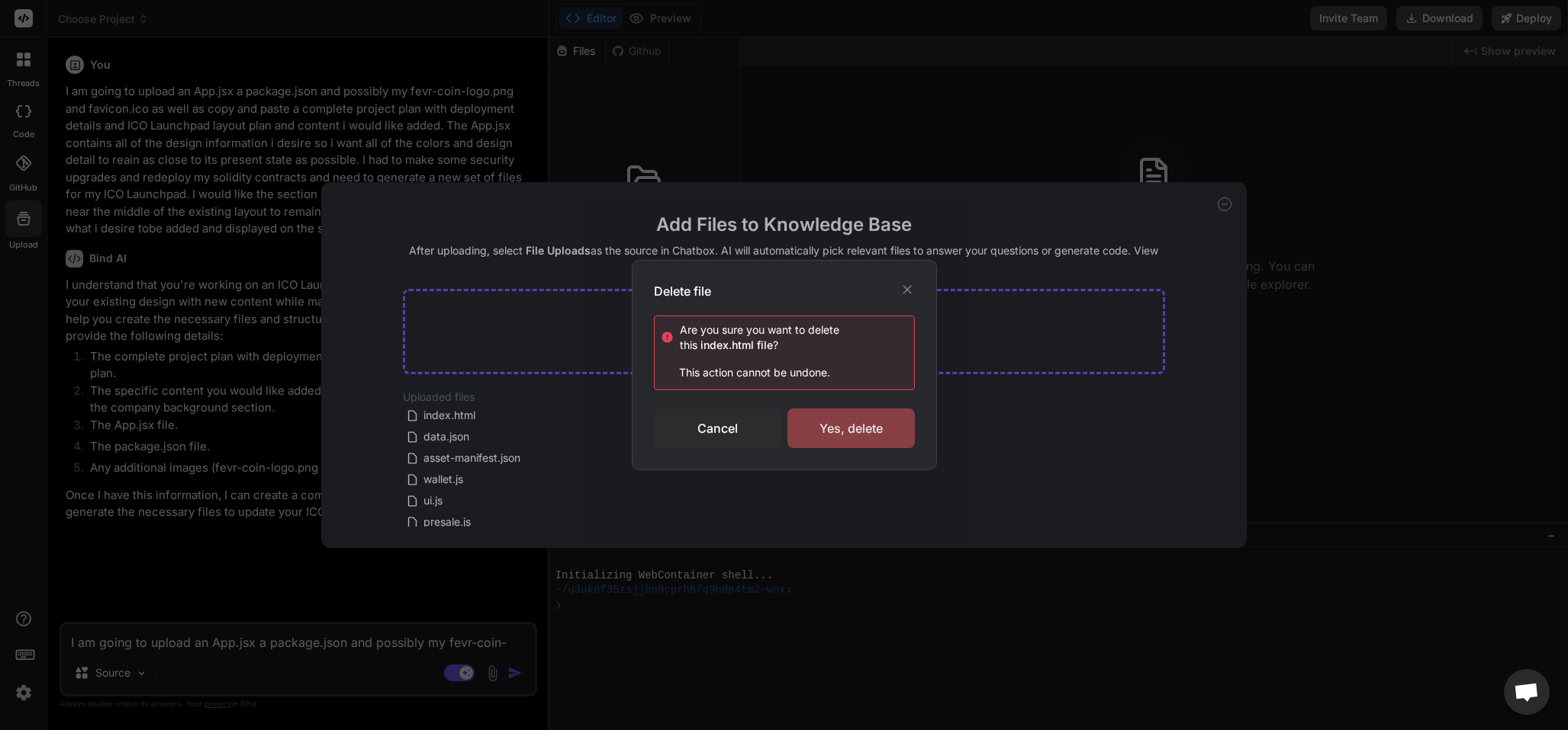
click at [849, 436] on div "Yes, delete" at bounding box center [851, 428] width 127 height 40
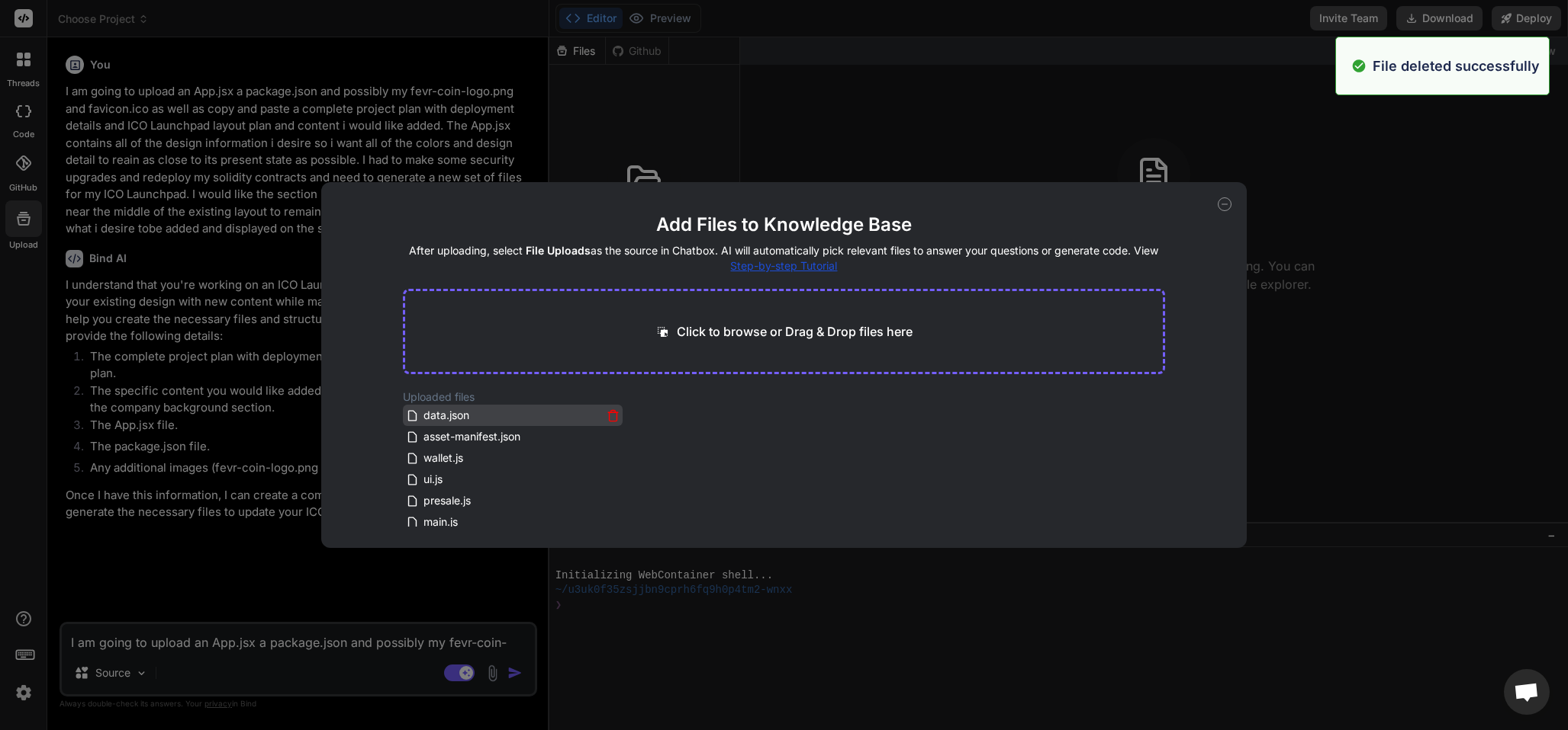
click at [611, 413] on icon at bounding box center [613, 411] width 4 height 3
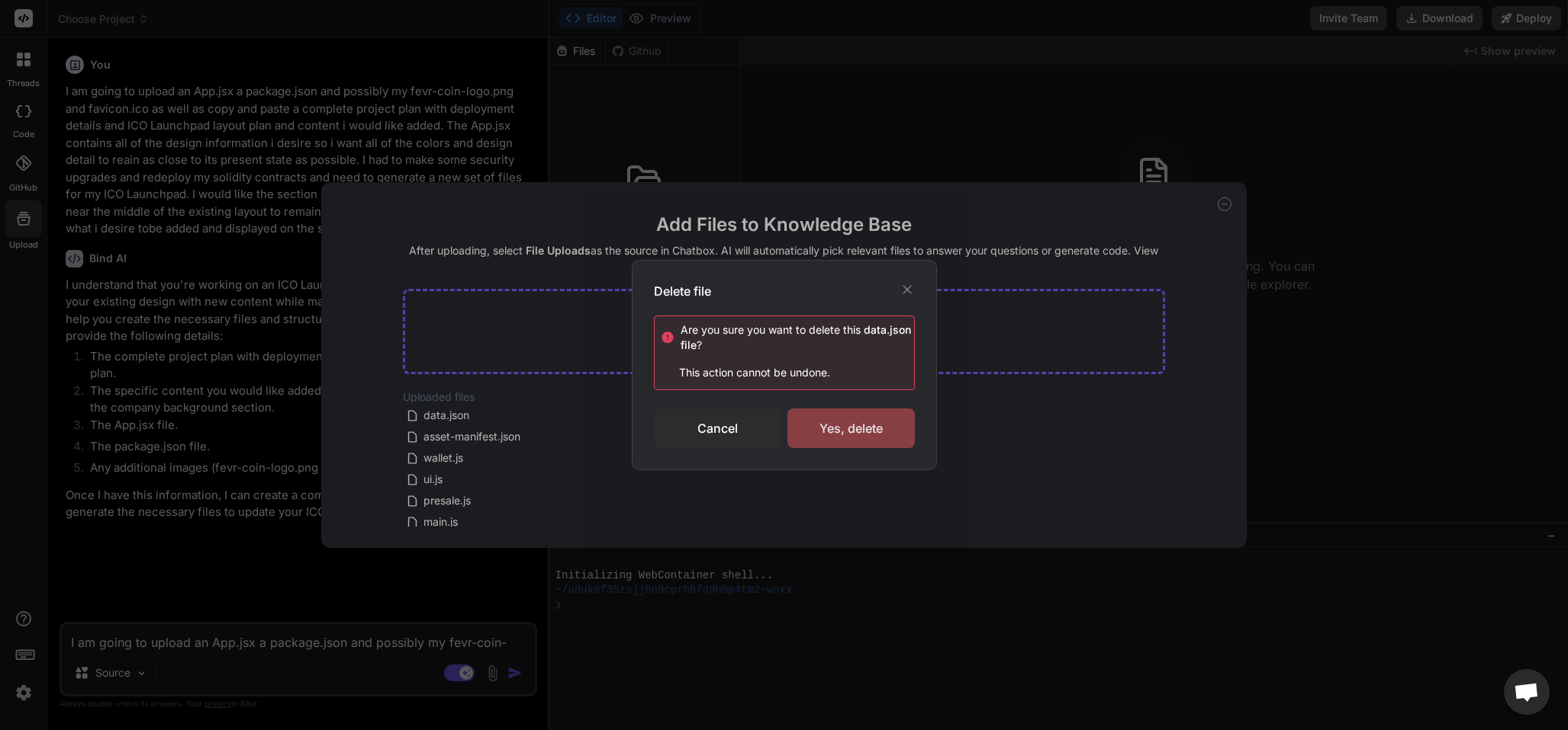
click at [802, 433] on div "Yes, delete" at bounding box center [851, 428] width 127 height 40
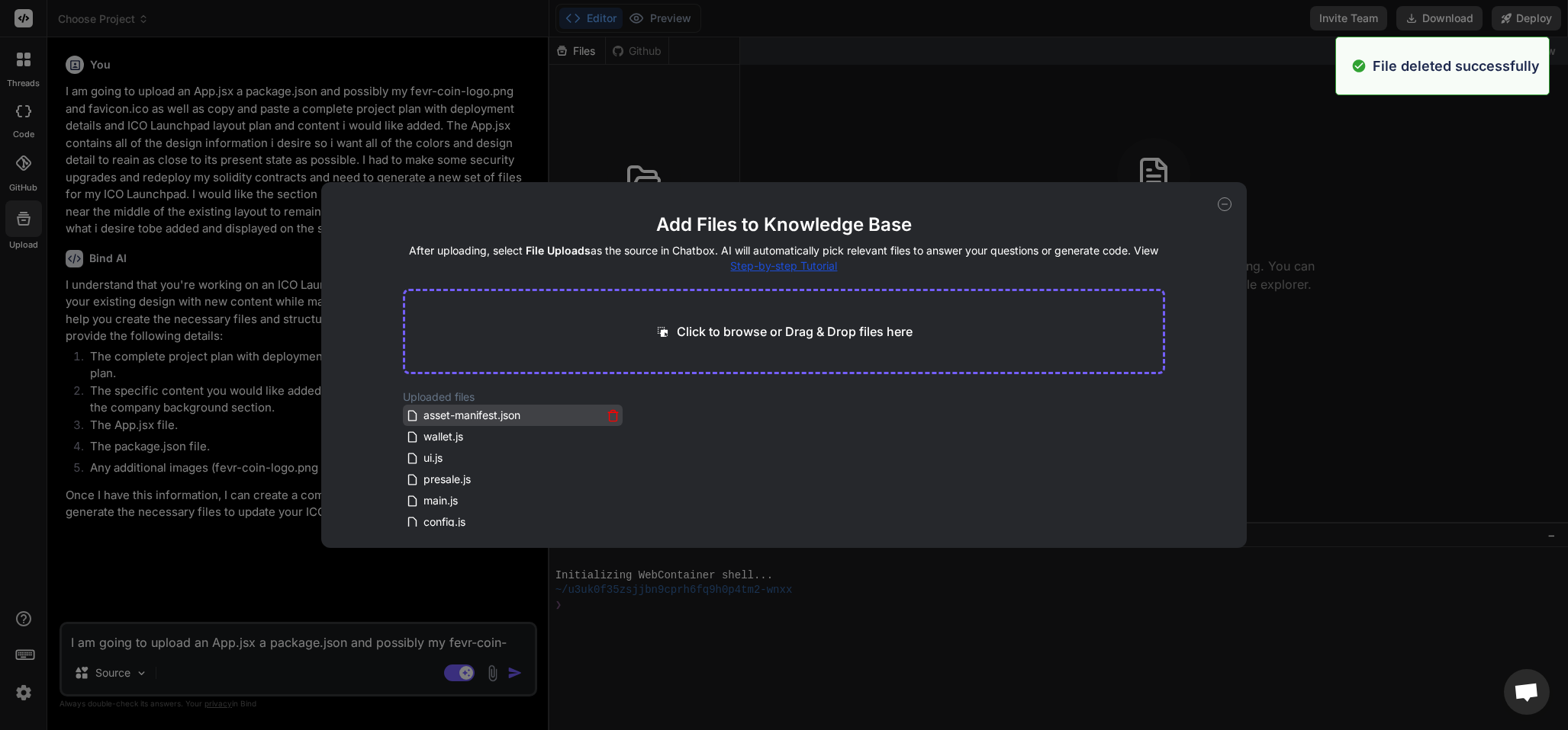
click at [609, 413] on icon at bounding box center [613, 416] width 8 height 8
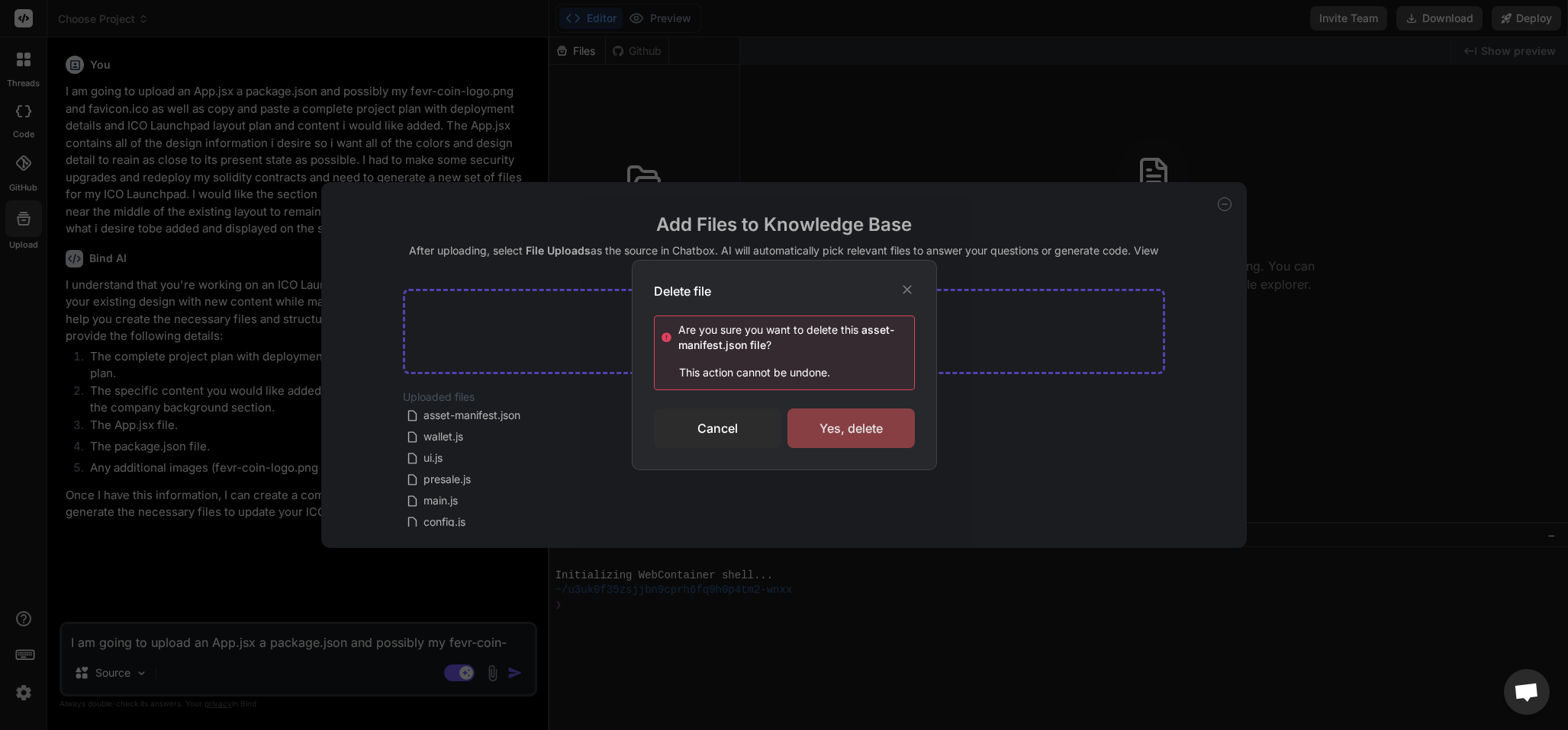
click at [804, 429] on div "Yes, delete" at bounding box center [851, 428] width 127 height 40
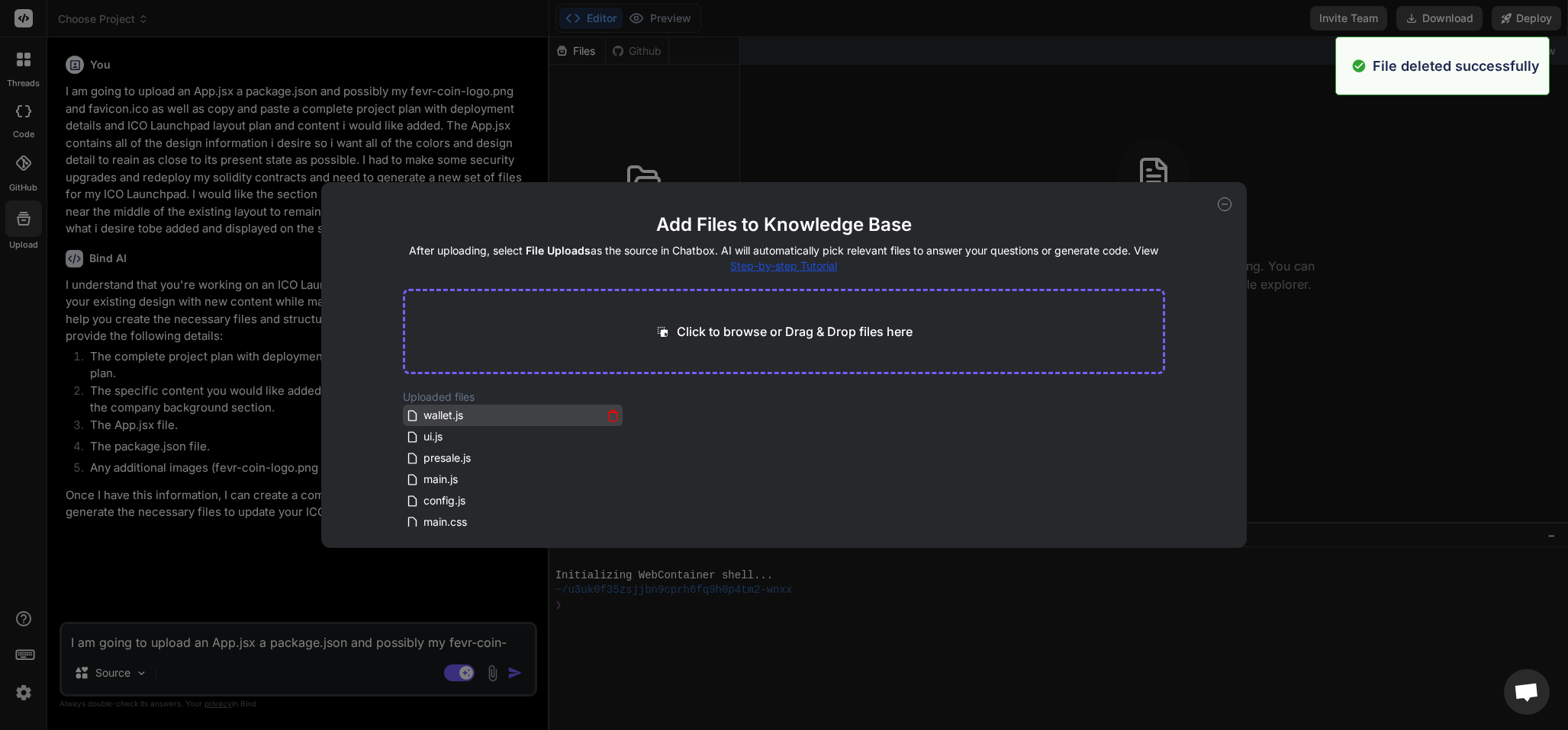
click at [608, 412] on icon at bounding box center [613, 415] width 13 height 13
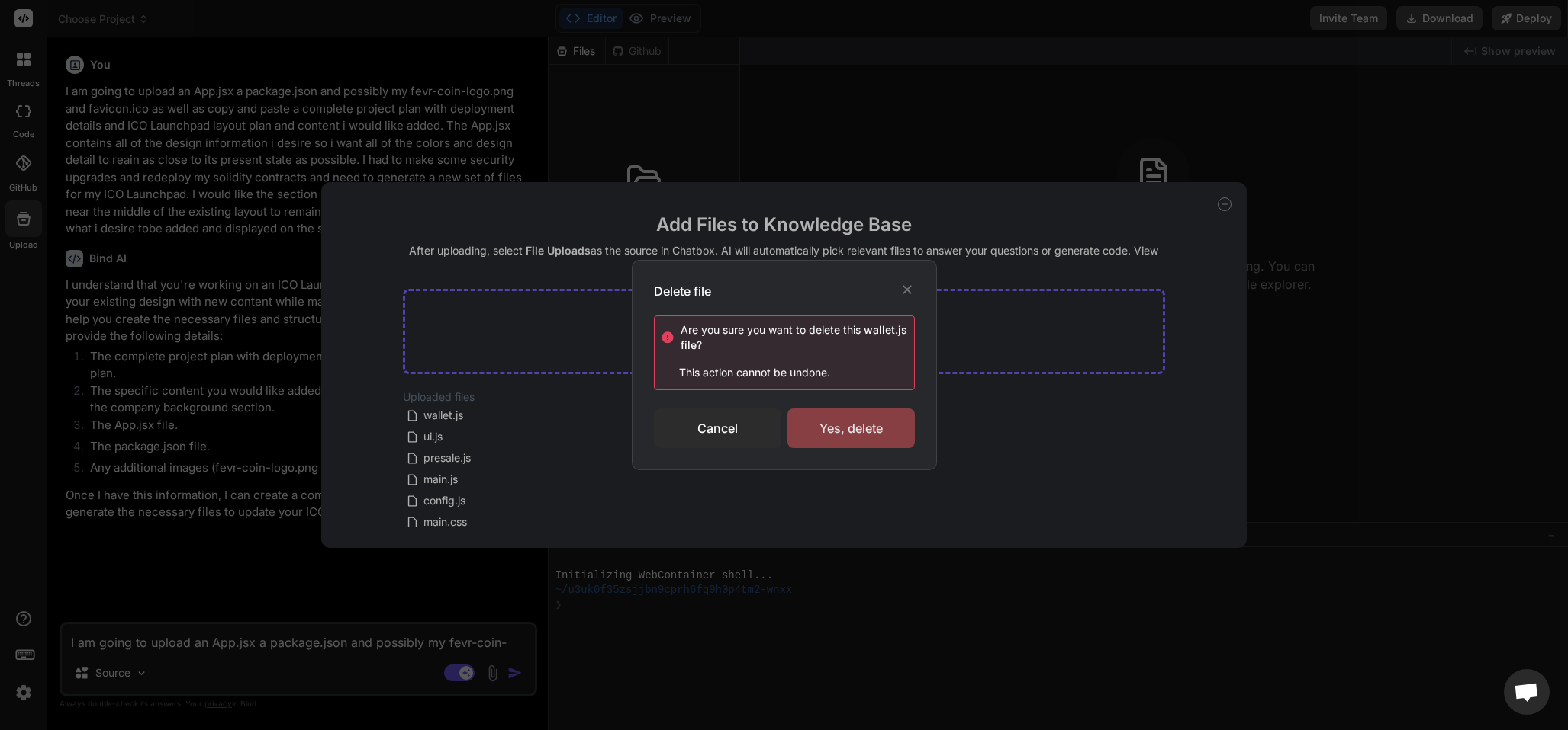
click at [836, 432] on div "Yes, delete" at bounding box center [851, 428] width 127 height 40
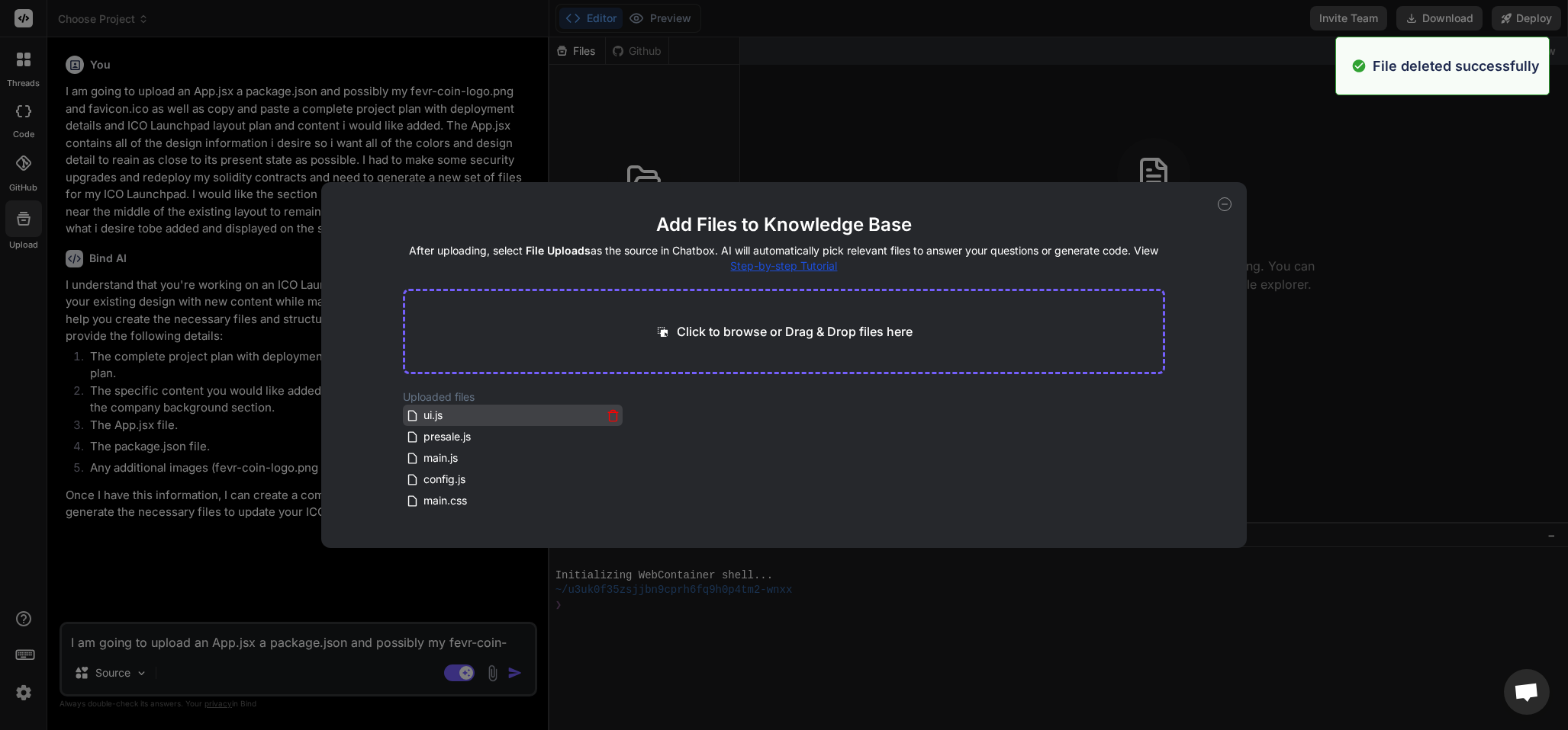
click at [608, 410] on icon at bounding box center [613, 415] width 13 height 13
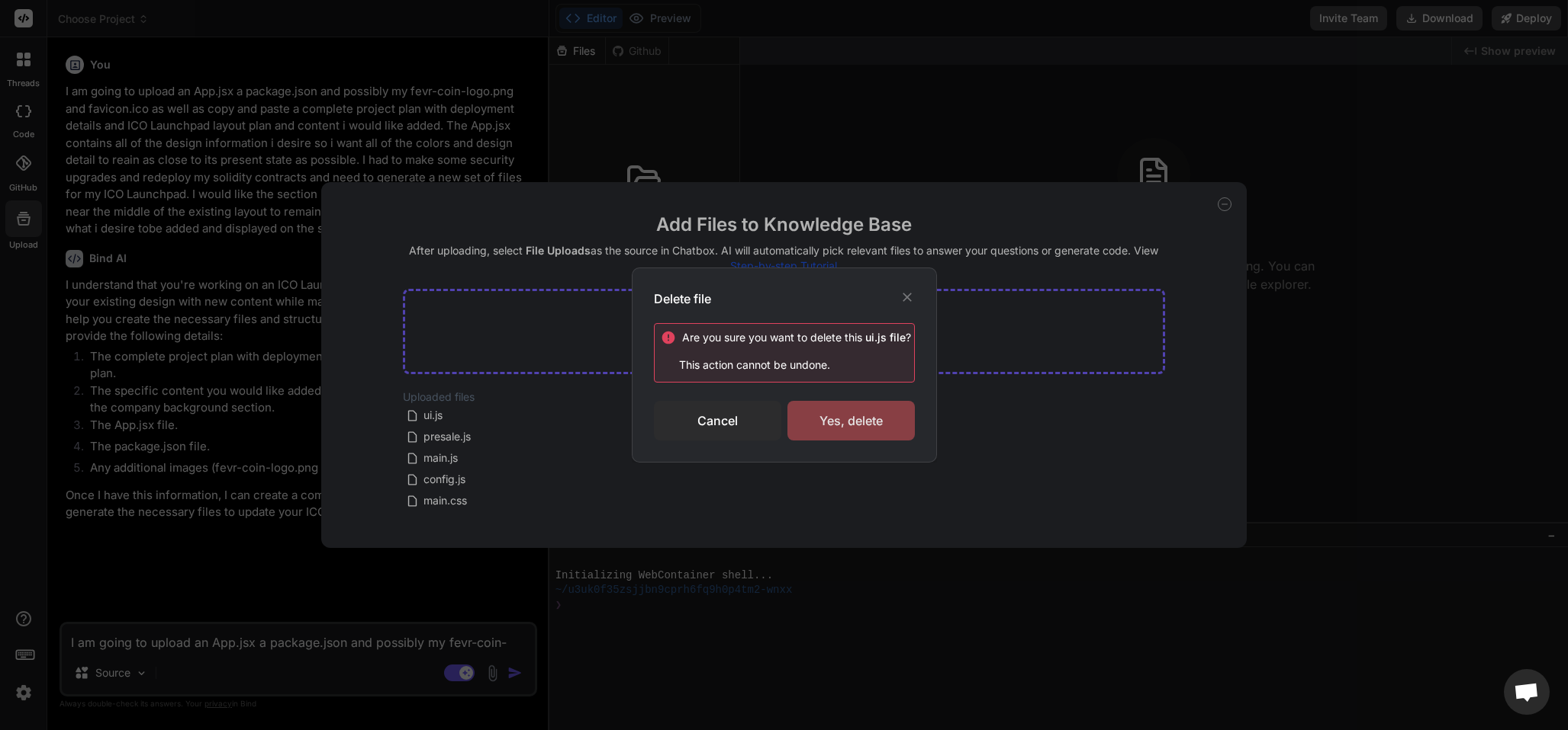
drag, startPoint x: 807, startPoint y: 429, endPoint x: 799, endPoint y: 435, distance: 10.0
click at [803, 432] on div "Yes, delete" at bounding box center [851, 421] width 127 height 40
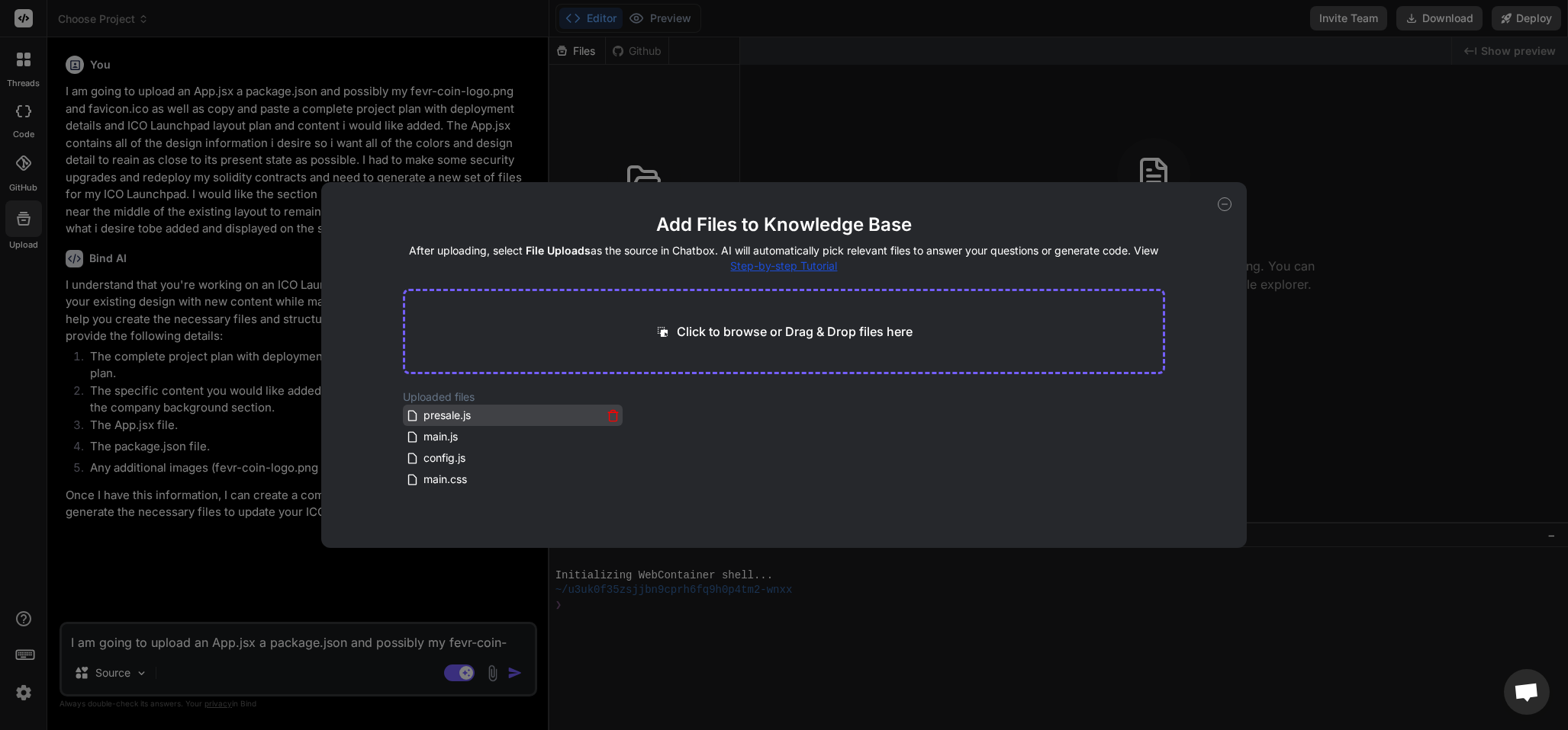
click at [616, 414] on icon at bounding box center [613, 415] width 13 height 13
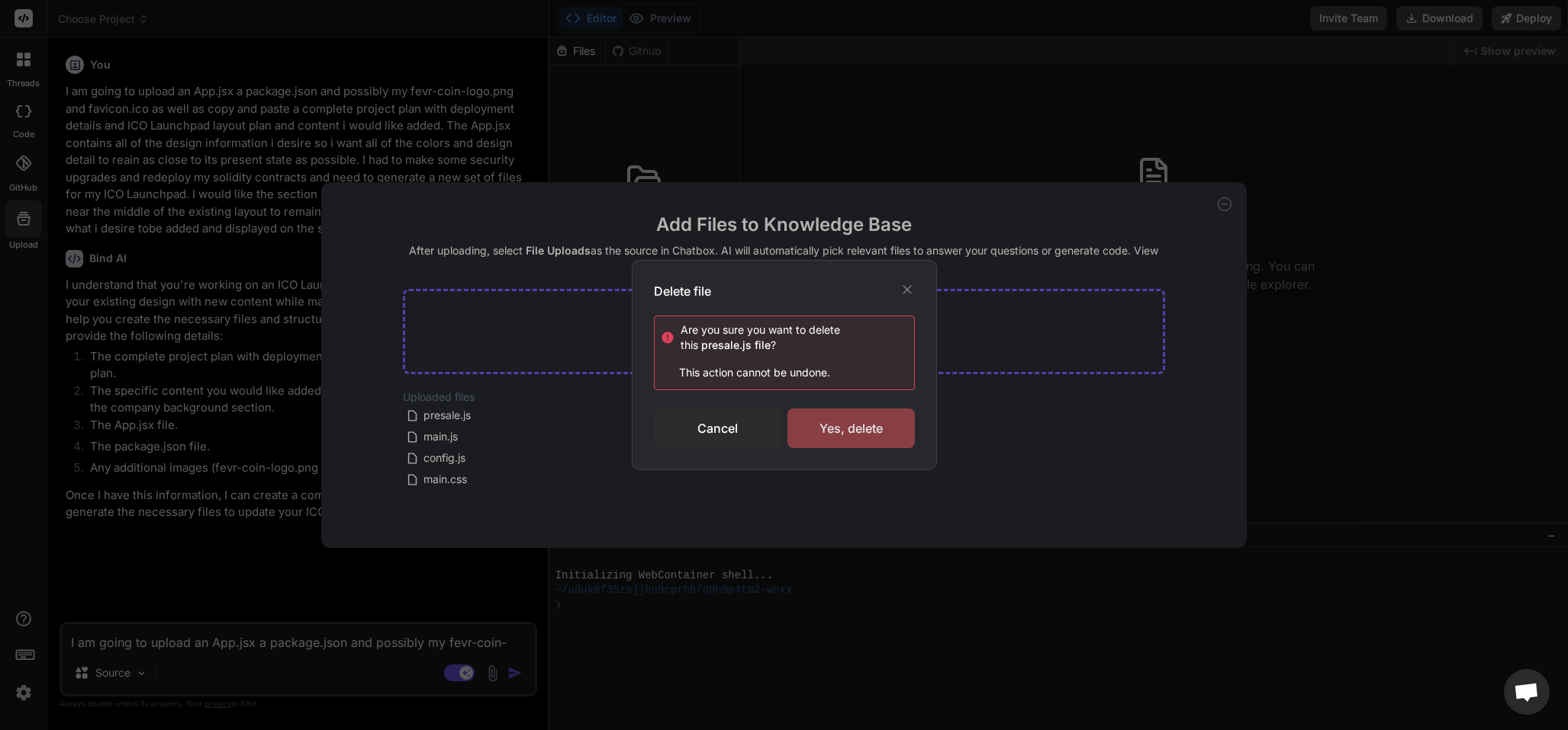
click at [856, 421] on div "Yes, delete" at bounding box center [851, 428] width 127 height 40
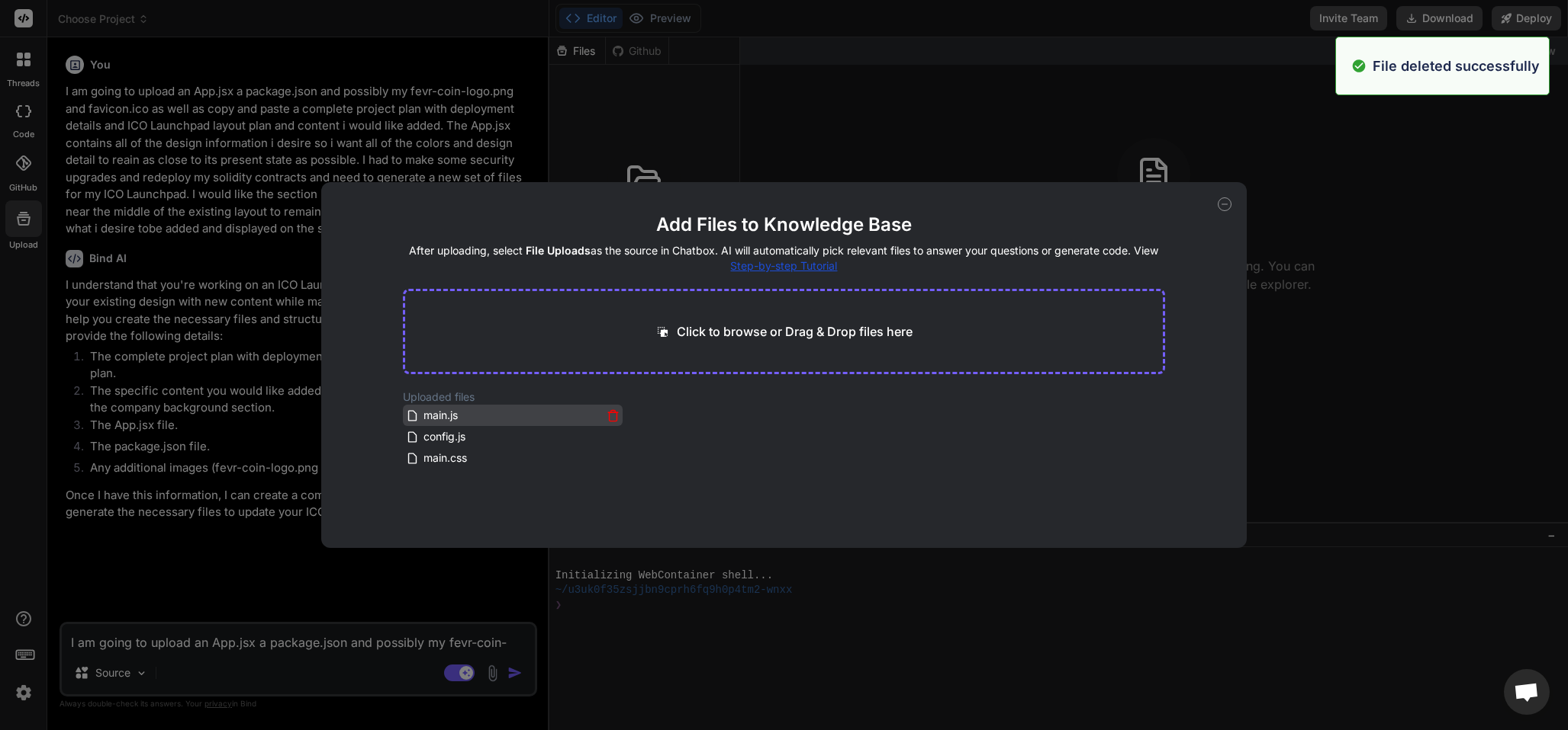
click at [611, 414] on icon at bounding box center [613, 415] width 13 height 13
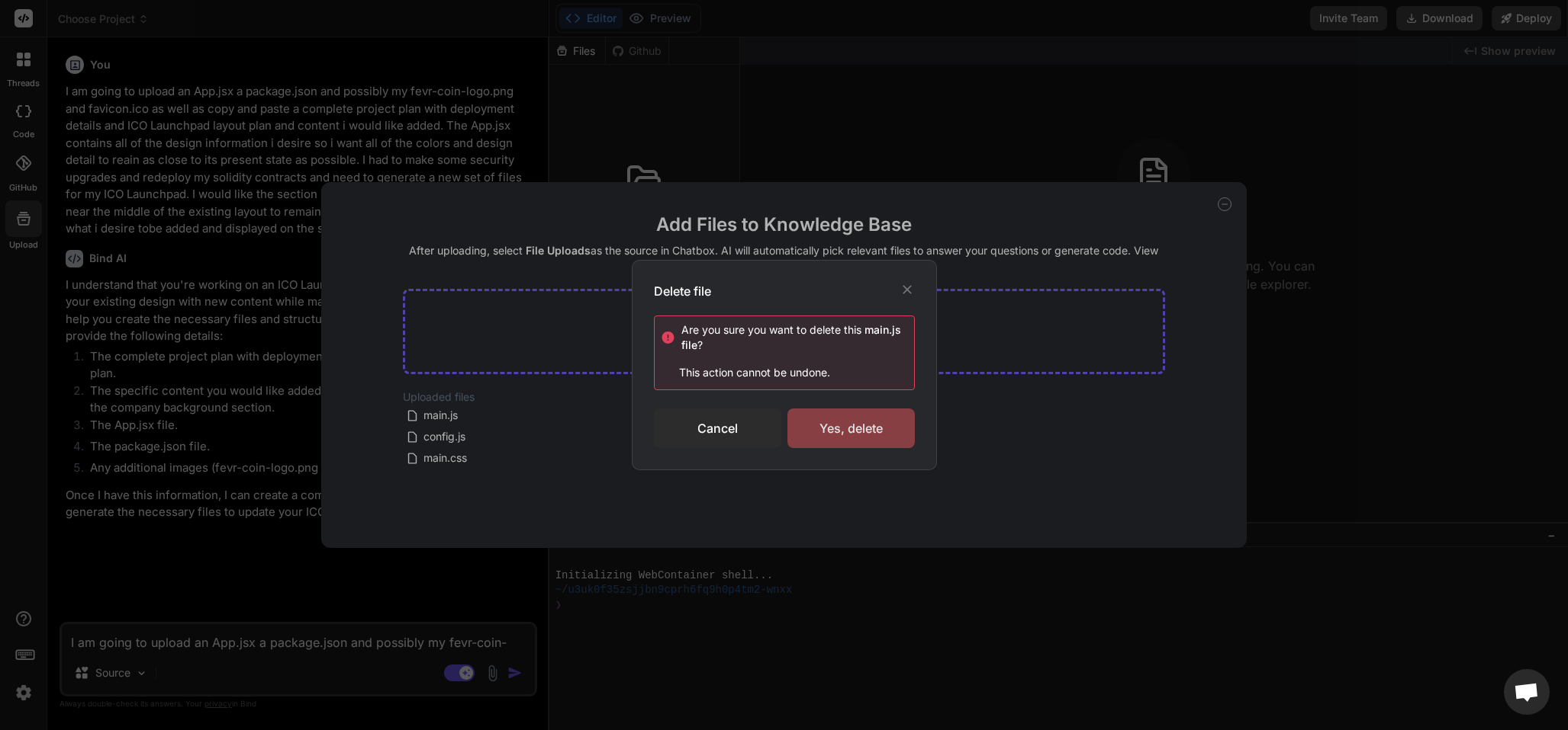
click at [810, 425] on div "Yes, delete" at bounding box center [851, 428] width 127 height 40
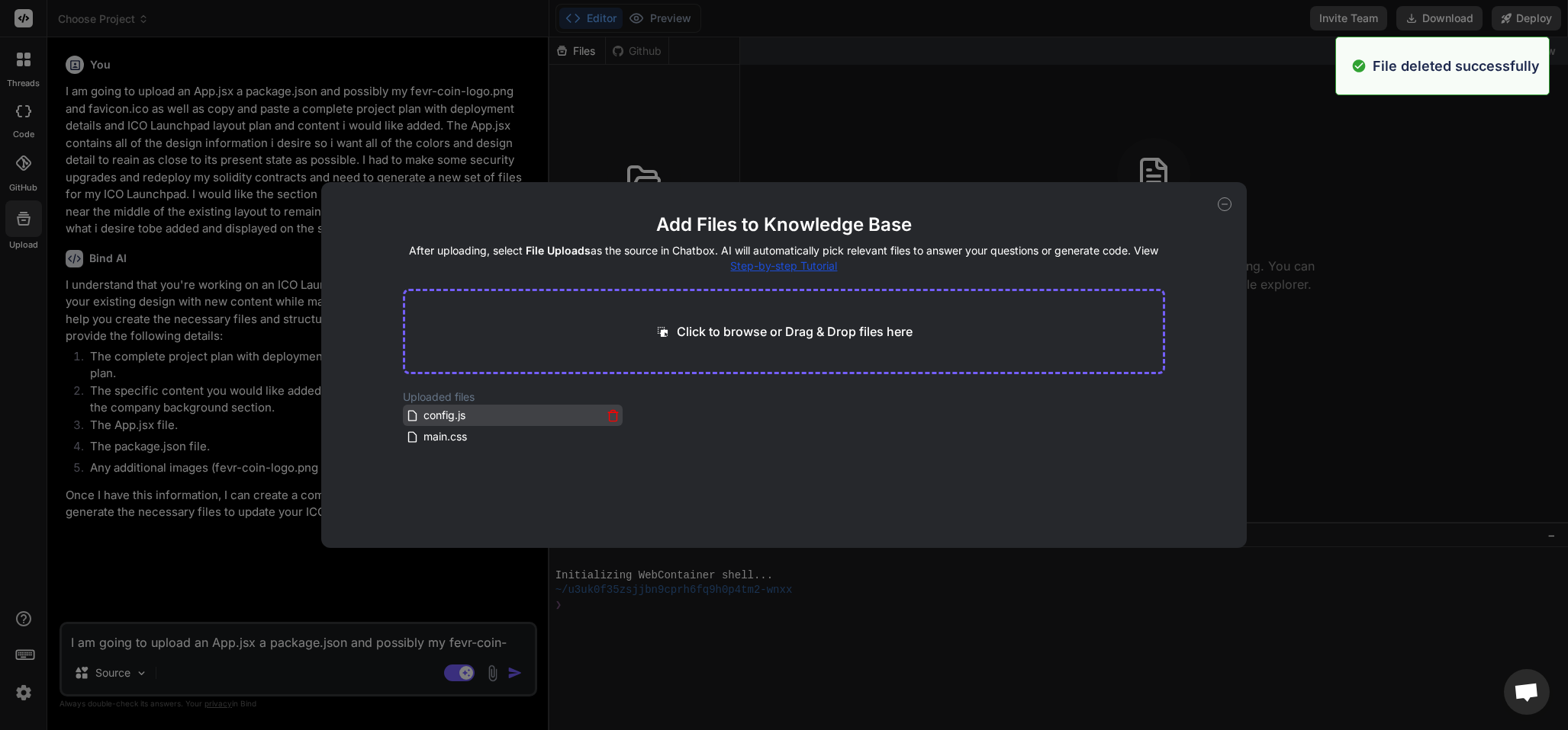
click at [611, 417] on icon at bounding box center [613, 415] width 13 height 13
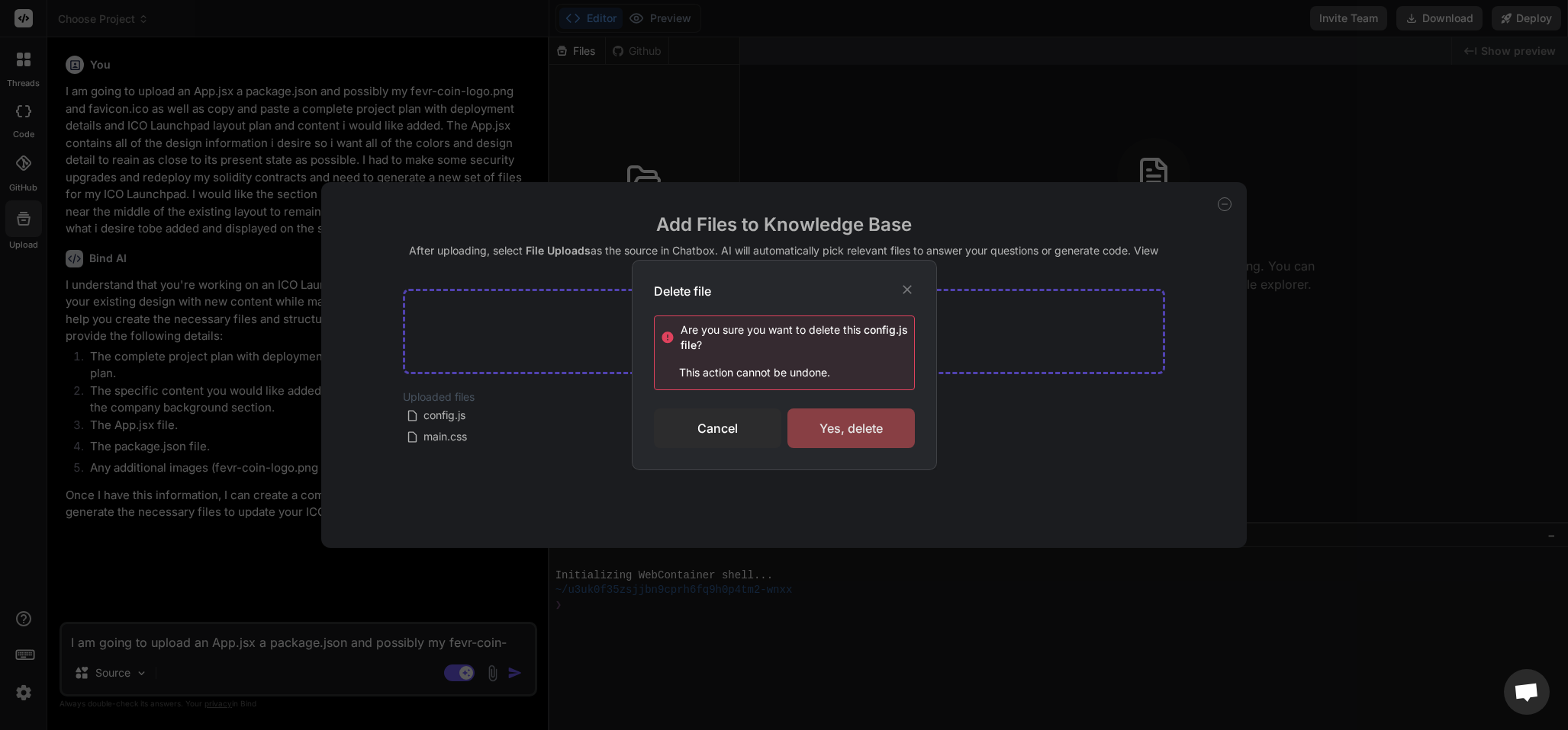
click at [818, 422] on div "Yes, delete" at bounding box center [851, 428] width 127 height 40
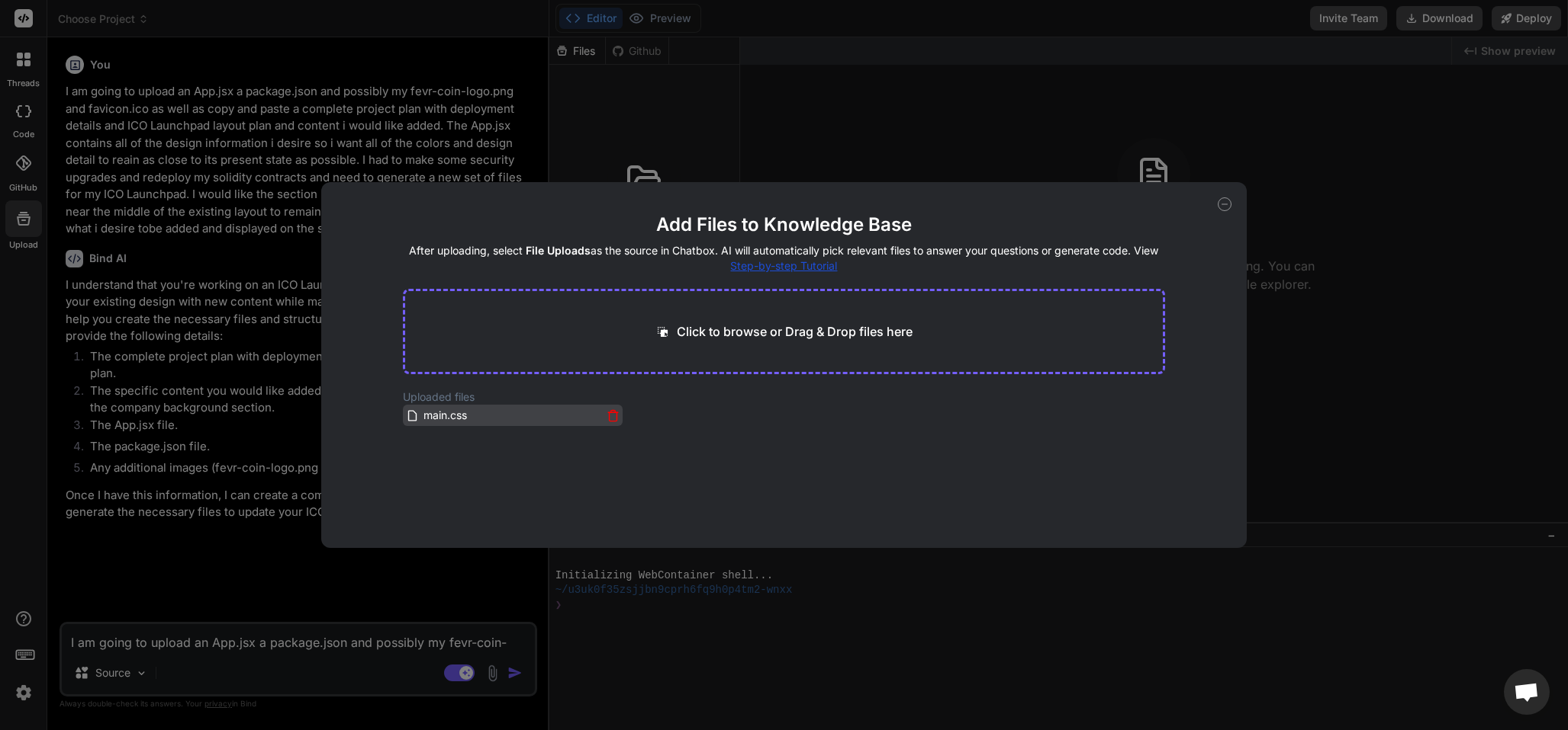
click at [609, 416] on icon at bounding box center [613, 415] width 13 height 13
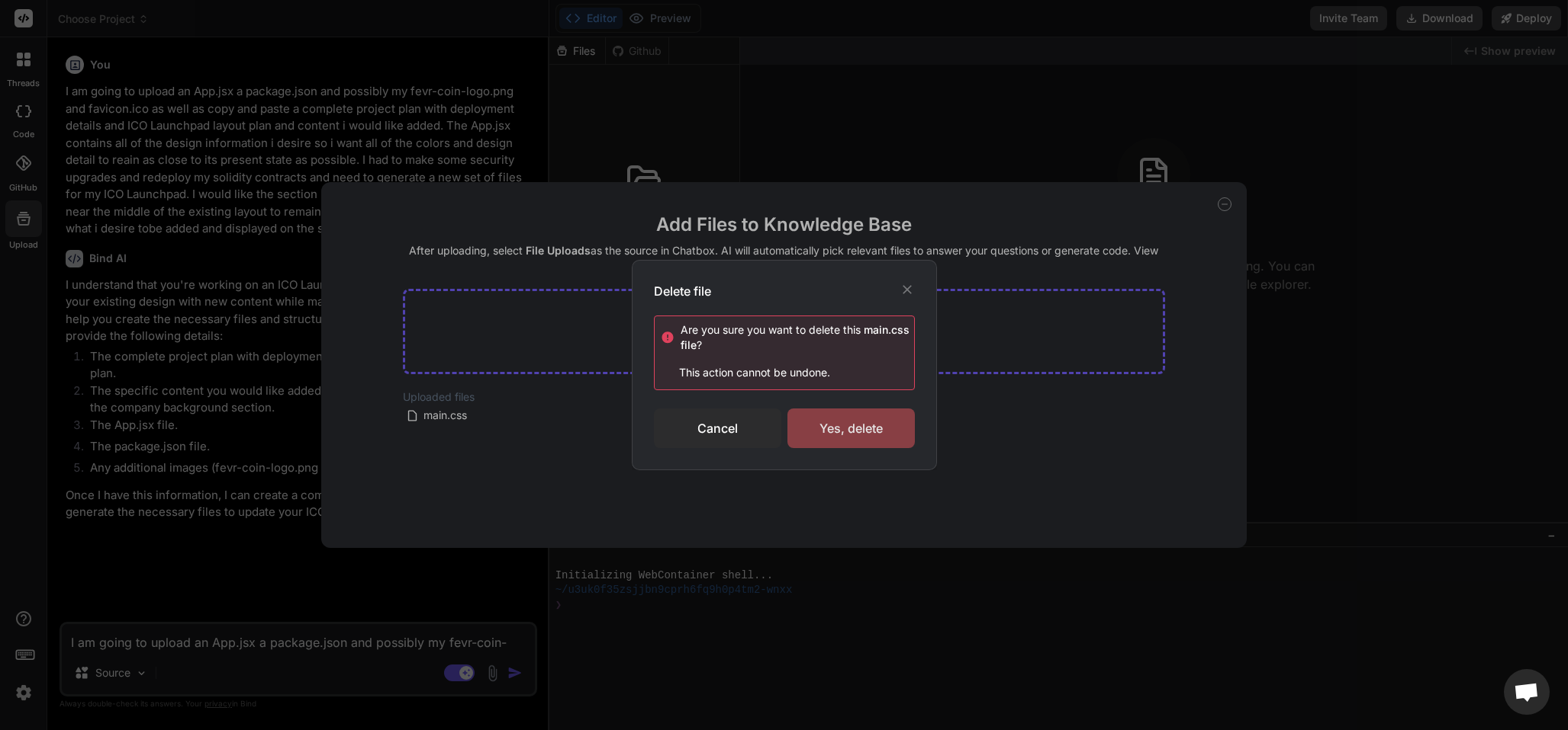
click at [815, 432] on div "Yes, delete" at bounding box center [851, 428] width 127 height 40
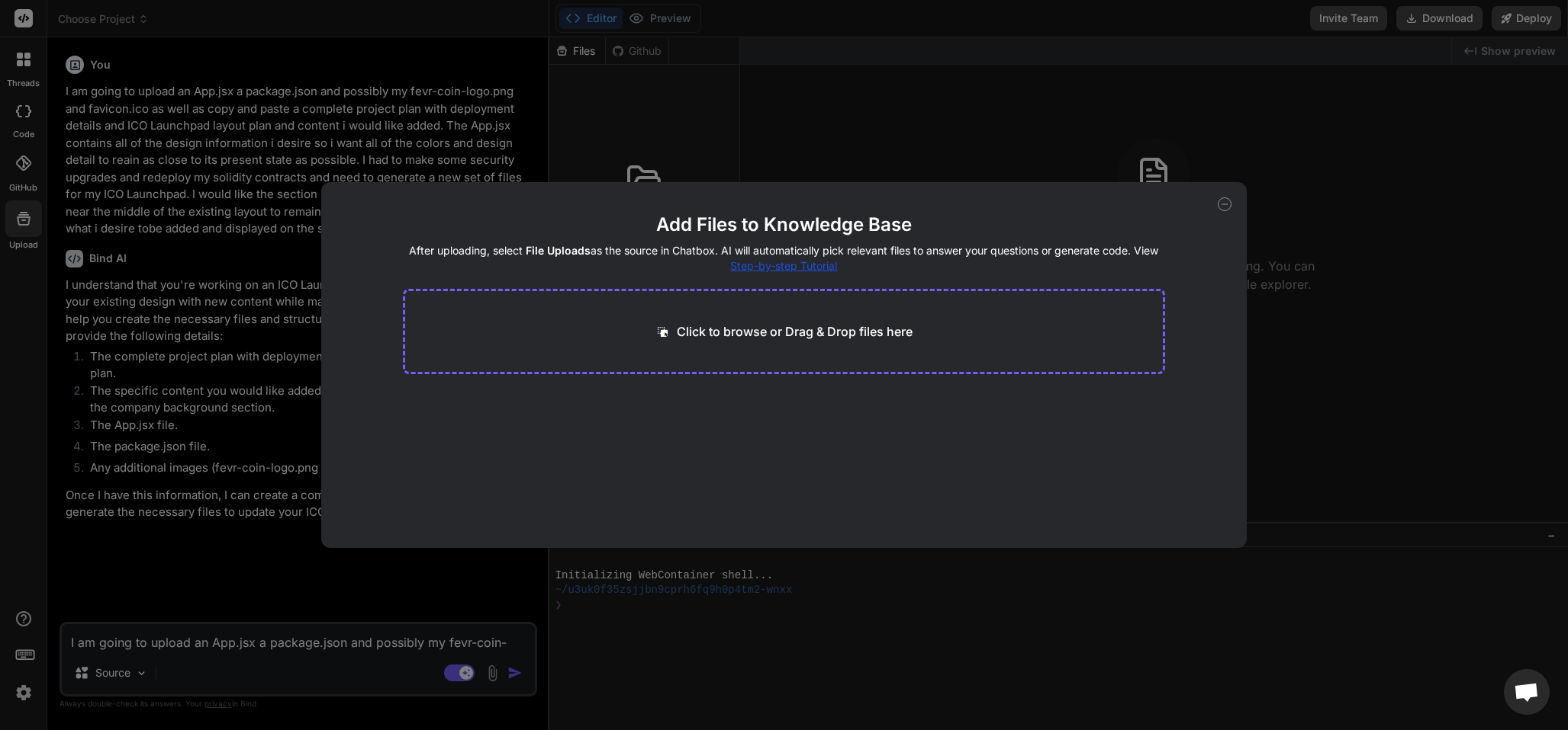
click at [808, 325] on p "Click to browse or Drag & Drop files here" at bounding box center [794, 331] width 236 height 19
click at [730, 325] on p "Click to browse or Drag & Drop files here" at bounding box center [794, 331] width 236 height 19
click at [755, 330] on p "Click to browse or Drag & Drop files here" at bounding box center [794, 331] width 236 height 19
click at [487, 668] on div "Add Files to Knowledge Base After uploading, select File Uploads as the source …" at bounding box center [784, 365] width 1568 height 730
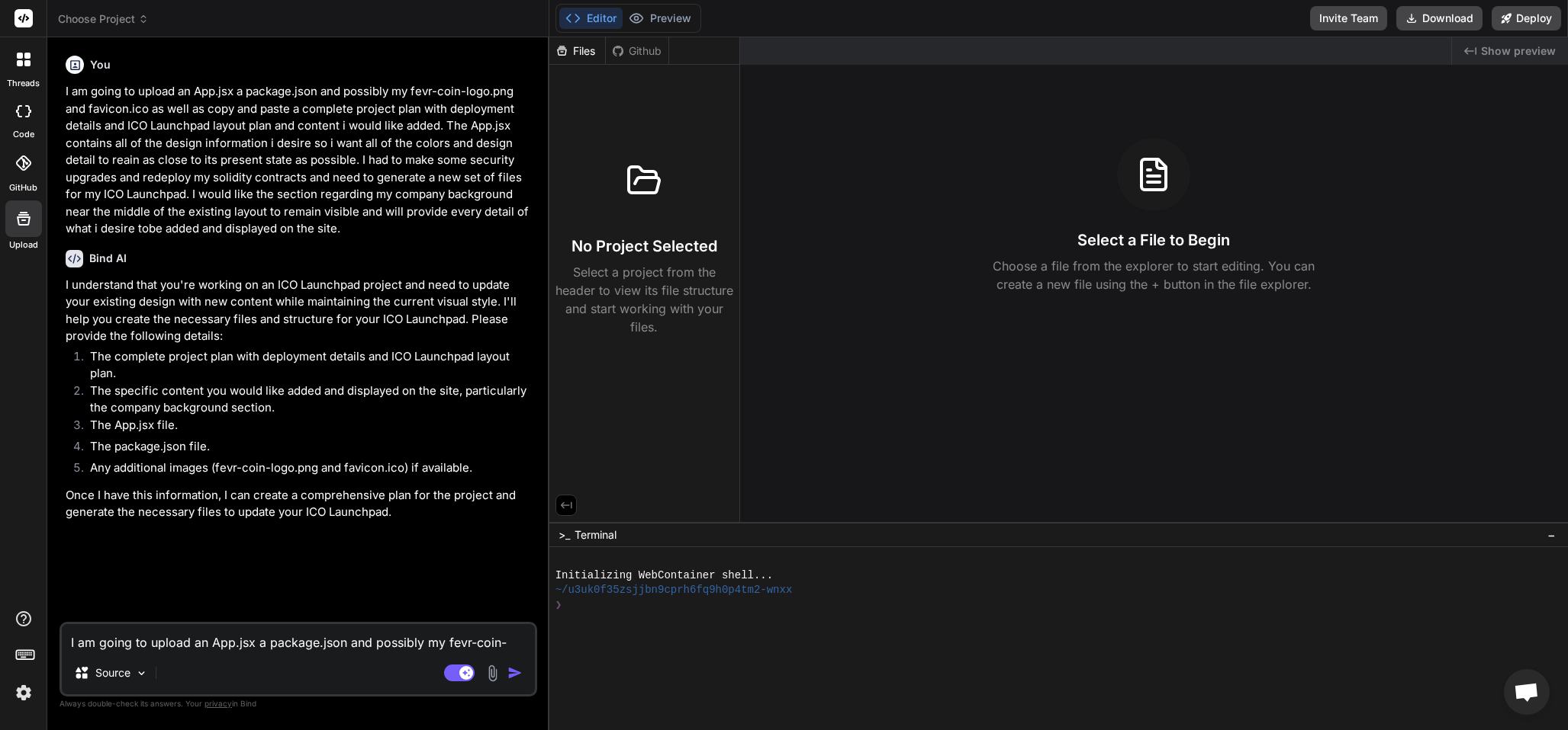
click at [493, 668] on img at bounding box center [493, 673] width 18 height 18
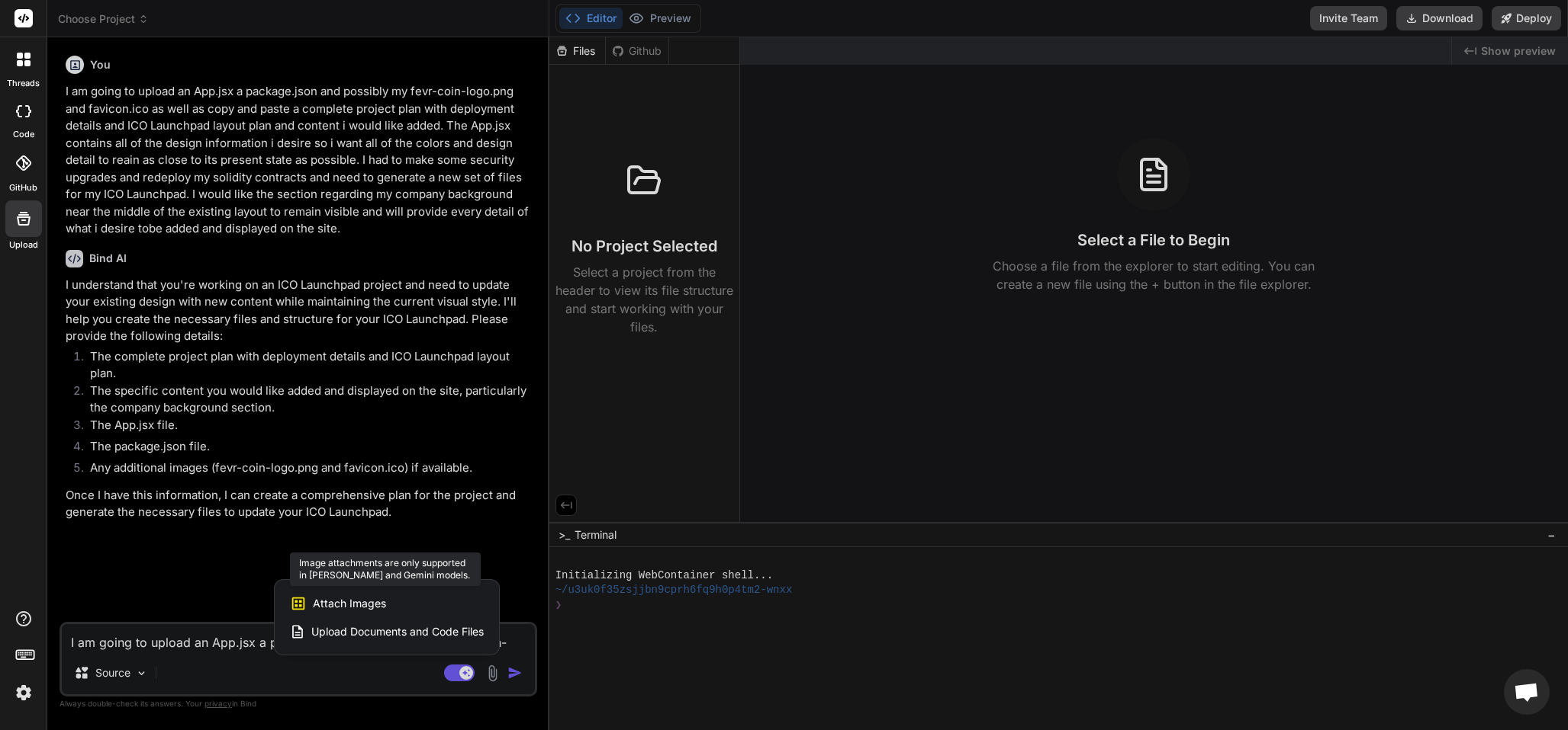
click at [347, 603] on span "Attach Images" at bounding box center [349, 604] width 73 height 15
click at [351, 604] on span "Attach Images" at bounding box center [349, 604] width 73 height 15
click at [380, 634] on span "Upload Documents and Code Files" at bounding box center [397, 632] width 172 height 15
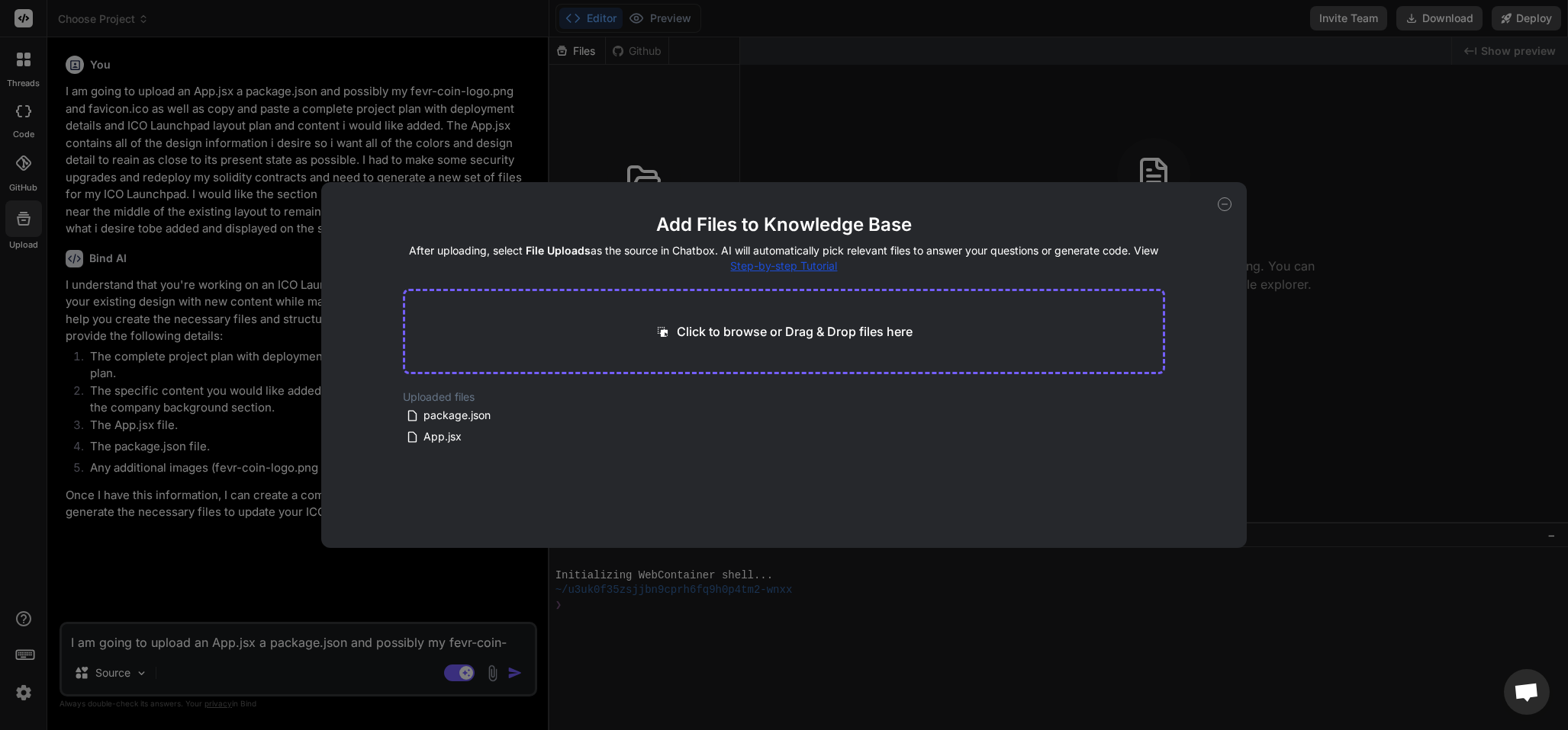
click at [737, 325] on p "Click to browse or Drag & Drop files here" at bounding box center [794, 331] width 236 height 19
click at [609, 413] on icon at bounding box center [613, 413] width 10 height 0
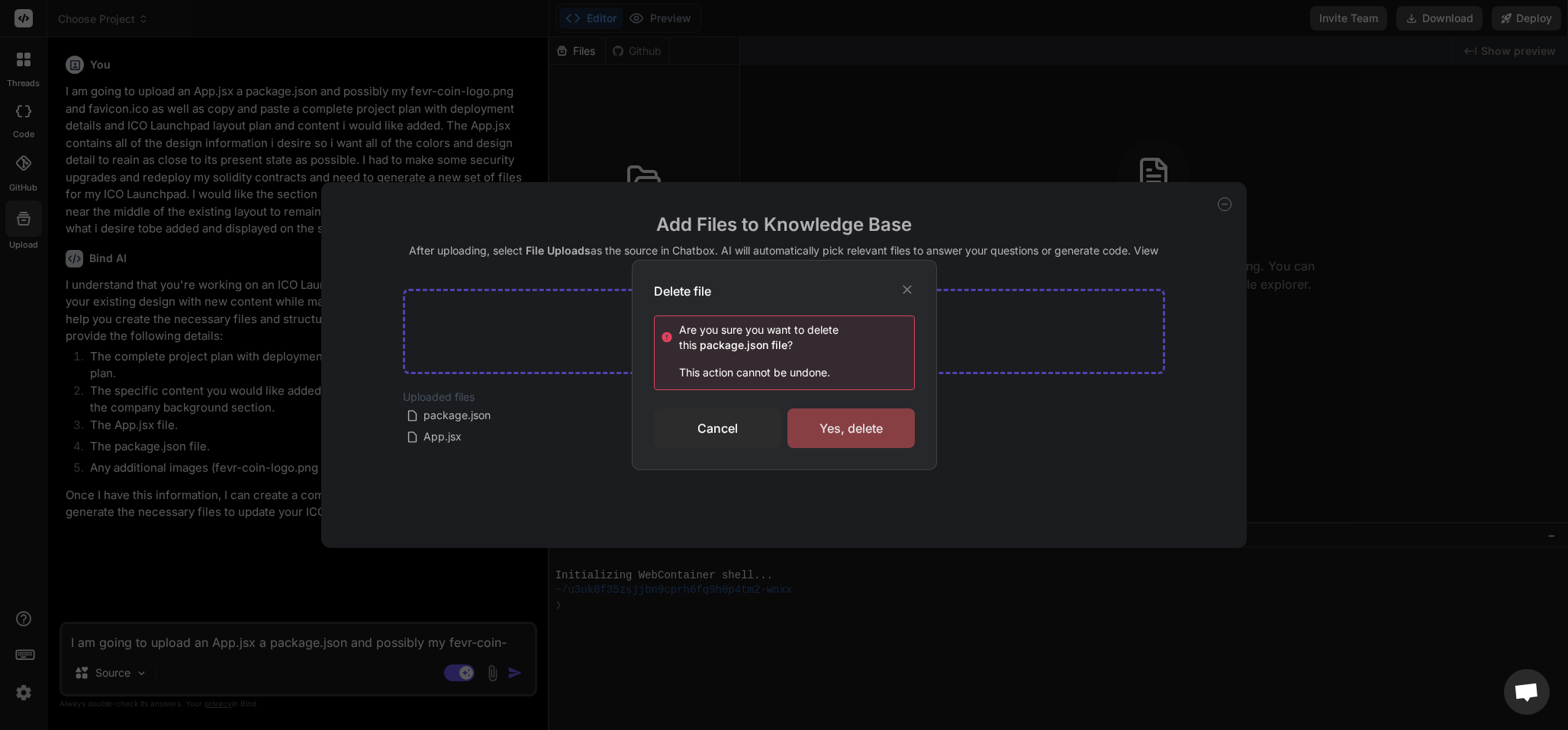
click at [838, 423] on div "Yes, delete" at bounding box center [851, 428] width 127 height 40
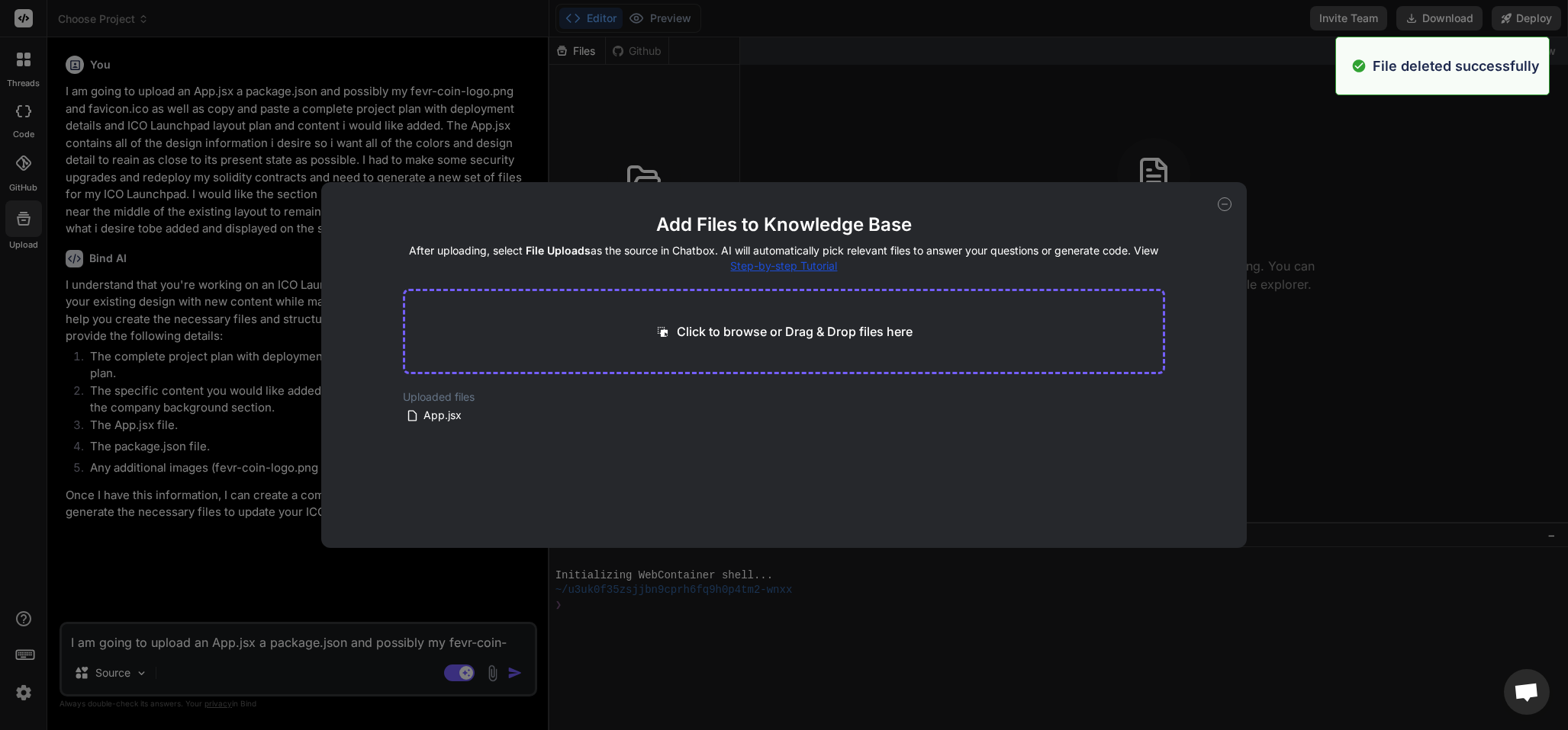
click at [749, 323] on p "Click to browse or Drag & Drop files here" at bounding box center [794, 331] width 236 height 19
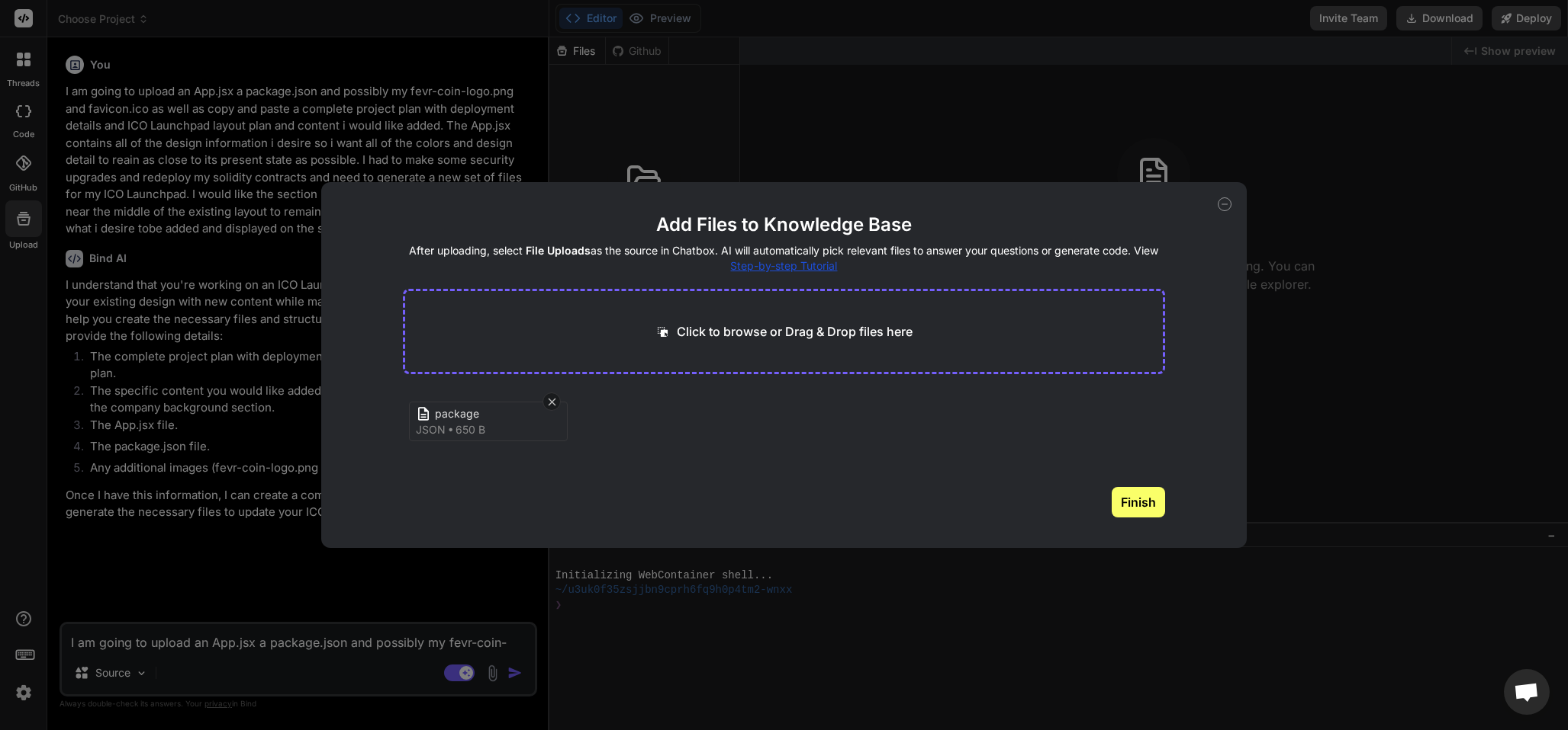
click at [732, 328] on p "Click to browse or Drag & Drop files here" at bounding box center [794, 331] width 236 height 19
click at [1125, 503] on button "Finish" at bounding box center [1138, 502] width 53 height 31
click at [608, 412] on icon at bounding box center [613, 415] width 13 height 13
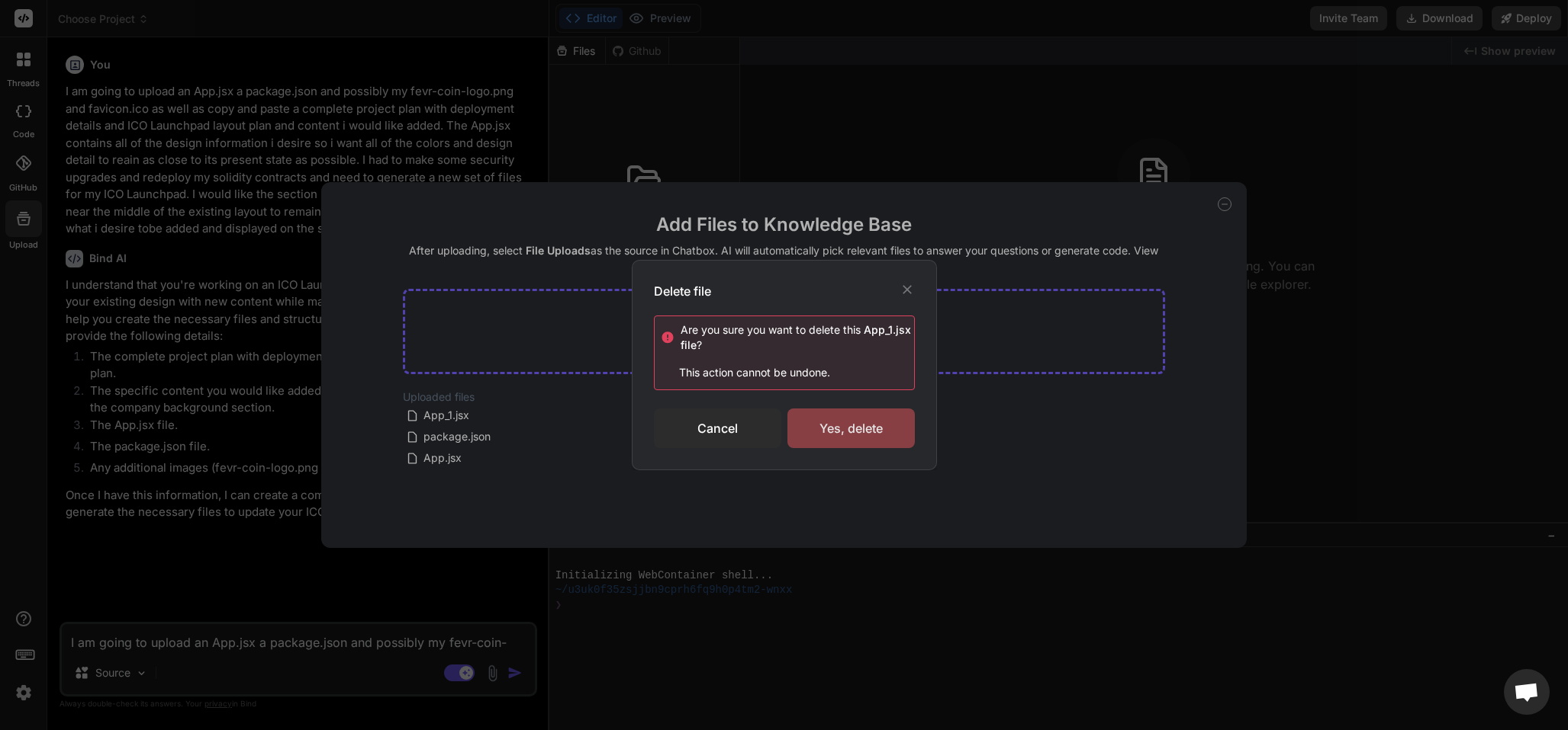
click at [854, 432] on div "Yes, delete" at bounding box center [851, 428] width 127 height 40
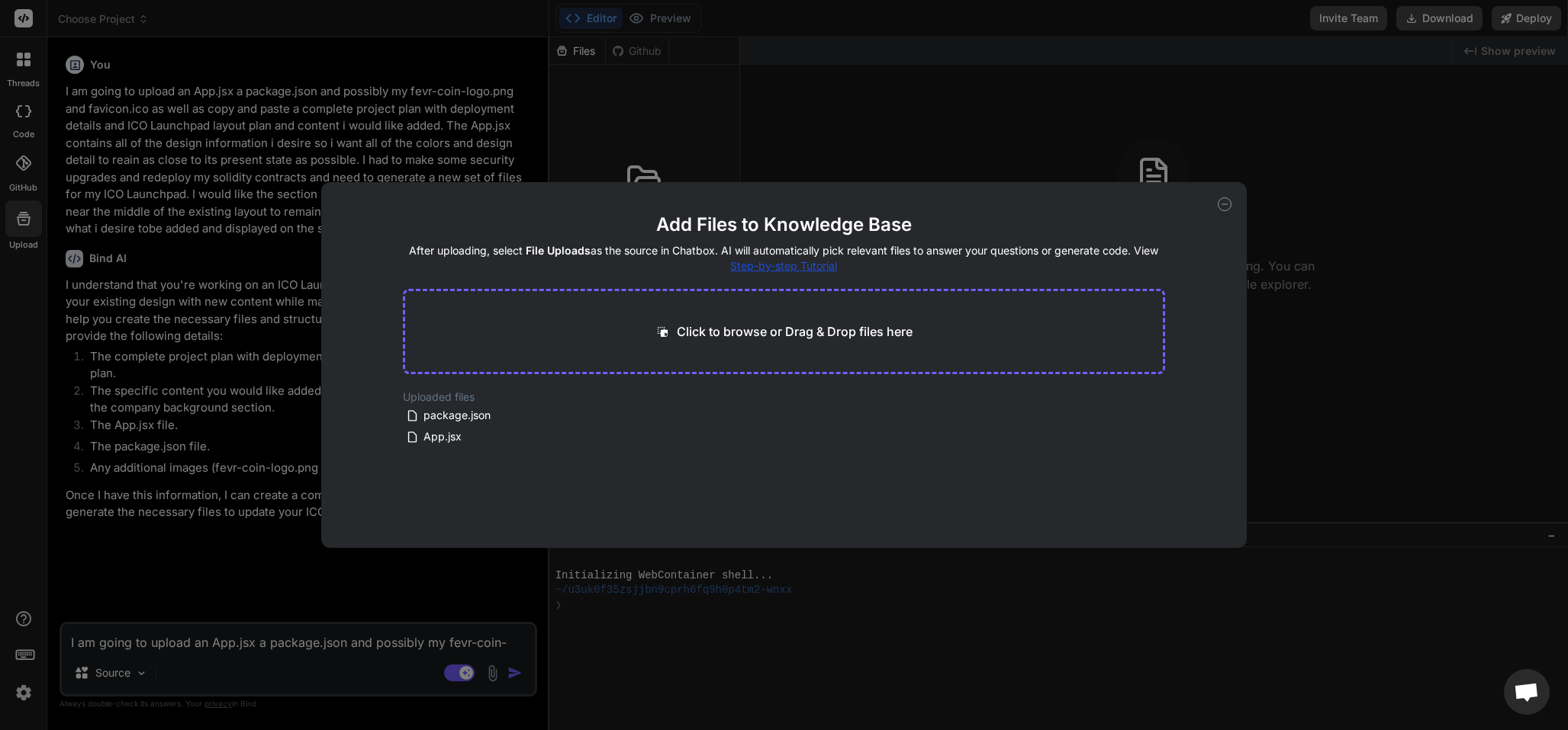
click at [1220, 202] on icon at bounding box center [1225, 204] width 14 height 14
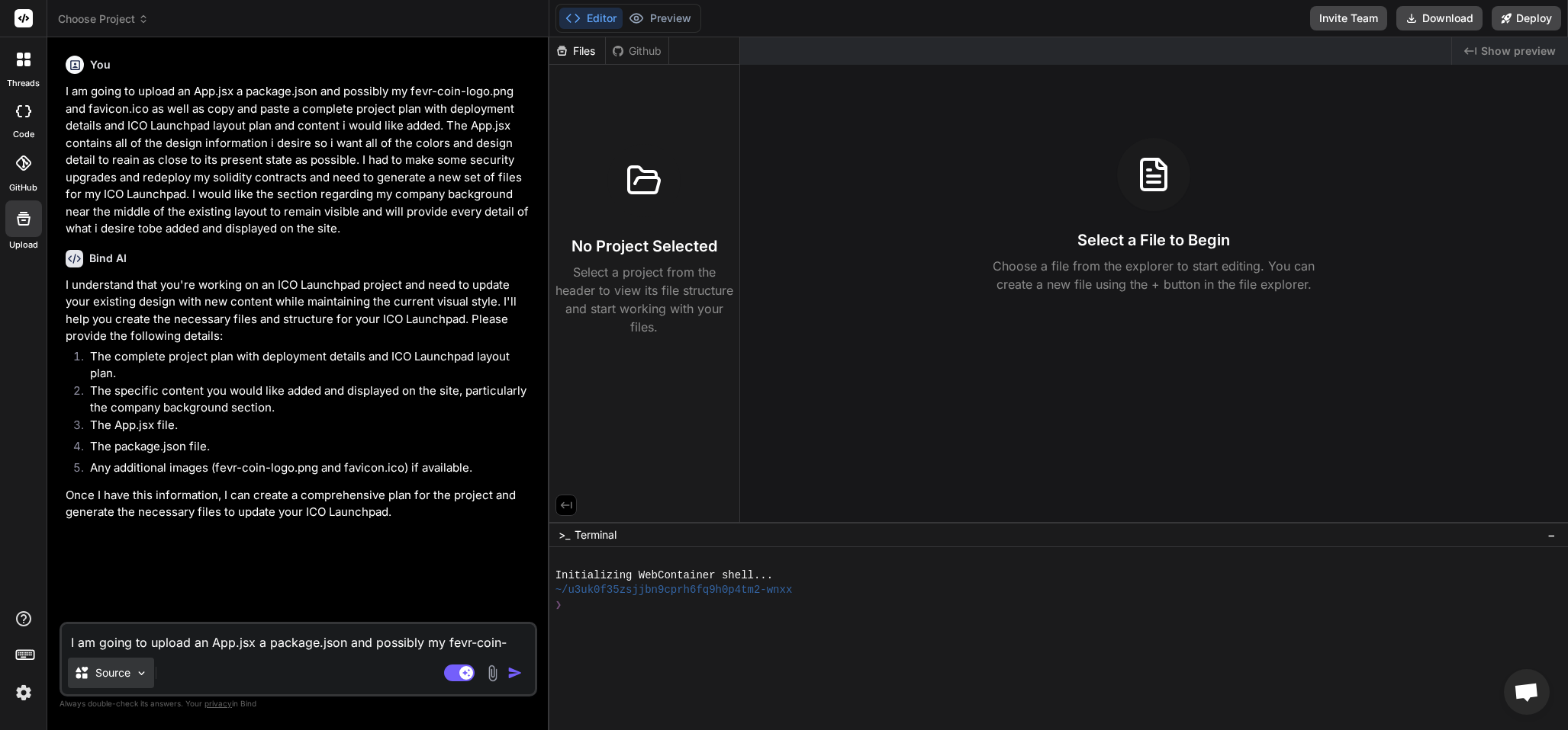
click at [141, 668] on img at bounding box center [142, 673] width 13 height 13
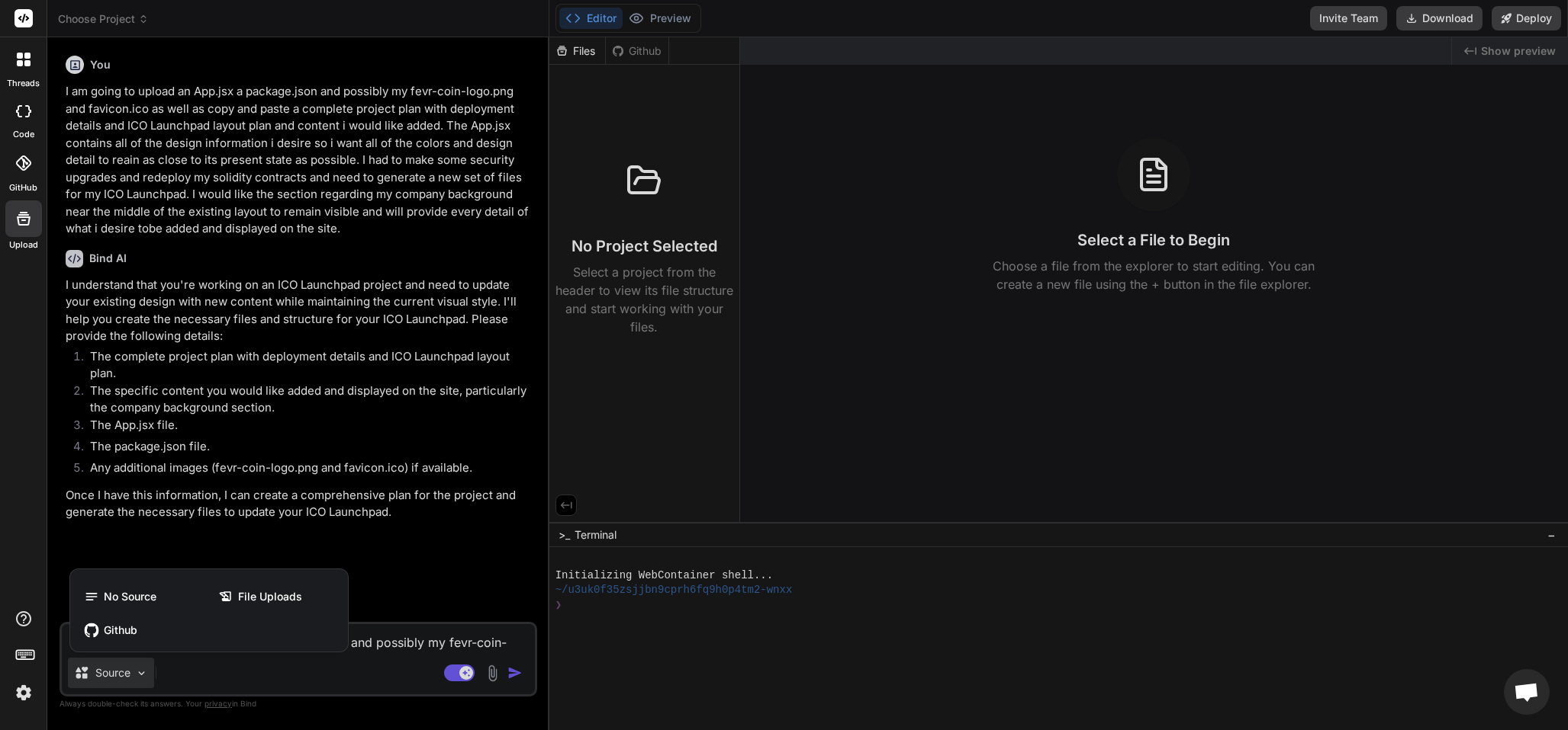
click at [383, 634] on div at bounding box center [784, 365] width 1568 height 730
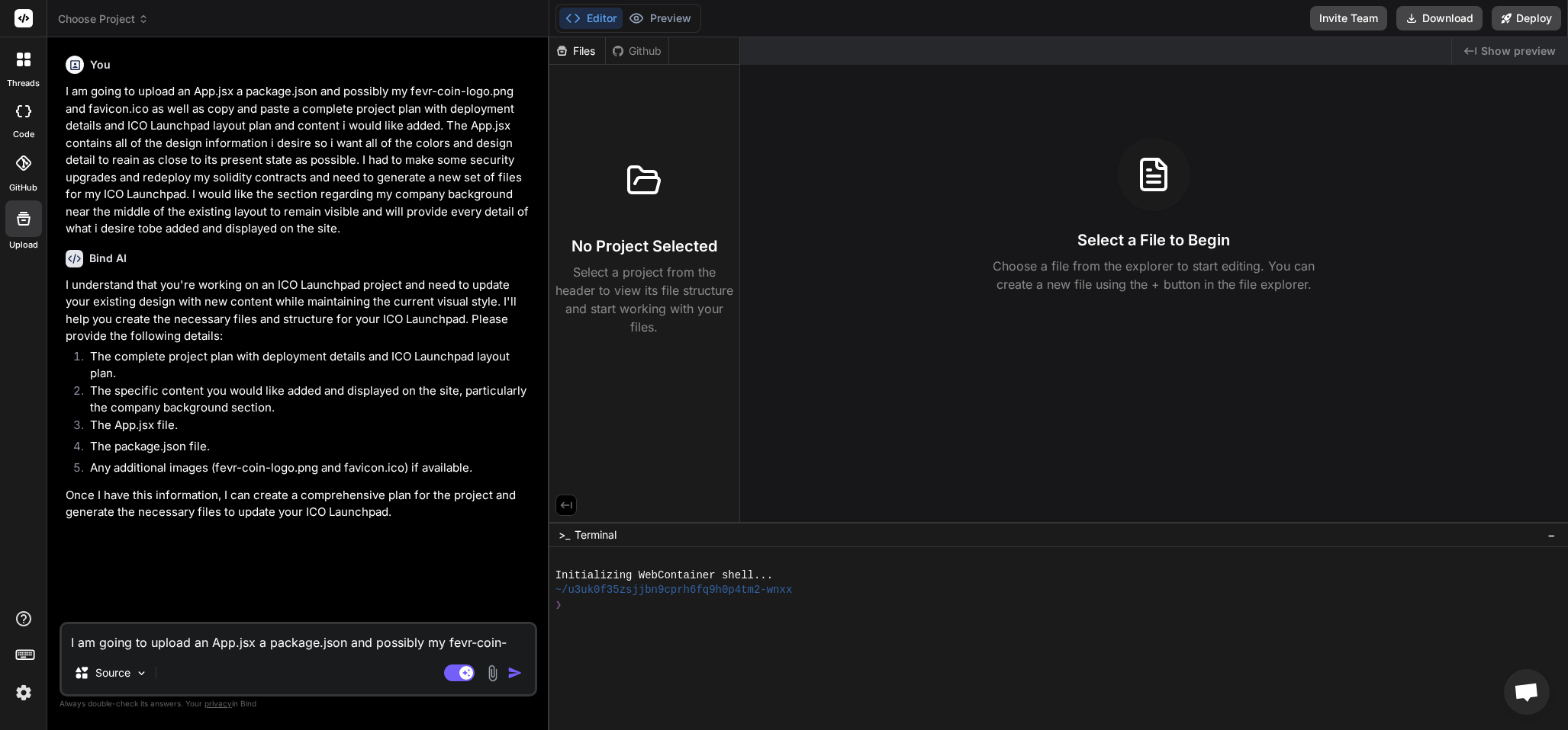
click at [19, 688] on img at bounding box center [23, 693] width 26 height 26
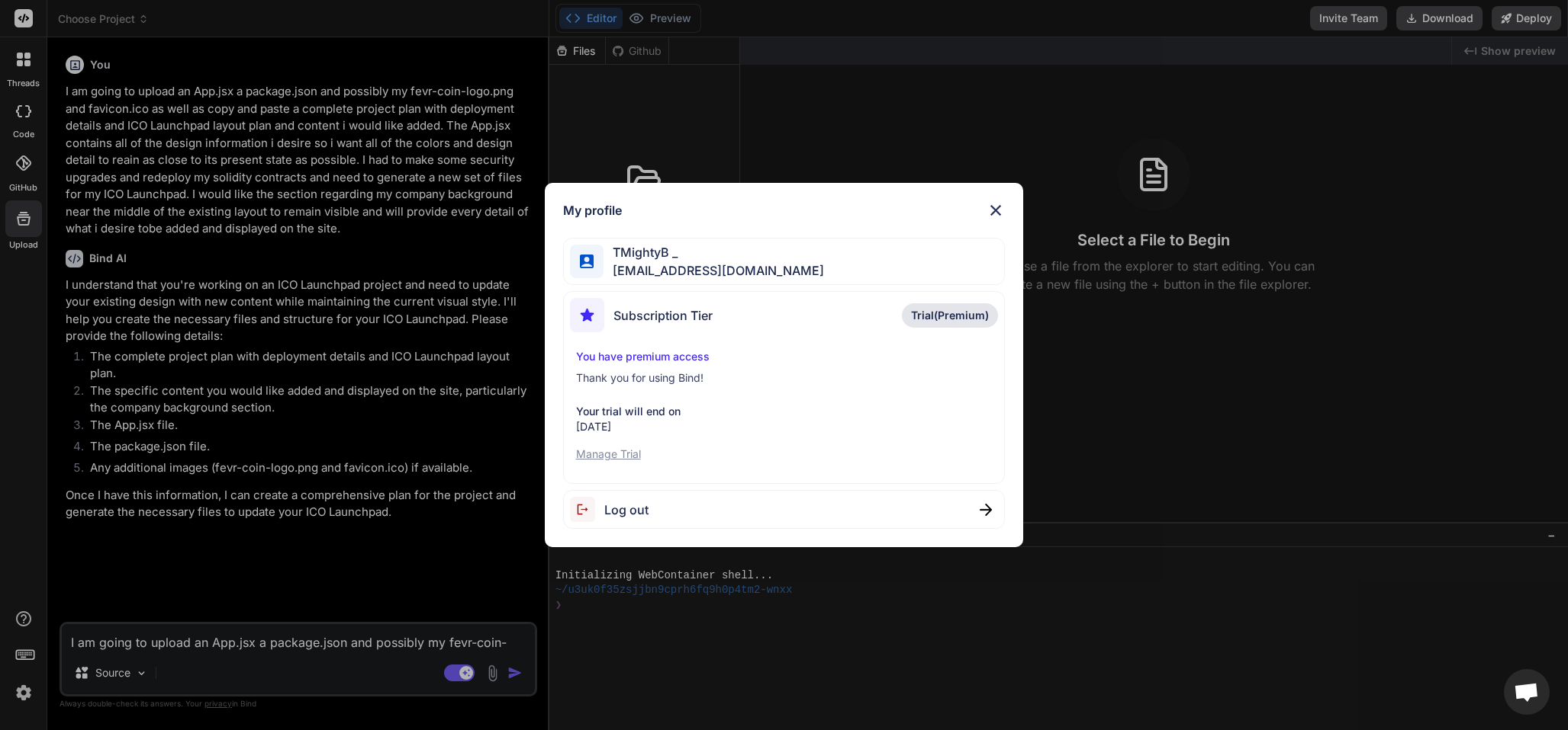
click at [991, 202] on img at bounding box center [996, 210] width 19 height 19
